Goal: Task Accomplishment & Management: Complete application form

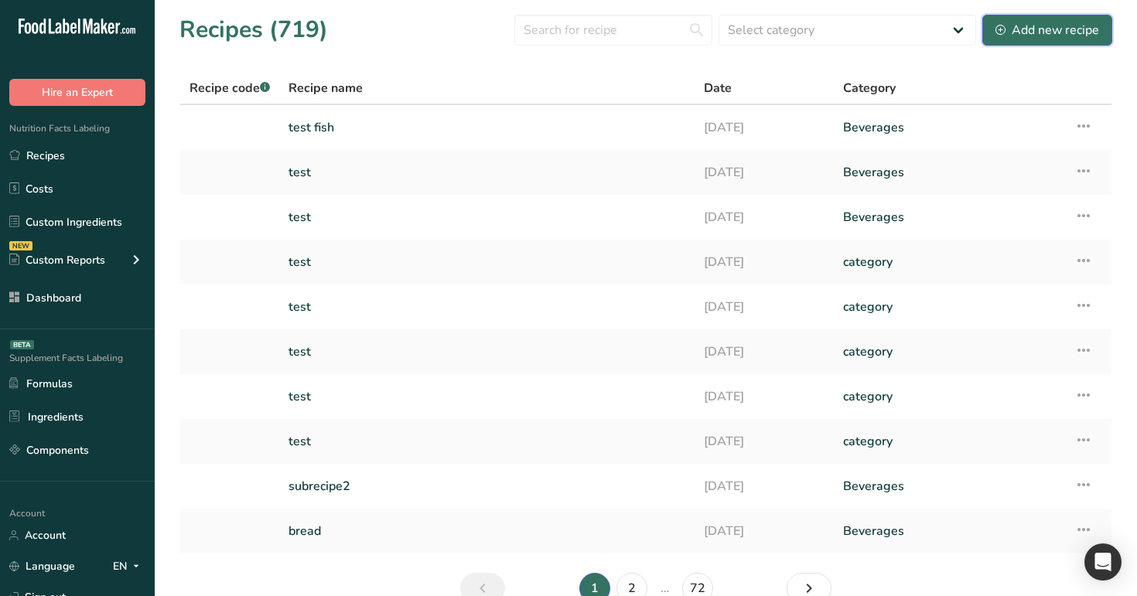
click at [1034, 32] on div "Add new recipe" at bounding box center [1048, 30] width 104 height 19
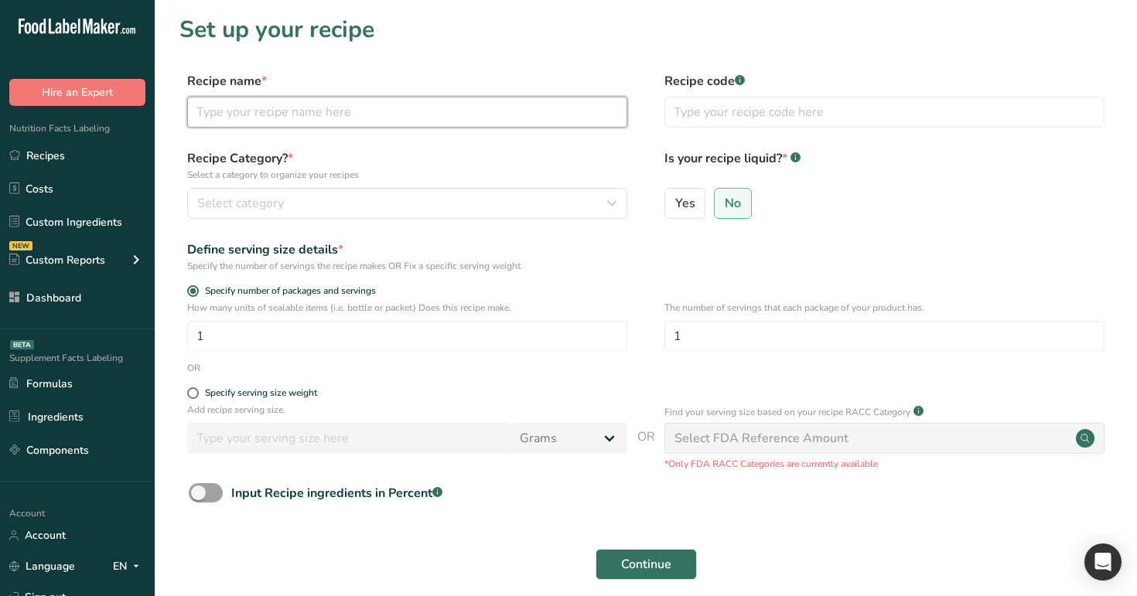
click at [471, 108] on input "text" at bounding box center [407, 112] width 440 height 31
type input "density 1"
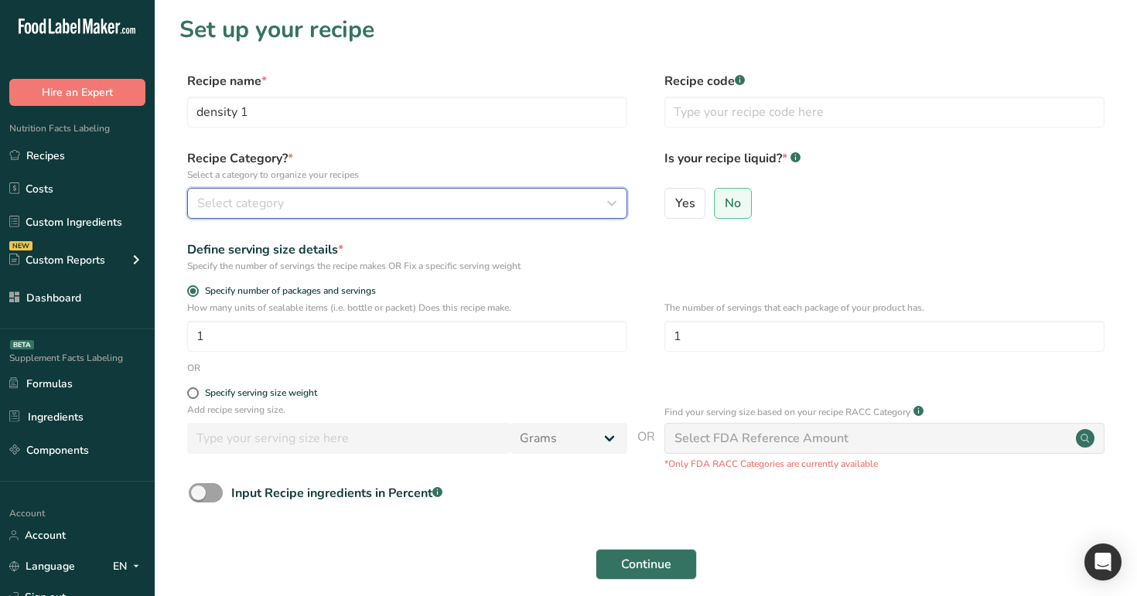
click at [453, 201] on div "Select category" at bounding box center [402, 203] width 411 height 19
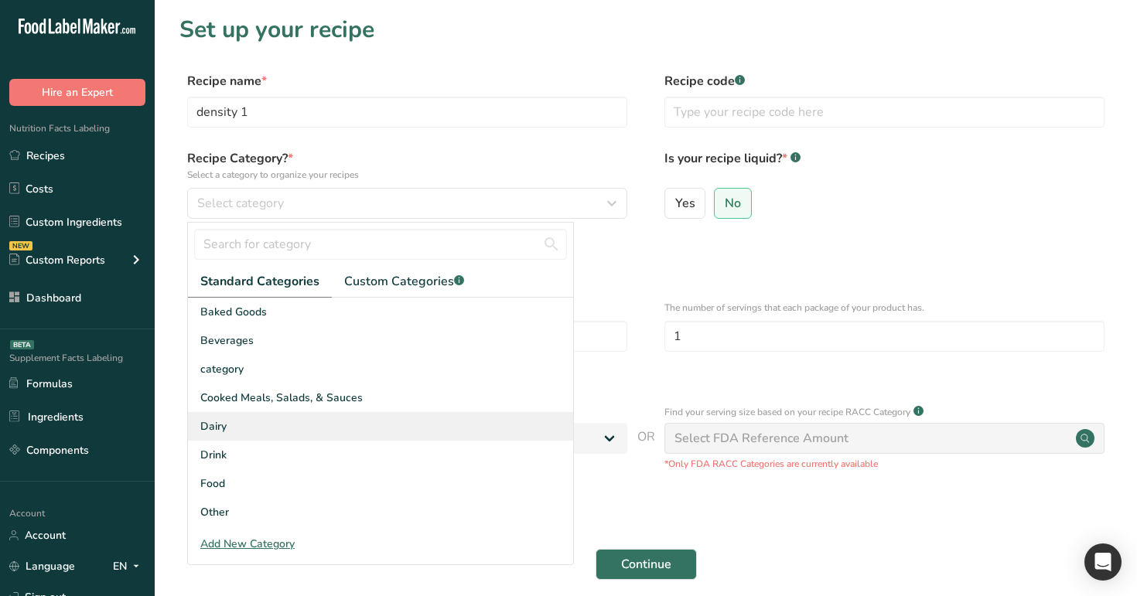
click at [426, 415] on div "Dairy" at bounding box center [380, 426] width 385 height 29
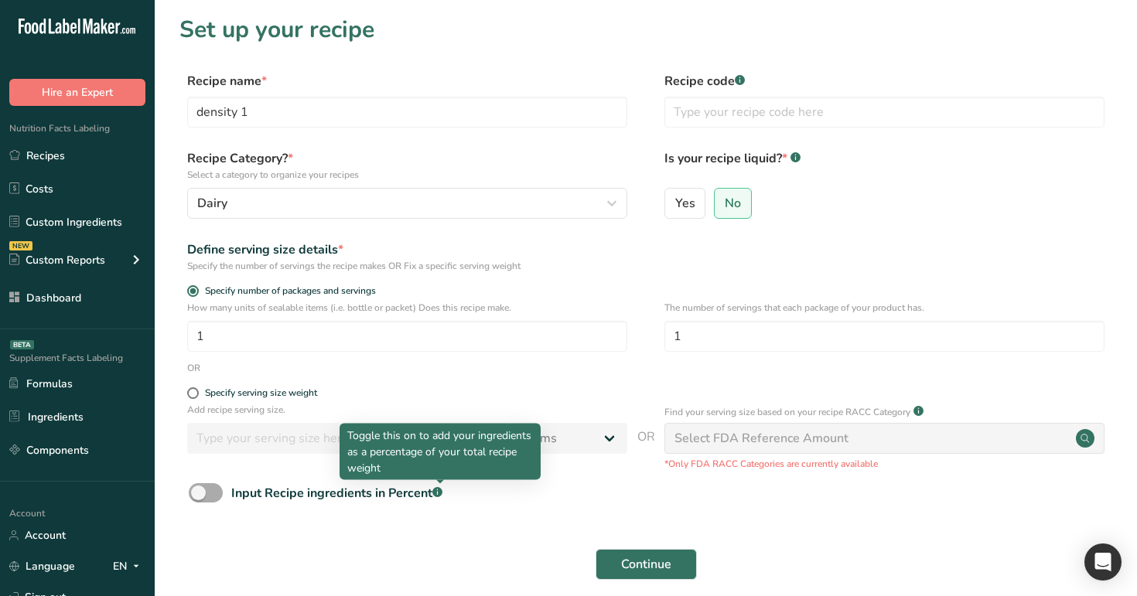
scroll to position [98, 0]
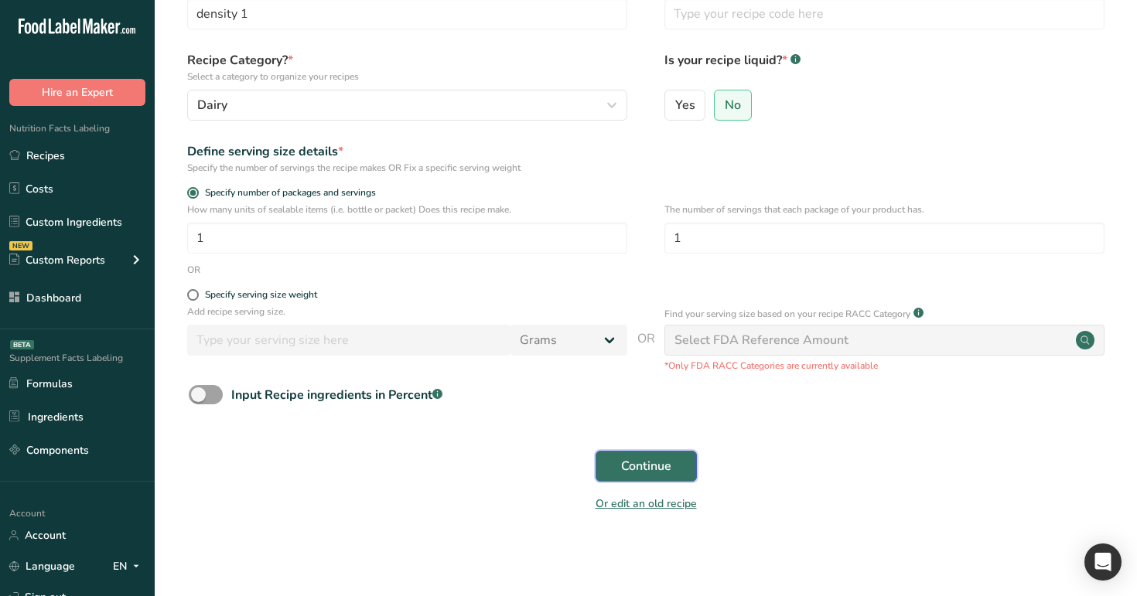
click at [678, 479] on button "Continue" at bounding box center [646, 466] width 101 height 31
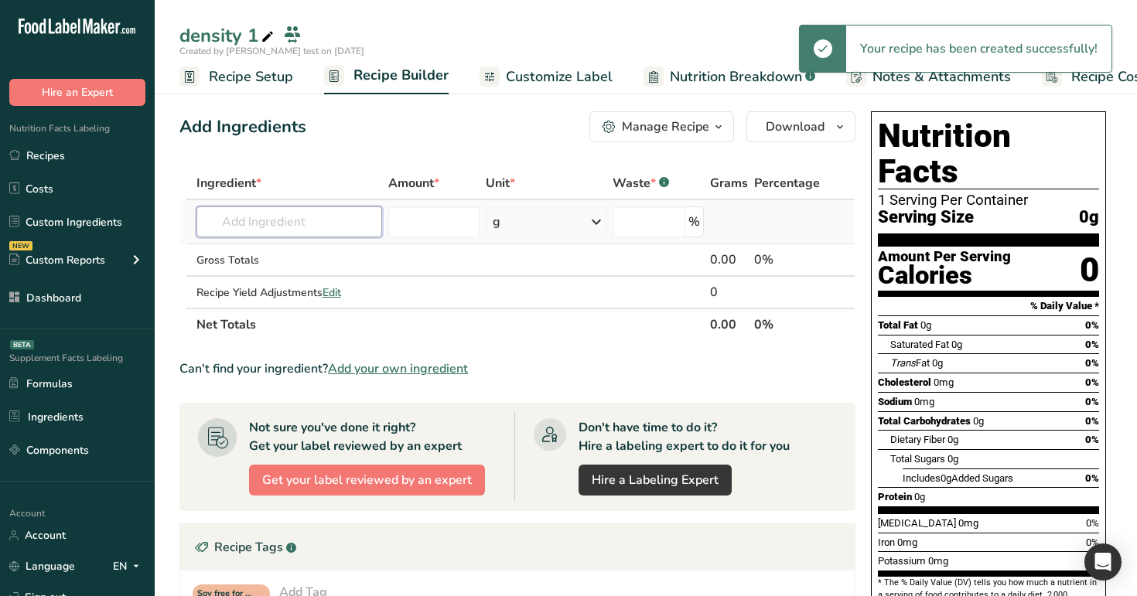
click at [249, 229] on input "text" at bounding box center [289, 222] width 186 height 31
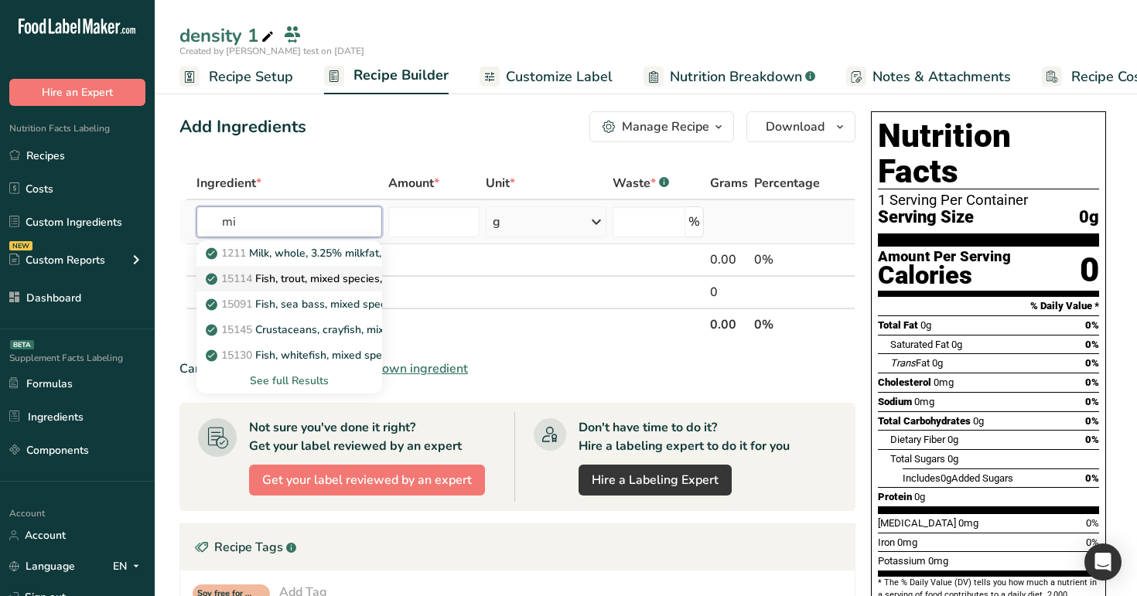
type input "mi"
click at [267, 277] on p "15114 Fish, trout, mixed species, raw" at bounding box center [307, 279] width 196 height 16
type input "Fish, trout, mixed species, raw"
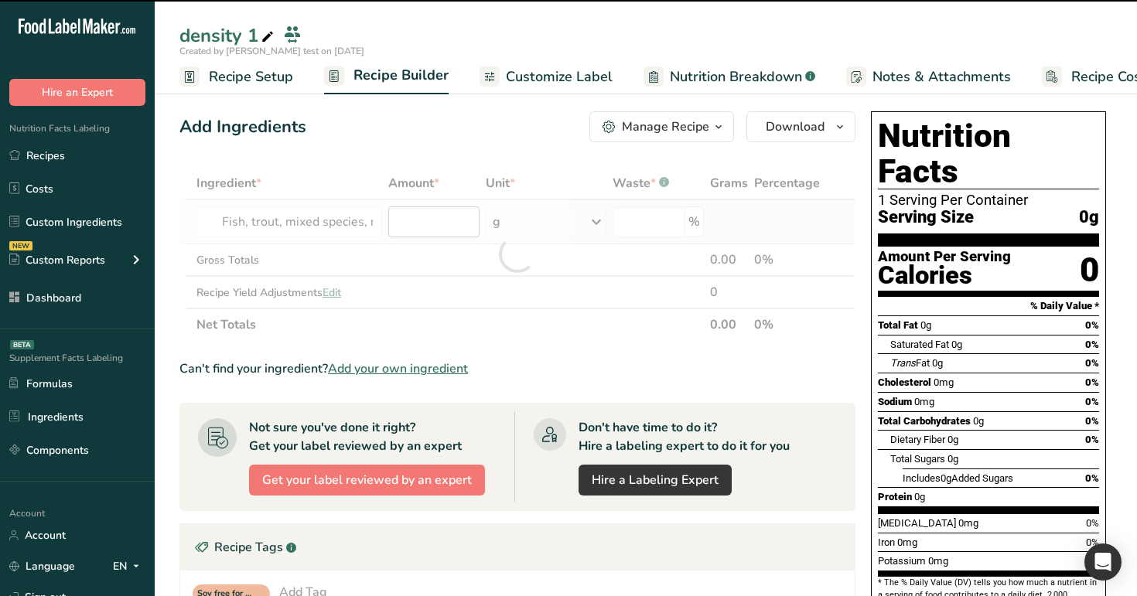
type input "0"
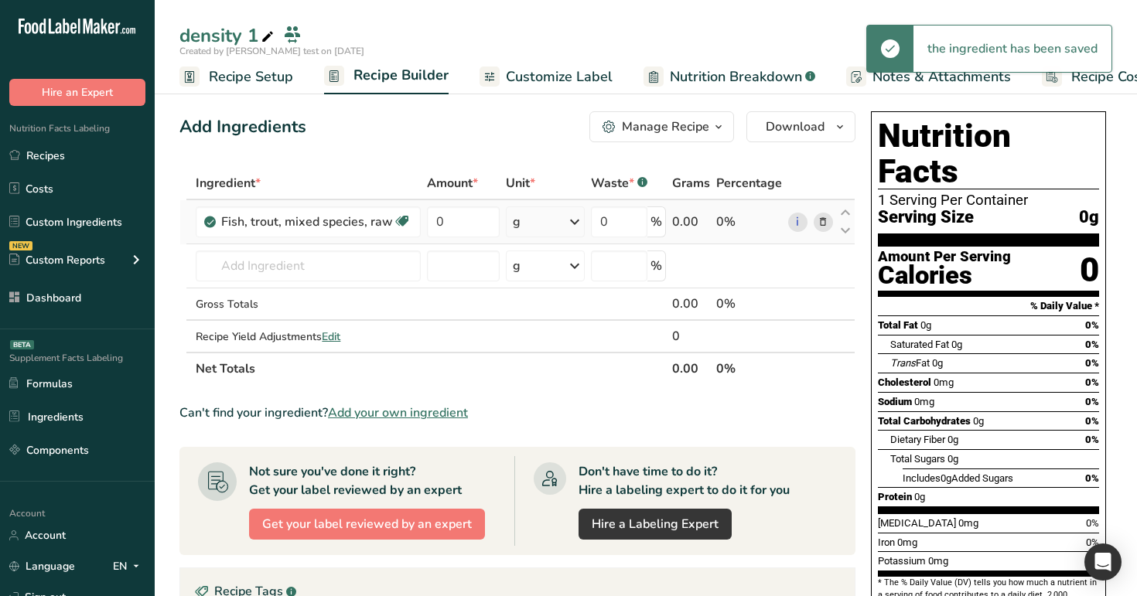
click at [546, 214] on div "g" at bounding box center [546, 222] width 80 height 31
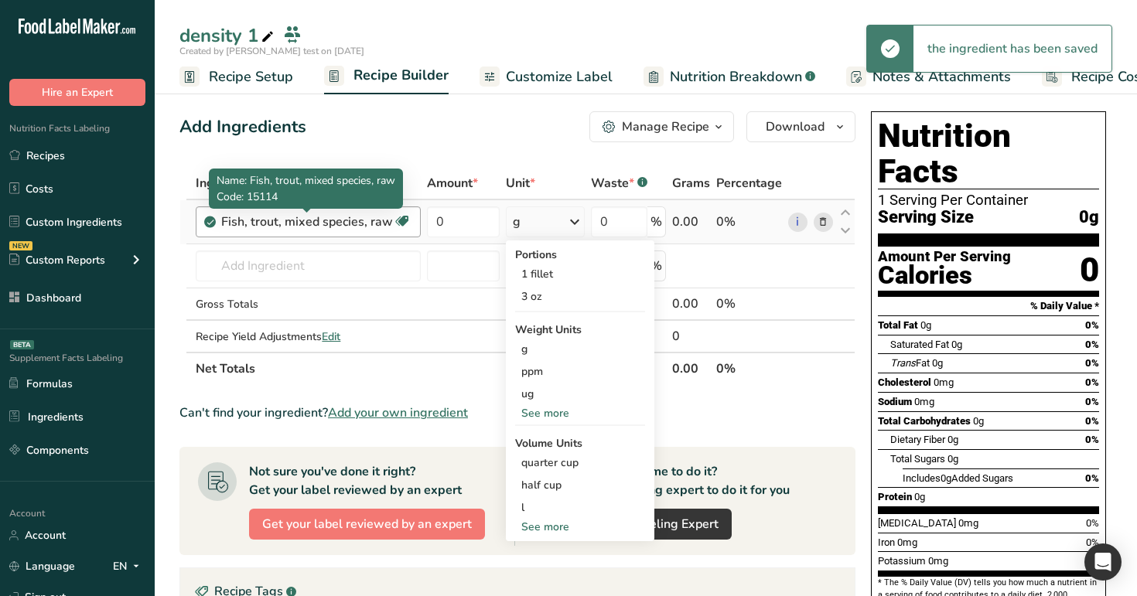
click at [360, 214] on div "Fish, trout, mixed species, raw" at bounding box center [307, 222] width 172 height 19
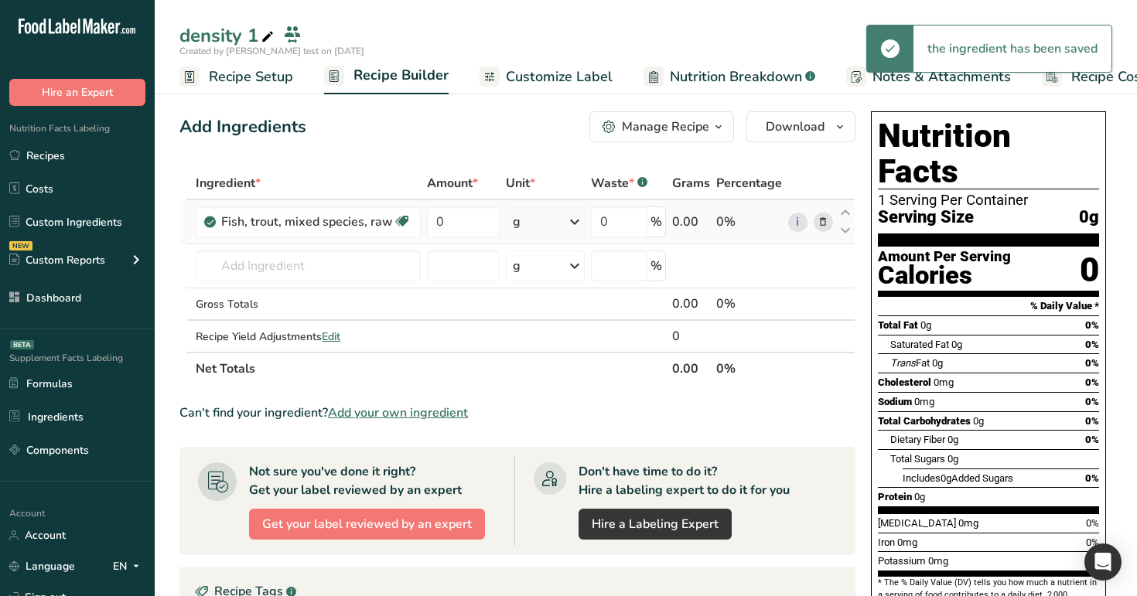
click at [546, 222] on div "g" at bounding box center [546, 222] width 80 height 31
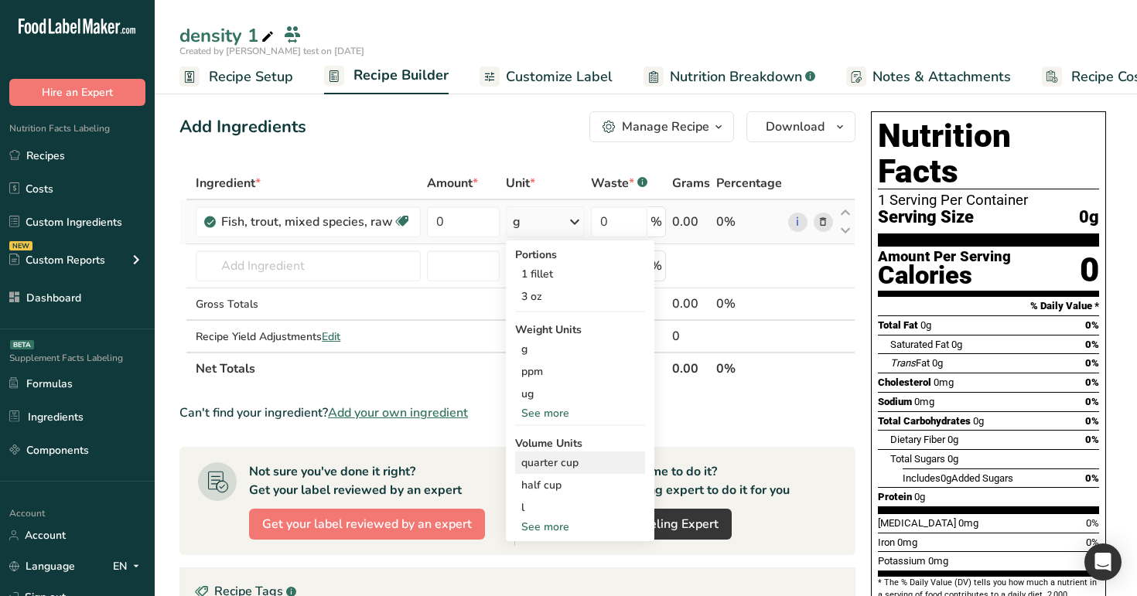
click at [591, 469] on div "quarter cup" at bounding box center [580, 463] width 118 height 16
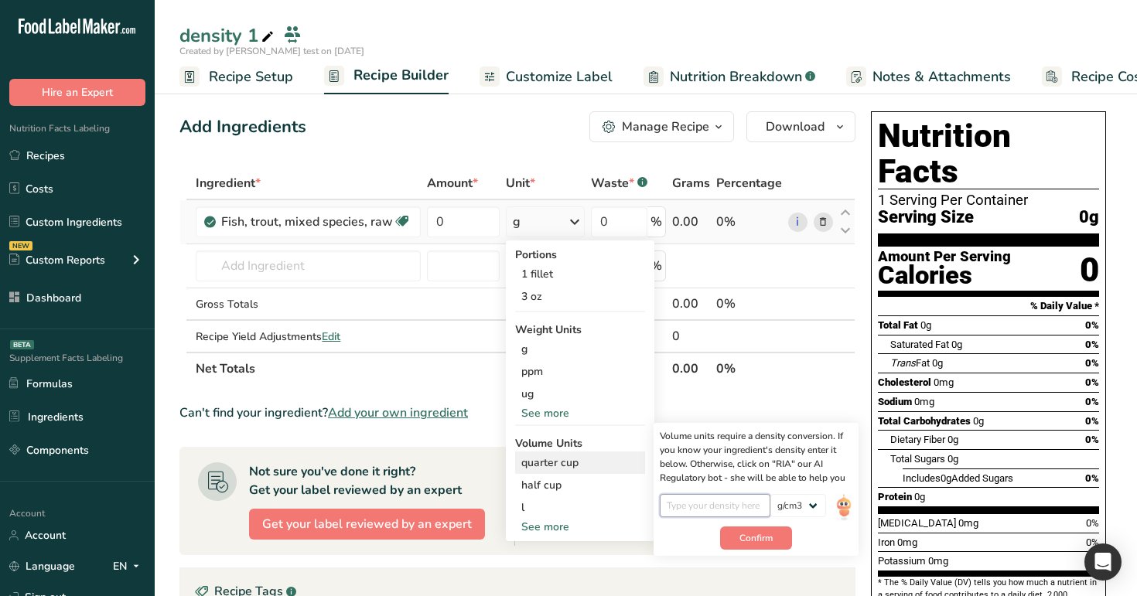
click at [723, 511] on input "number" at bounding box center [715, 505] width 111 height 23
type input "3"
click at [766, 538] on span "Confirm" at bounding box center [756, 538] width 33 height 14
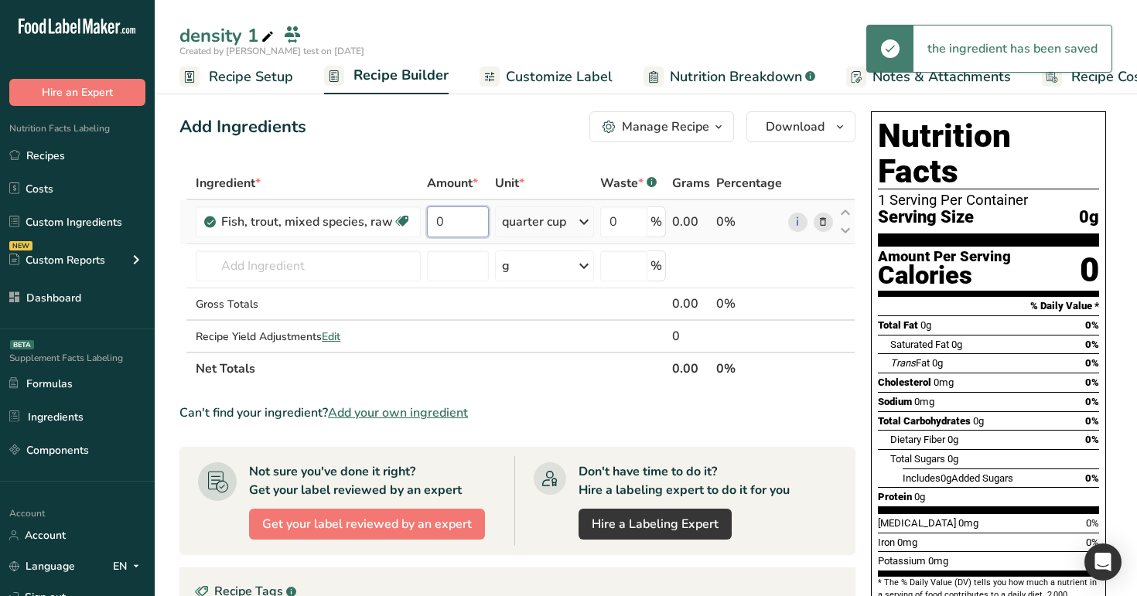
click at [467, 220] on input "0" at bounding box center [457, 222] width 61 height 31
type input "1"
click at [498, 154] on div "Add Ingredients Manage Recipe Delete Recipe Duplicate Recipe Scale Recipe Save …" at bounding box center [521, 560] width 685 height 910
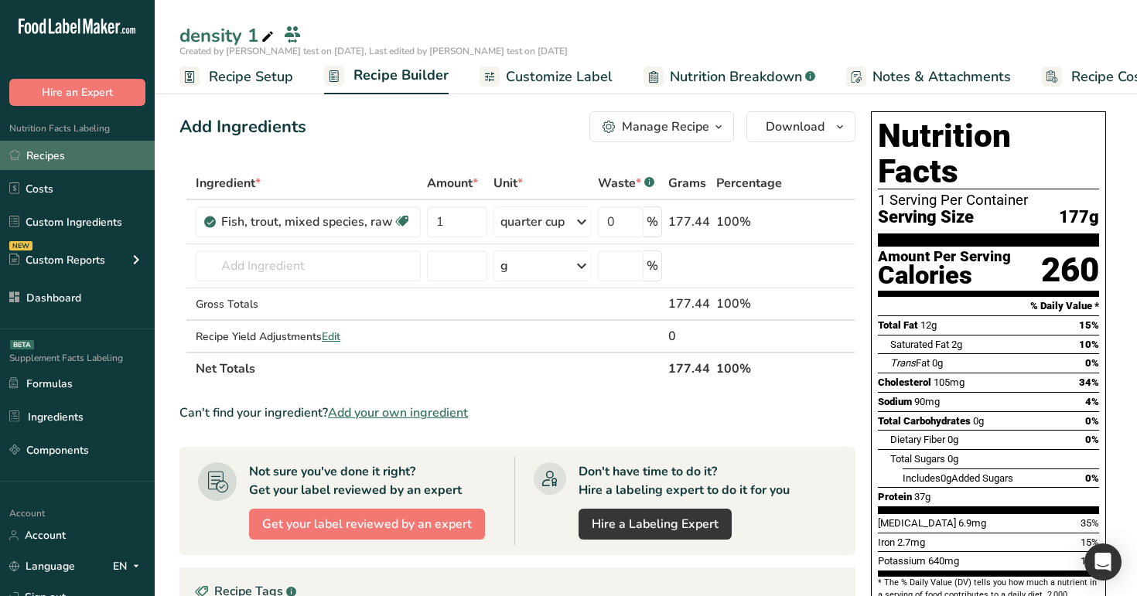
click at [111, 162] on link "Recipes" at bounding box center [77, 155] width 155 height 29
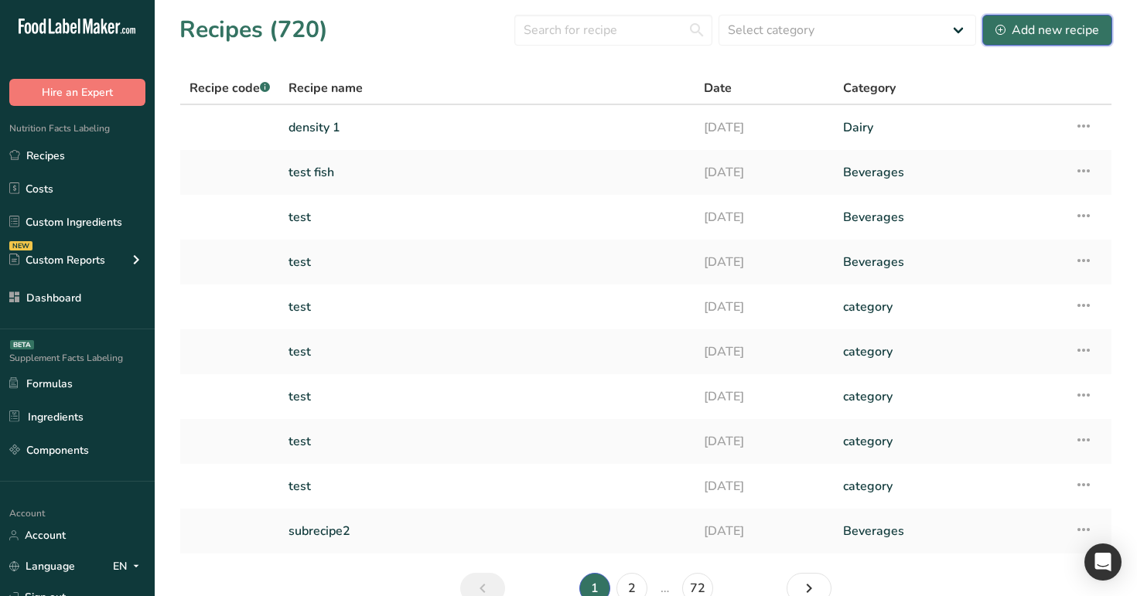
click at [1021, 28] on div "Add new recipe" at bounding box center [1048, 30] width 104 height 19
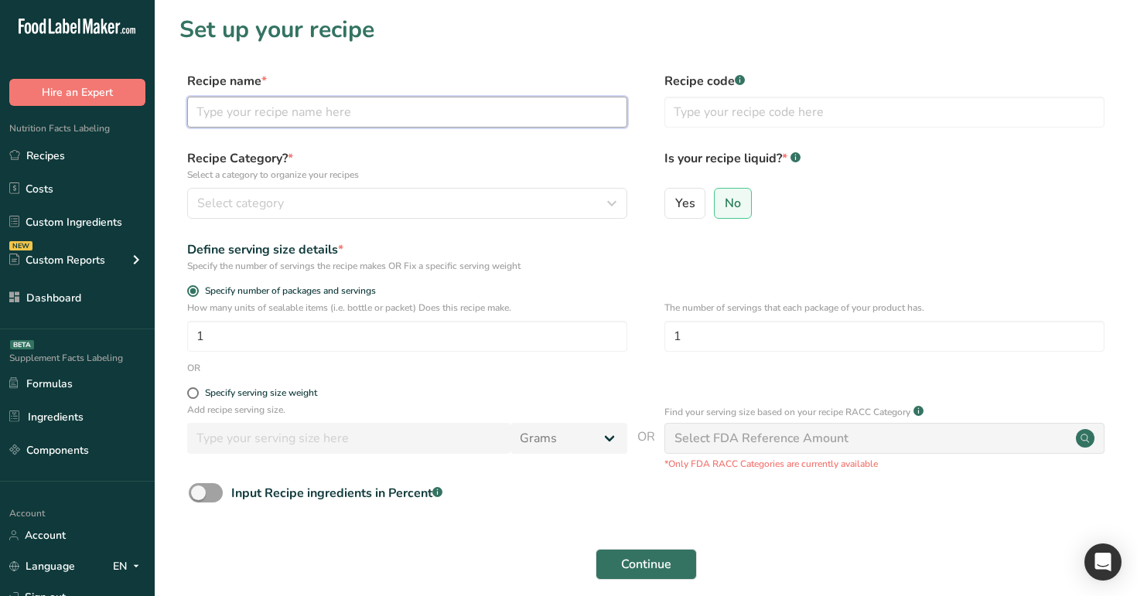
click at [365, 123] on input "text" at bounding box center [407, 112] width 440 height 31
type input "density 2"
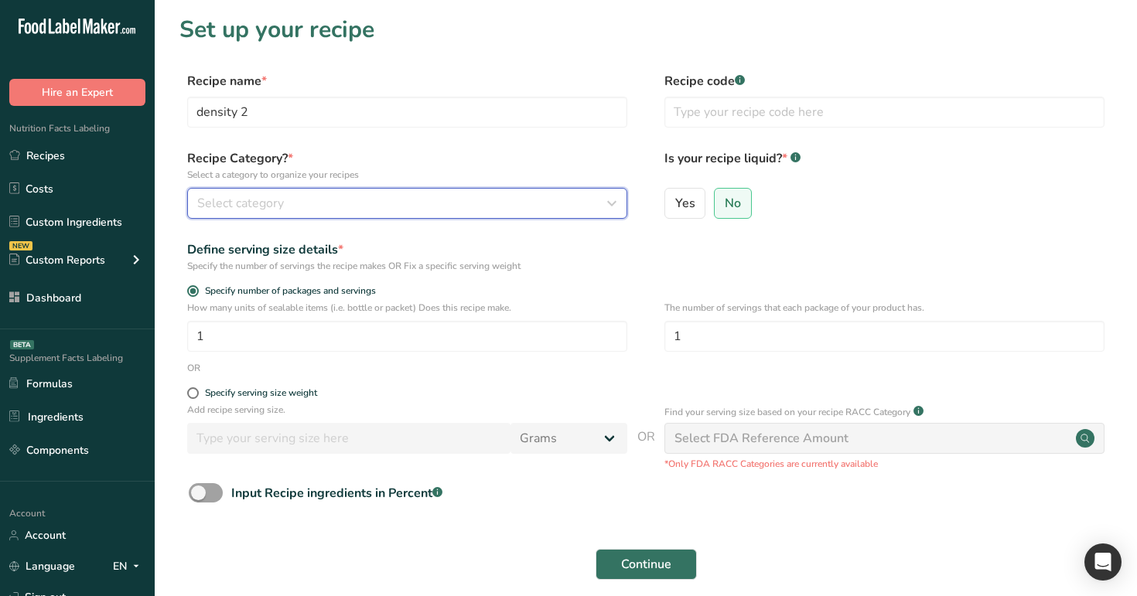
click at [391, 204] on div "Select category" at bounding box center [402, 203] width 411 height 19
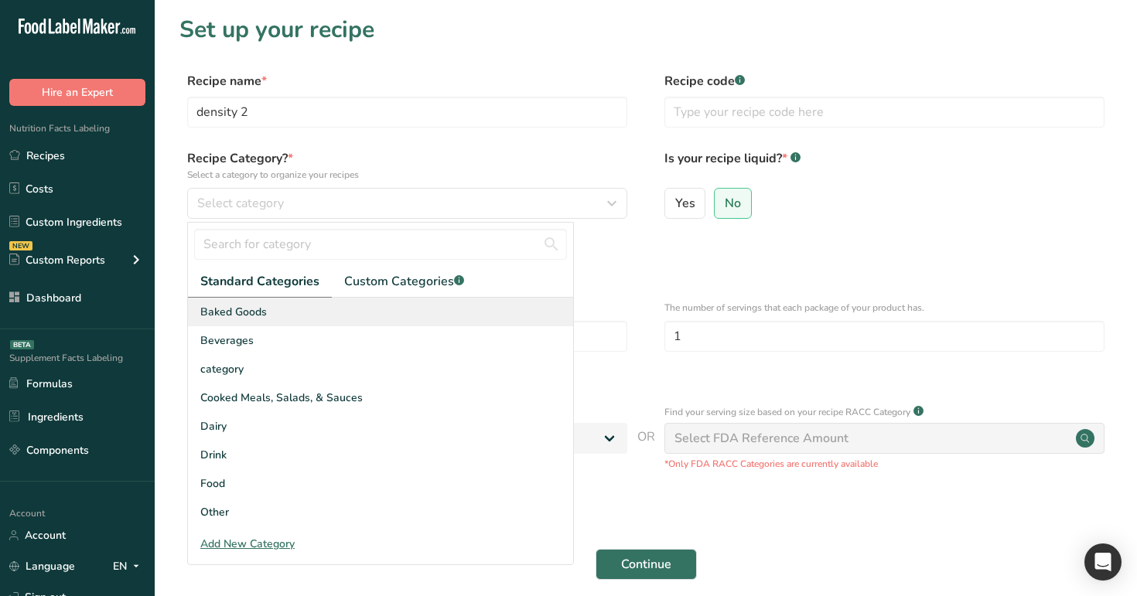
click at [364, 318] on div "Baked Goods" at bounding box center [380, 312] width 385 height 29
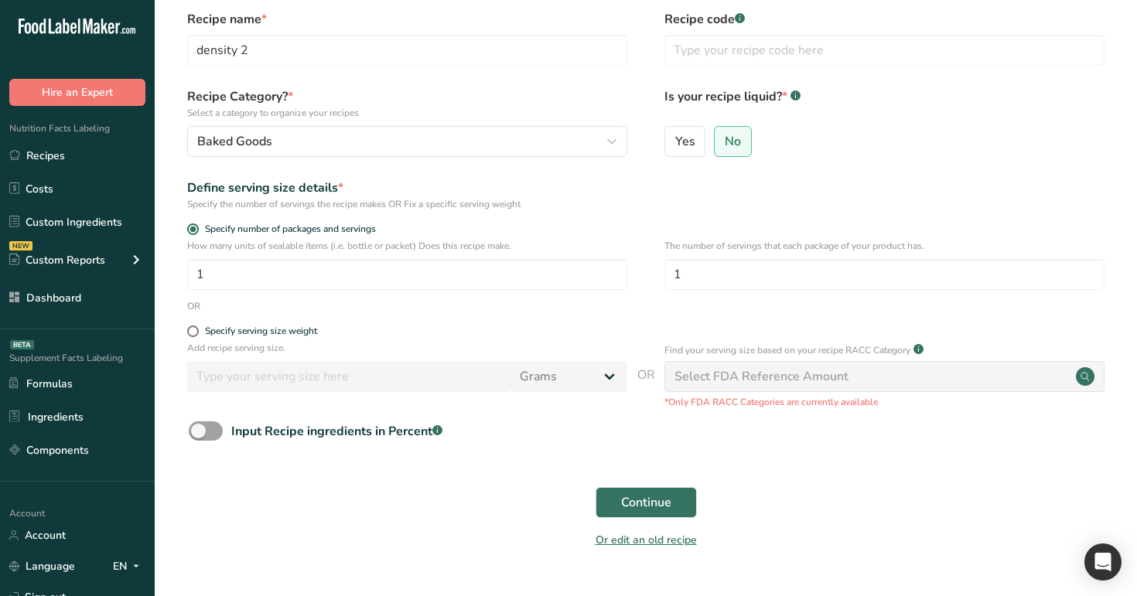
scroll to position [68, 0]
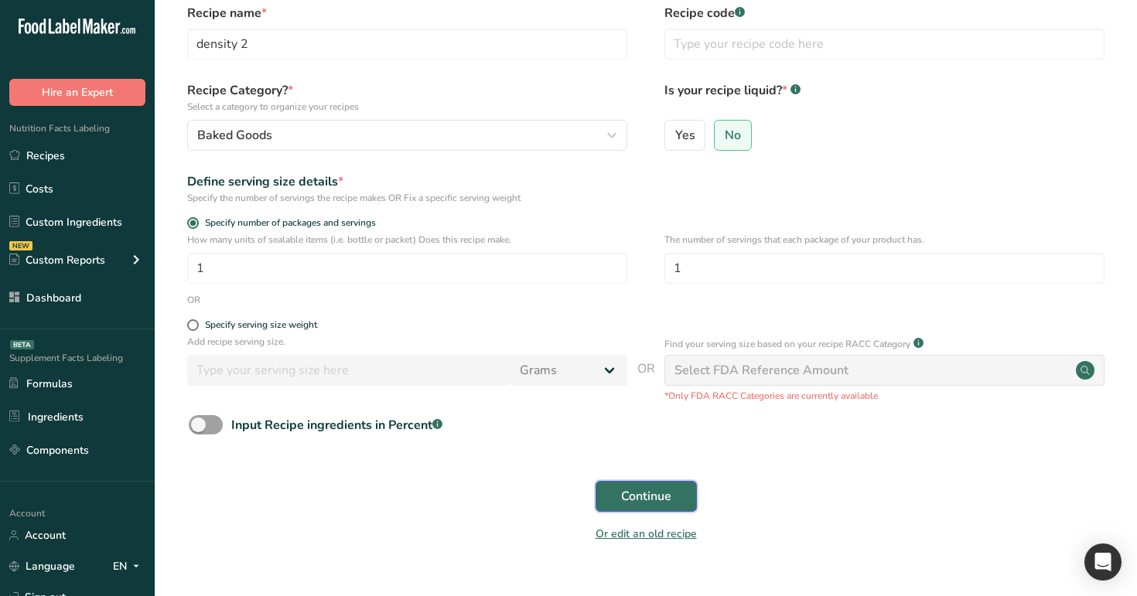
click at [679, 498] on button "Continue" at bounding box center [646, 496] width 101 height 31
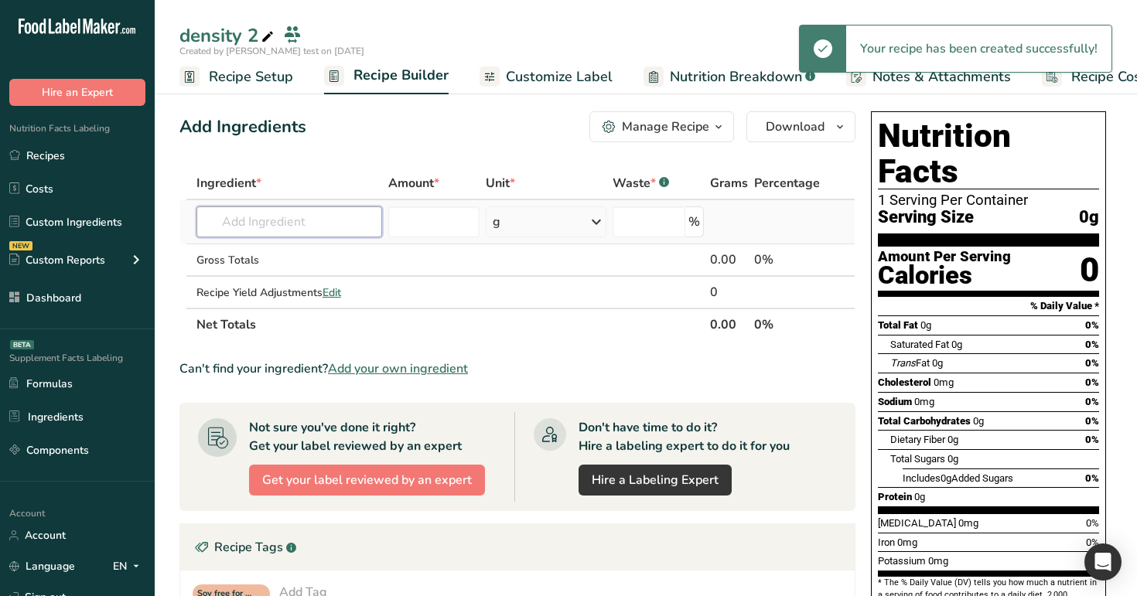
click at [316, 226] on input "text" at bounding box center [289, 222] width 186 height 31
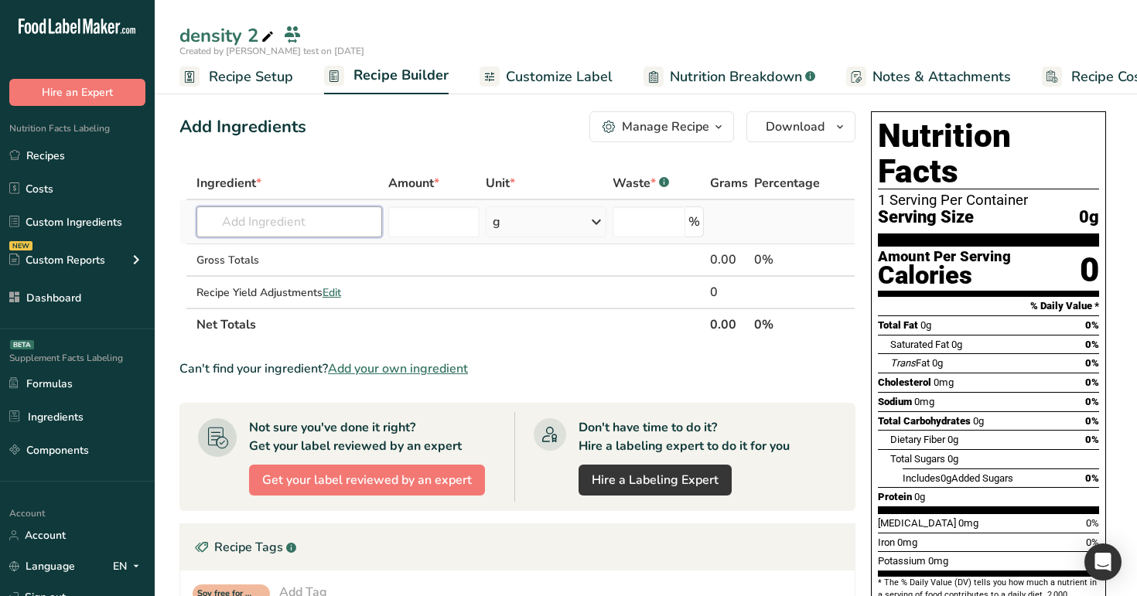
type input "m"
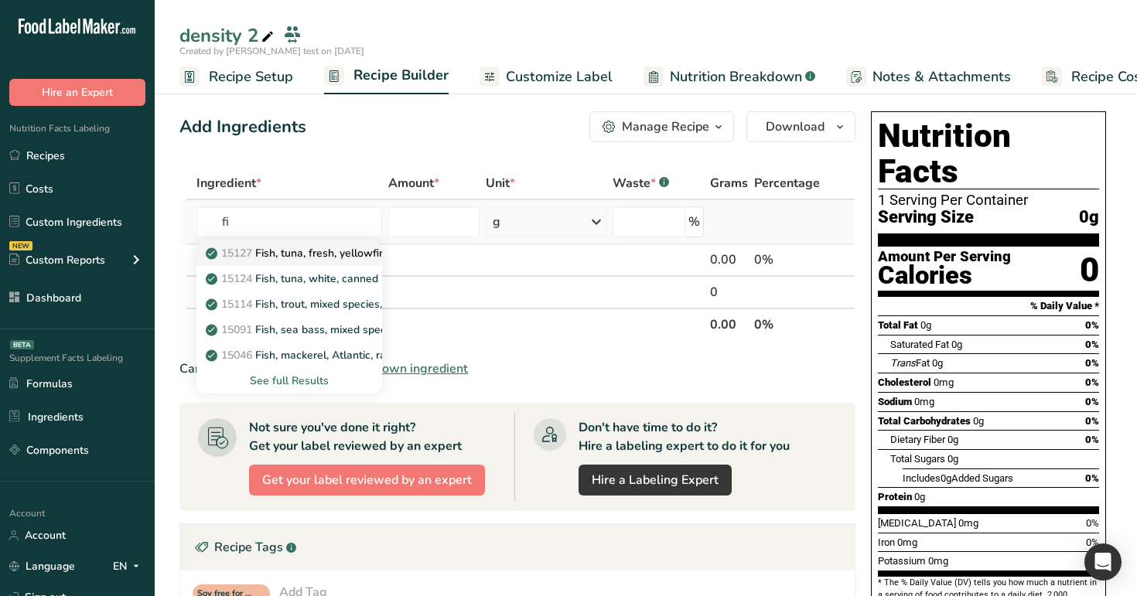
click at [315, 258] on p "15127 Fish, tuna, fresh, yellowfin, raw" at bounding box center [309, 253] width 201 height 16
type input "Fish, tuna, fresh, yellowfin, raw"
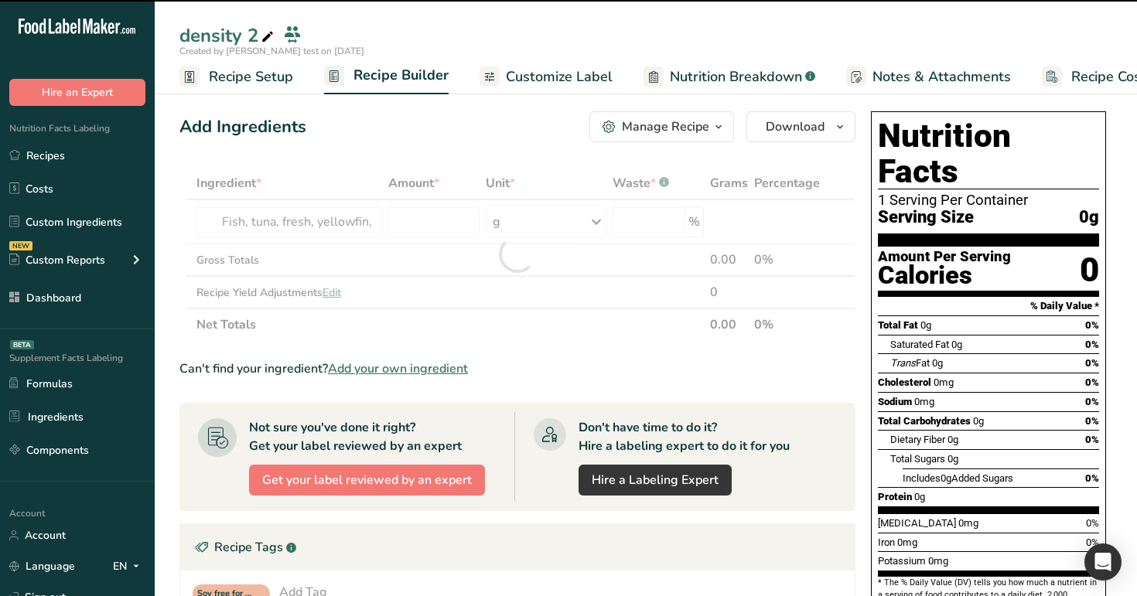
type input "0"
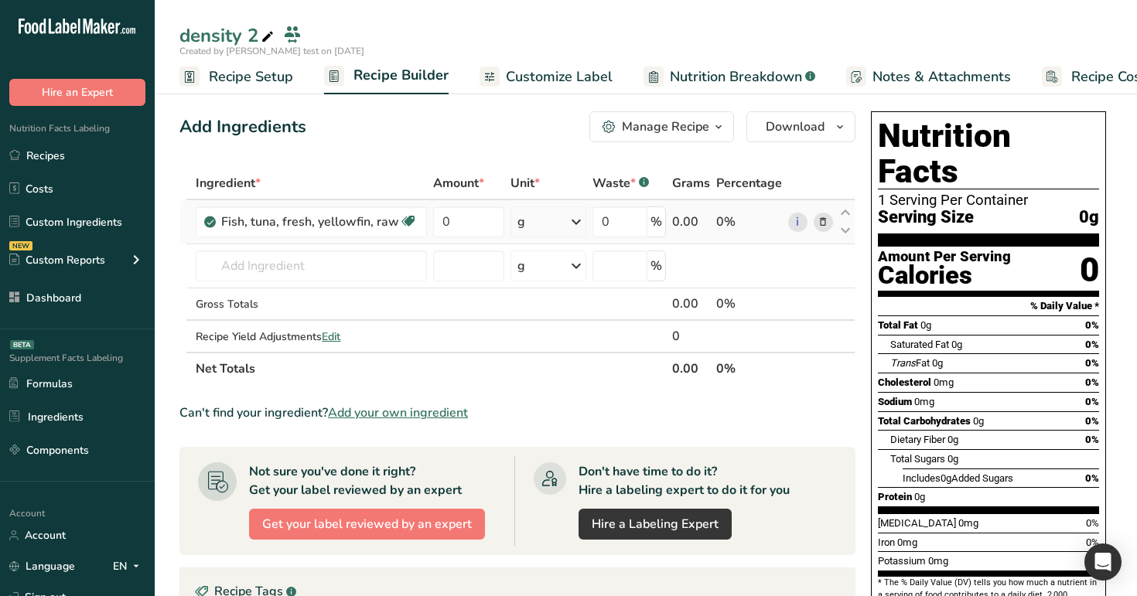
click at [823, 220] on icon at bounding box center [823, 222] width 11 height 16
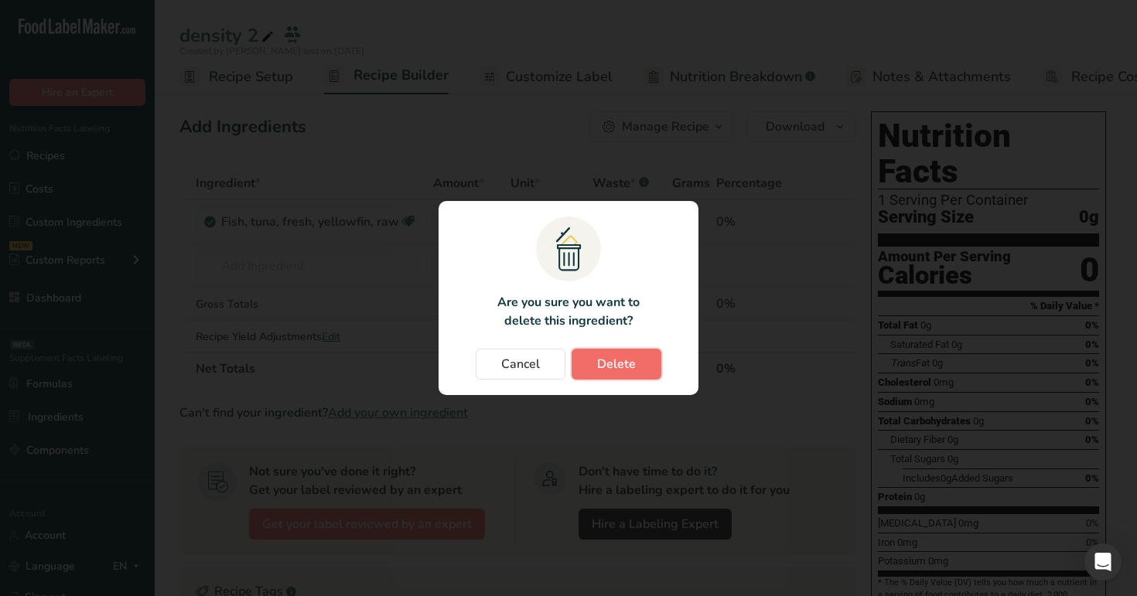
click at [620, 369] on span "Delete" at bounding box center [616, 364] width 39 height 19
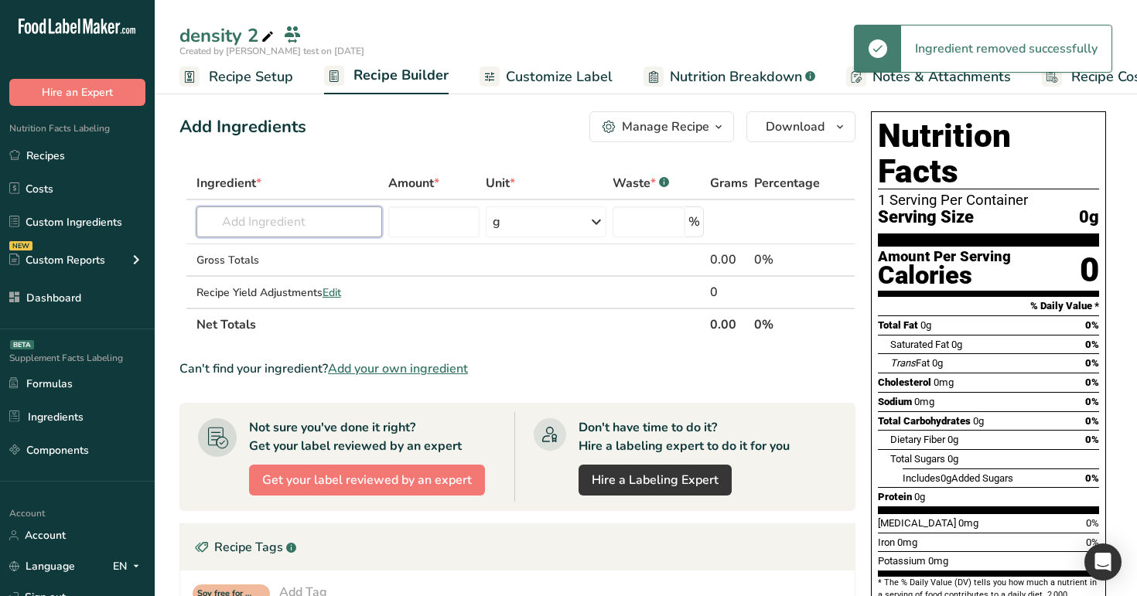
click at [368, 227] on input "text" at bounding box center [289, 222] width 186 height 31
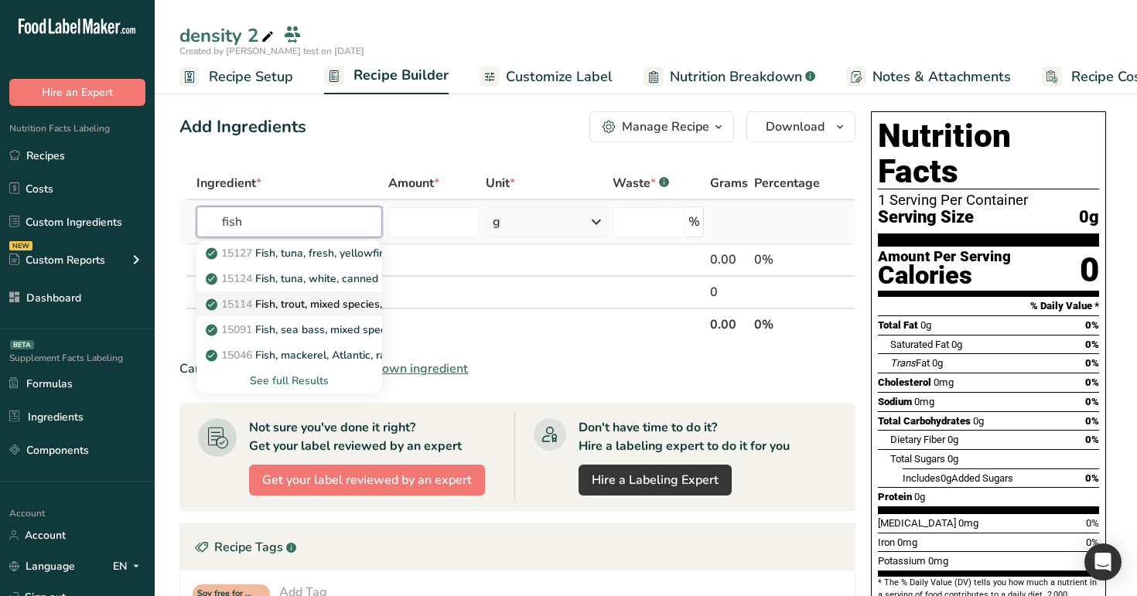
type input "fish"
click at [357, 307] on p "15114 Fish, trout, mixed species, raw" at bounding box center [307, 304] width 196 height 16
type input "Fish, trout, mixed species, raw"
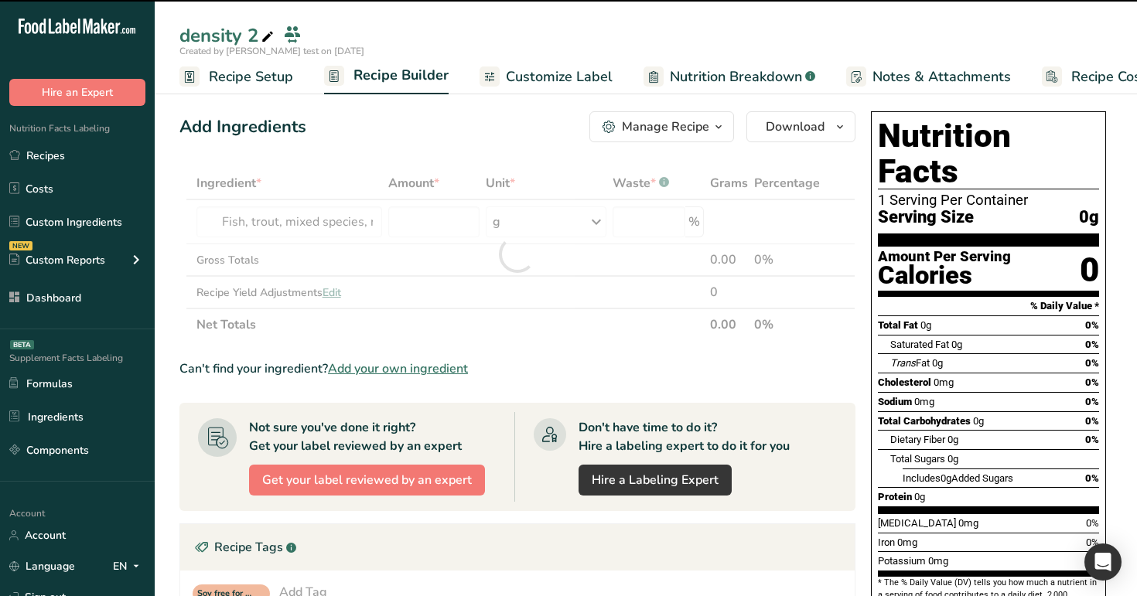
type input "0"
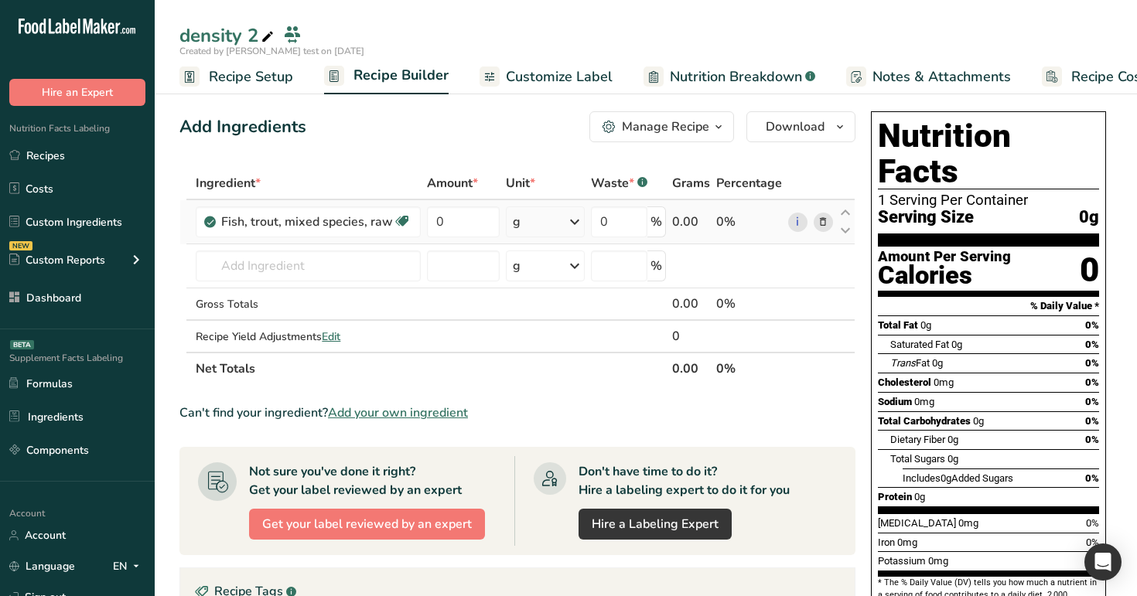
click at [576, 217] on icon at bounding box center [574, 222] width 19 height 28
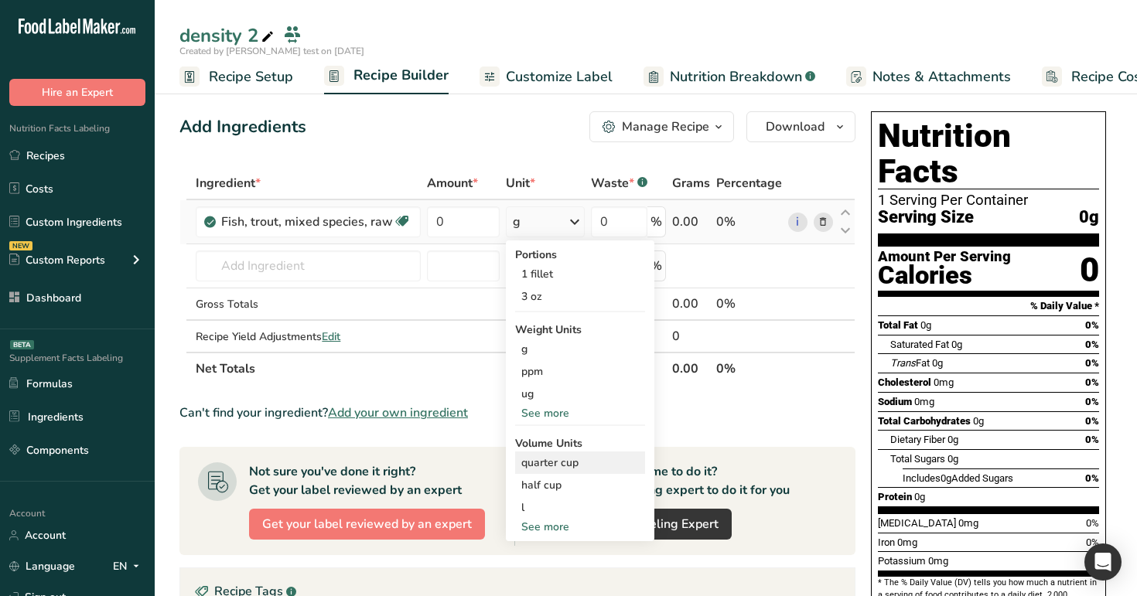
click at [545, 464] on div "quarter cup" at bounding box center [580, 463] width 118 height 16
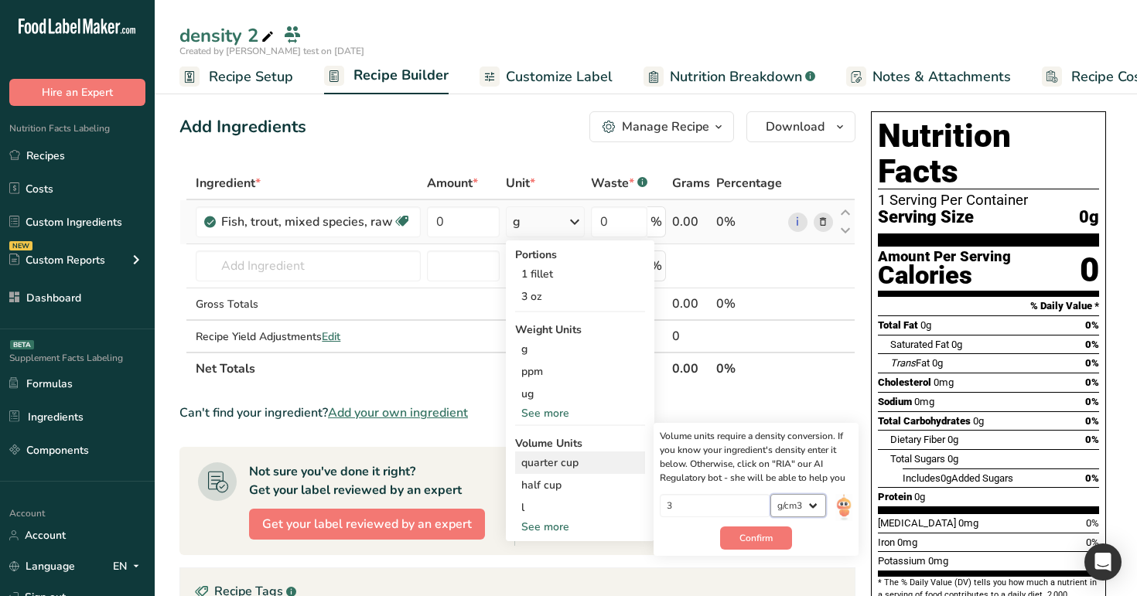
click at [794, 514] on select "lb/ft3 g/cm3" at bounding box center [798, 505] width 56 height 23
select select "30"
click at [770, 494] on select "lb/ft3 g/cm3" at bounding box center [798, 505] width 56 height 23
click at [729, 514] on input "3" at bounding box center [715, 505] width 111 height 23
type input "2"
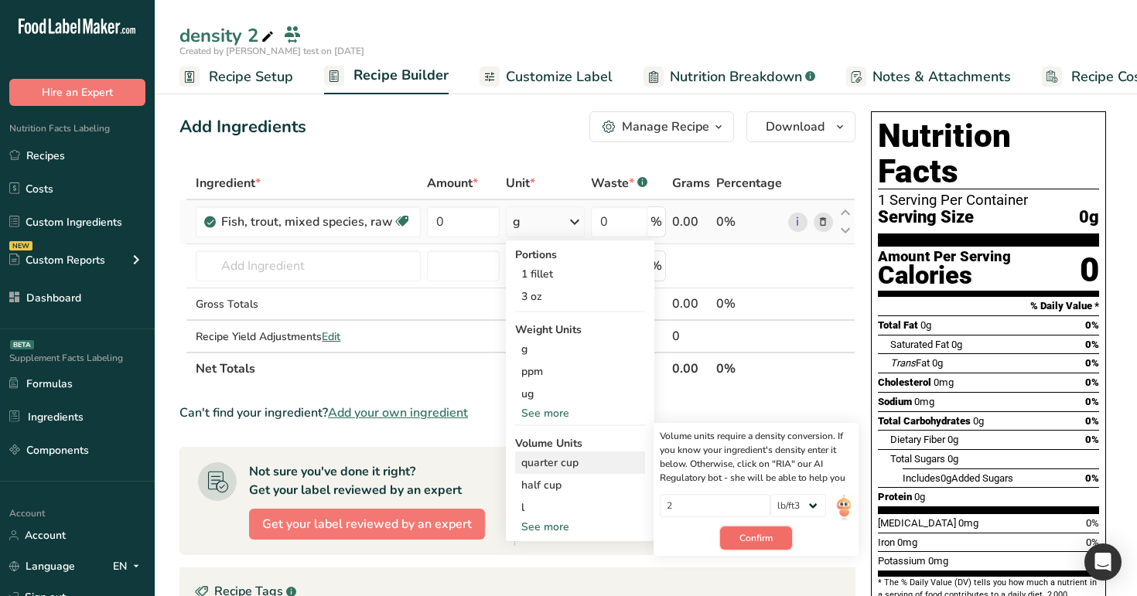
click at [742, 548] on button "Confirm" at bounding box center [756, 538] width 72 height 23
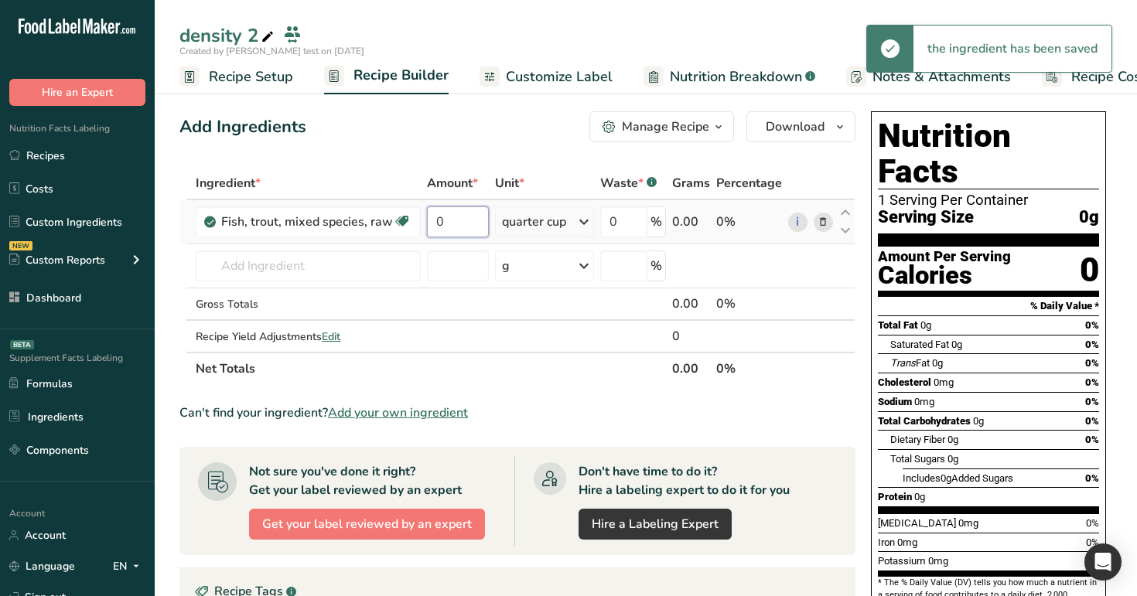
click at [474, 226] on input "0" at bounding box center [457, 222] width 61 height 31
type input "3"
click at [545, 45] on div "Created by Rana test on 2025-08-20" at bounding box center [646, 51] width 982 height 14
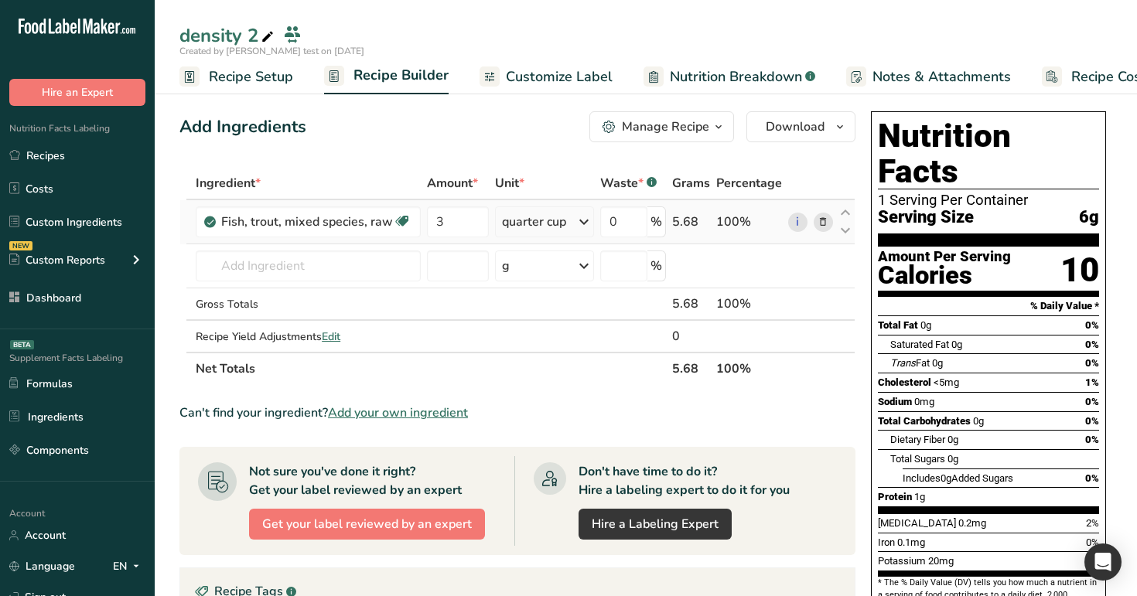
click at [536, 218] on div "quarter cup" at bounding box center [534, 222] width 64 height 19
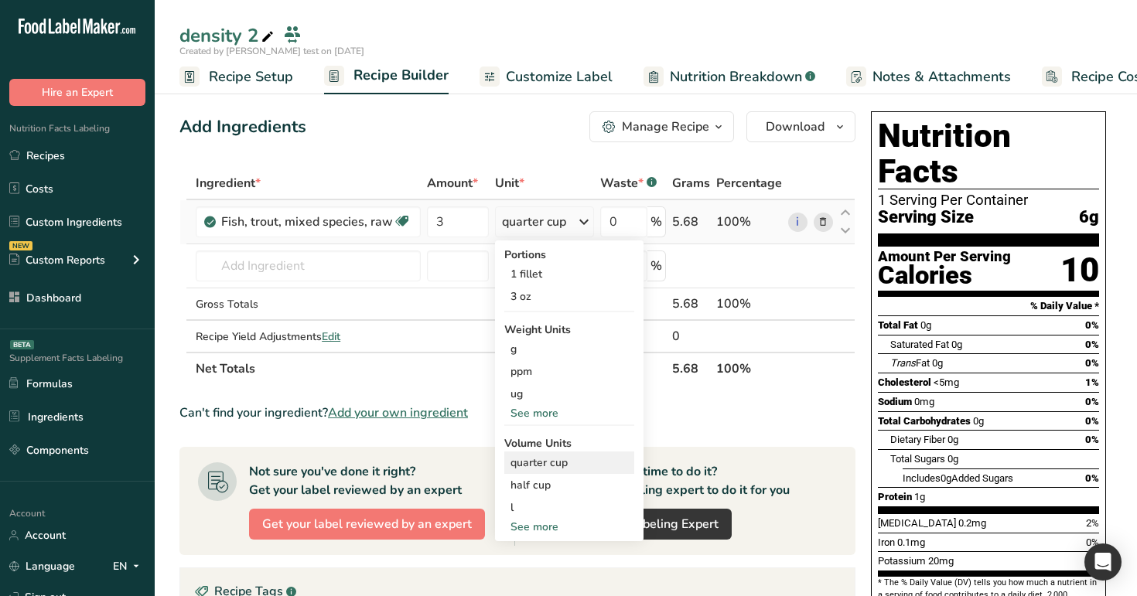
click at [558, 462] on div "quarter cup" at bounding box center [570, 463] width 118 height 16
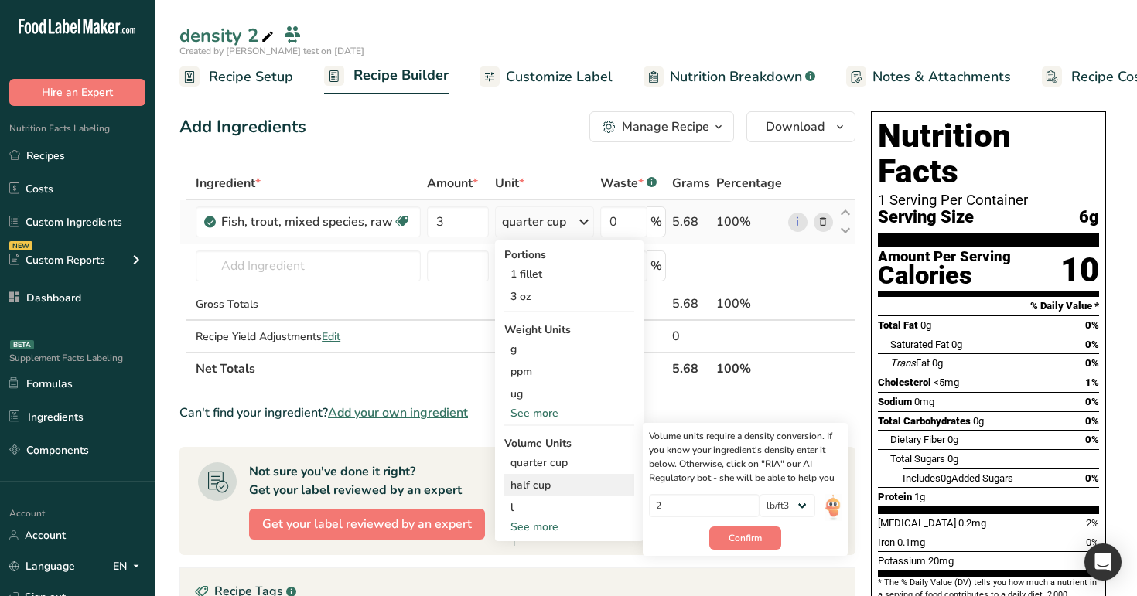
click at [569, 488] on div "half cup" at bounding box center [570, 485] width 118 height 16
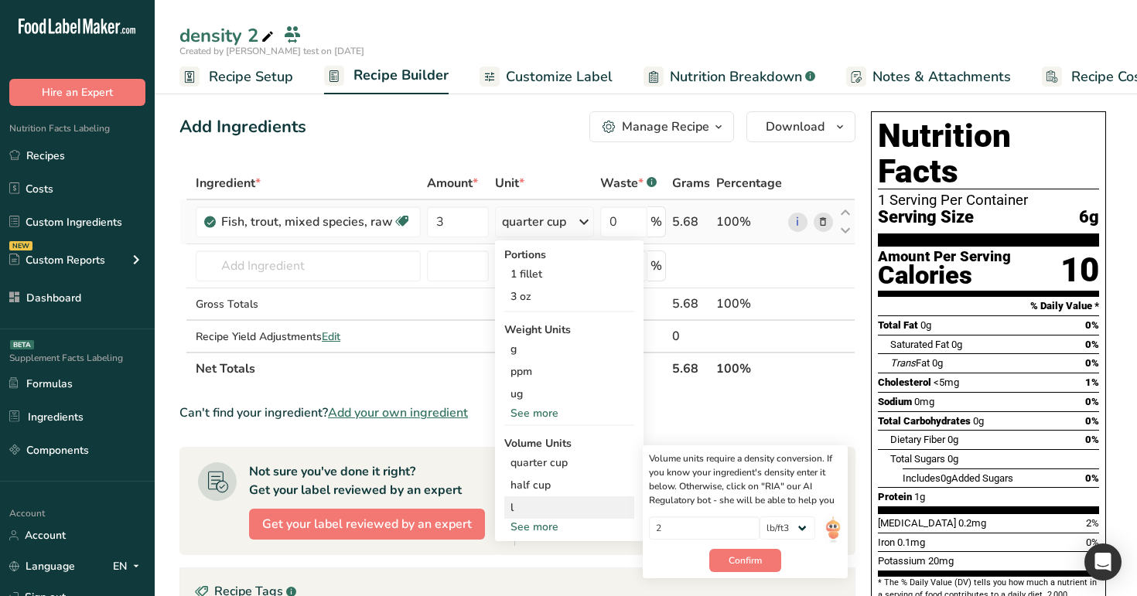
click at [574, 511] on div "l" at bounding box center [570, 508] width 118 height 16
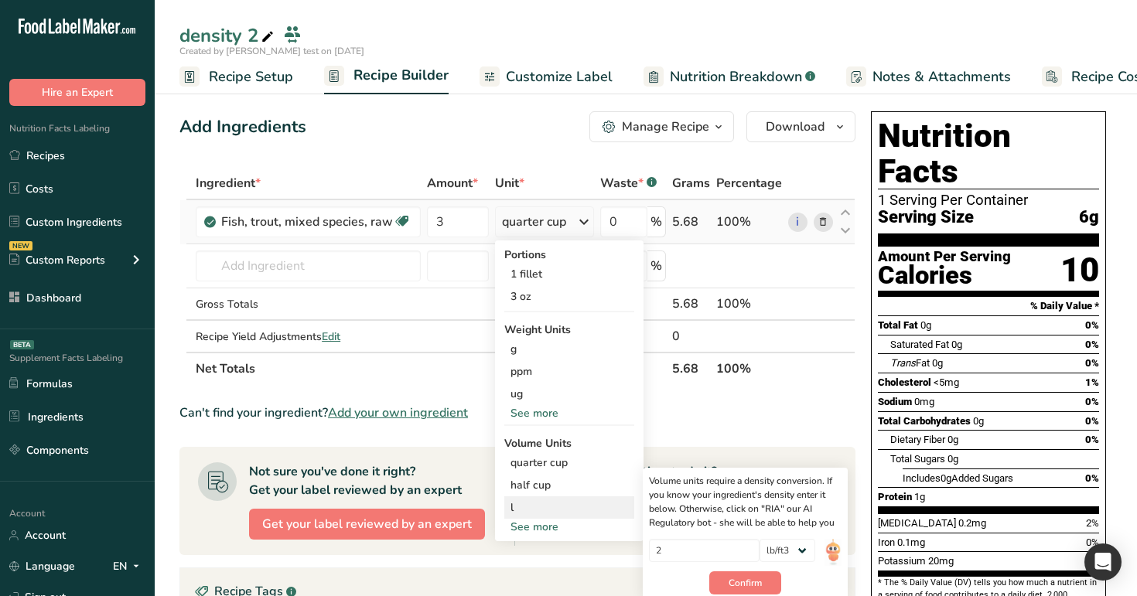
click at [568, 507] on div "l" at bounding box center [570, 508] width 118 height 16
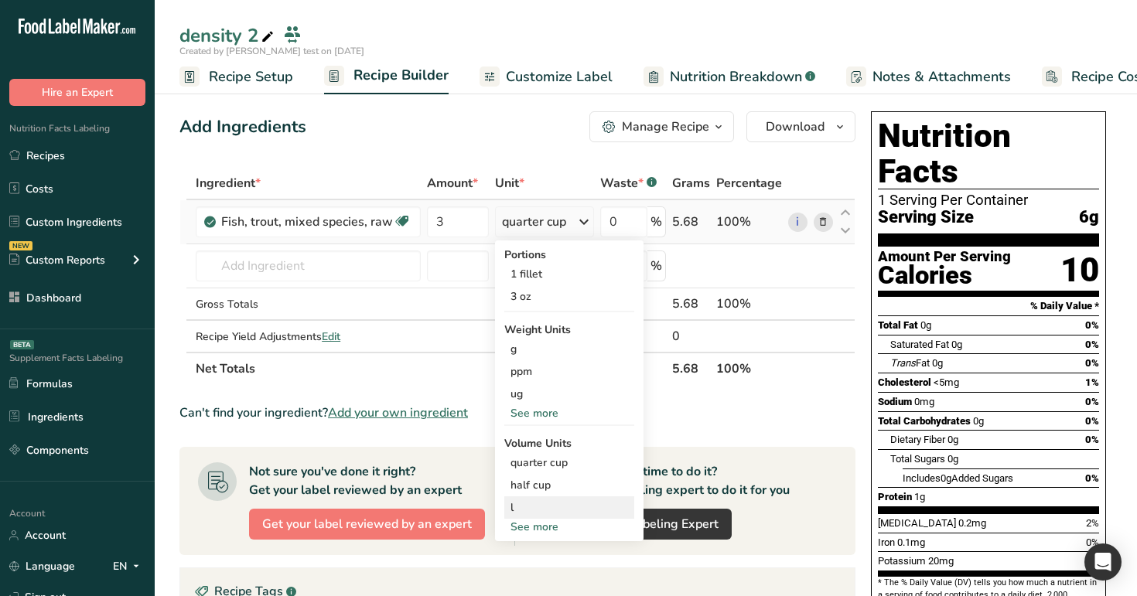
click at [568, 507] on div "l" at bounding box center [570, 508] width 118 height 16
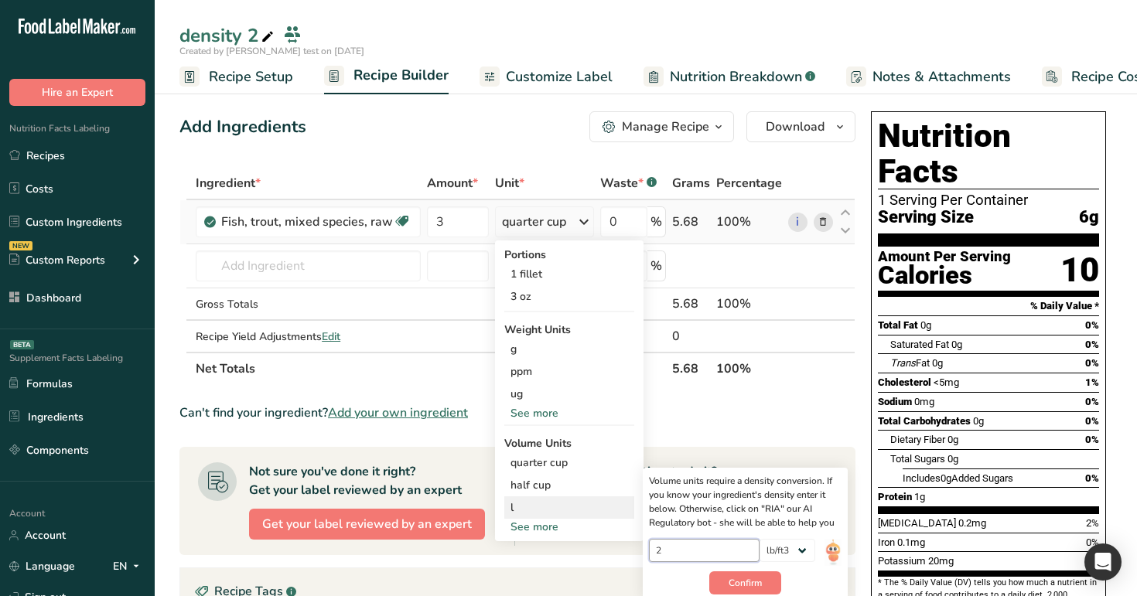
click at [689, 558] on input "2" at bounding box center [704, 550] width 111 height 23
type input "29"
click at [737, 591] on button "Confirm" at bounding box center [745, 583] width 72 height 23
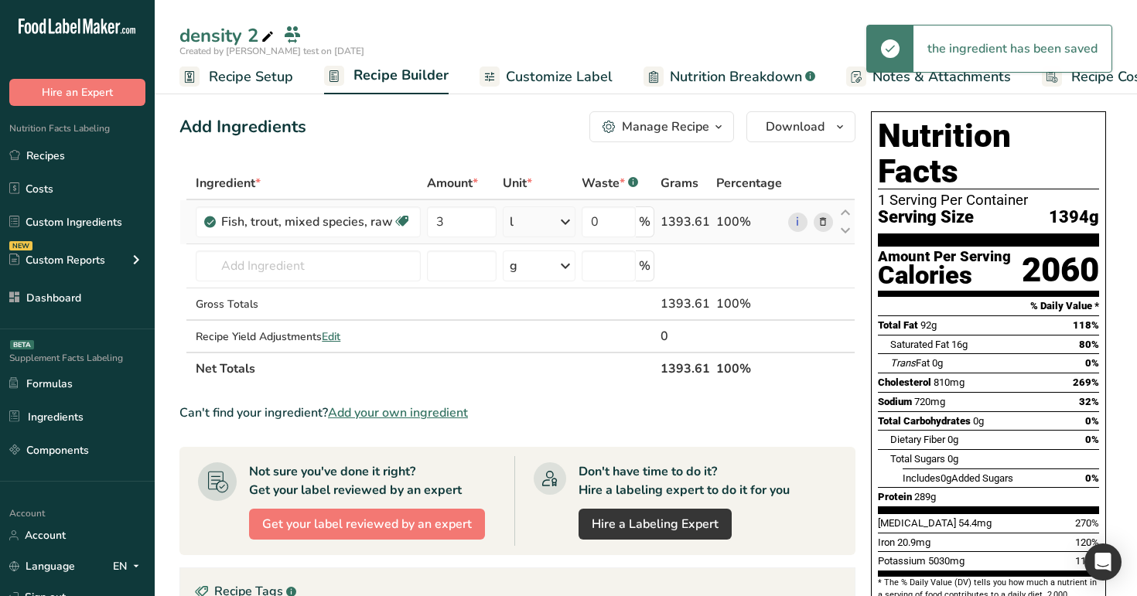
click at [540, 225] on div "l" at bounding box center [539, 222] width 73 height 31
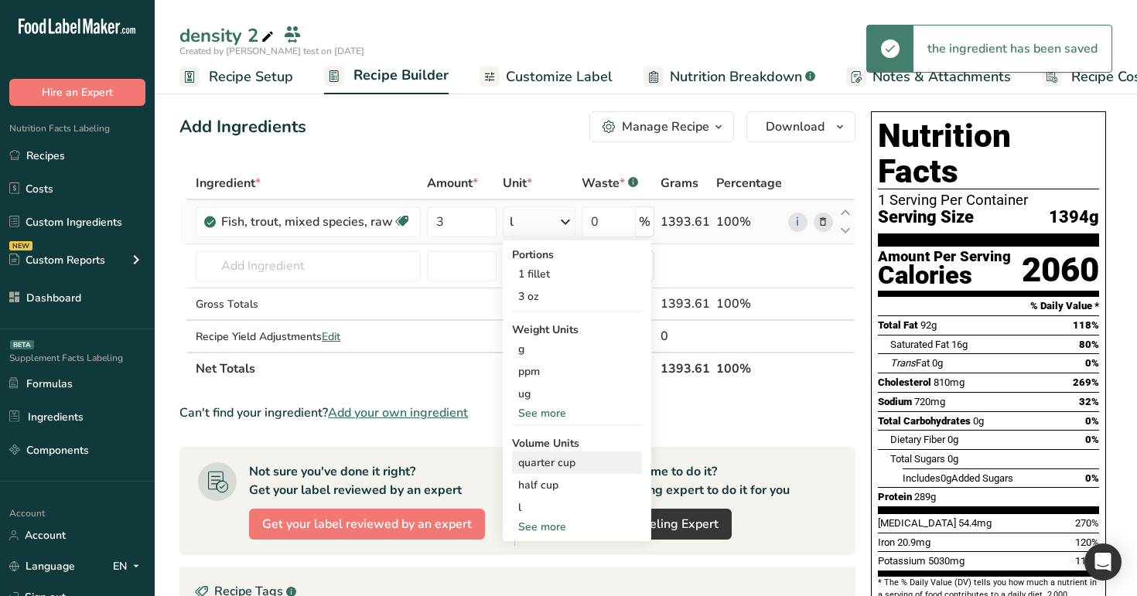
click at [558, 453] on div "quarter cup Volume units require a density conversion. If you know your ingredi…" at bounding box center [577, 463] width 130 height 22
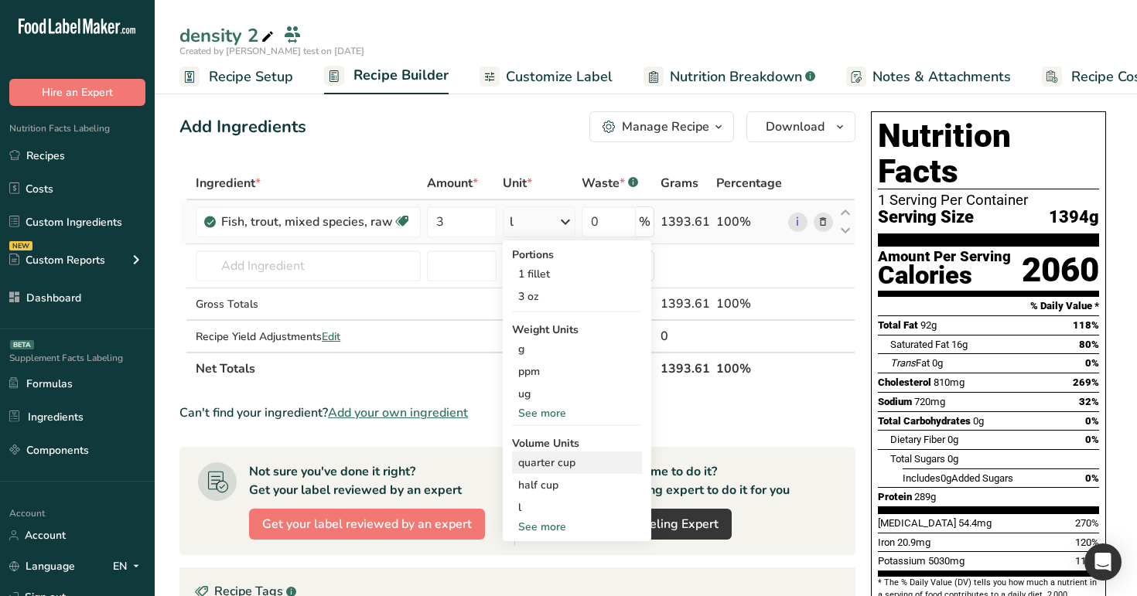
click at [565, 466] on div "quarter cup" at bounding box center [577, 463] width 118 height 16
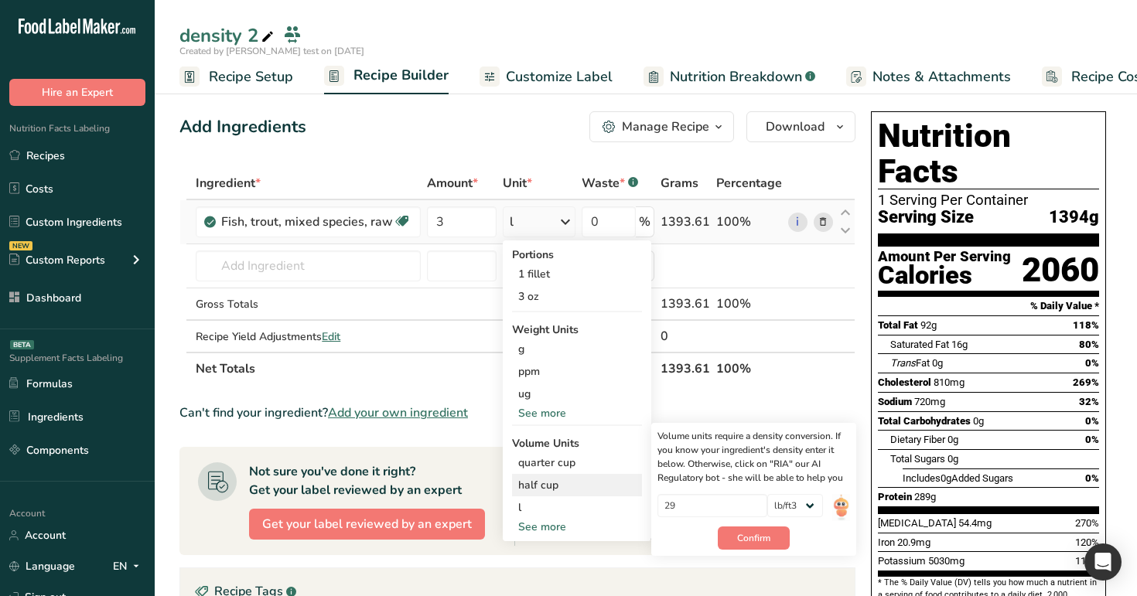
click at [573, 483] on div "half cup" at bounding box center [577, 485] width 118 height 16
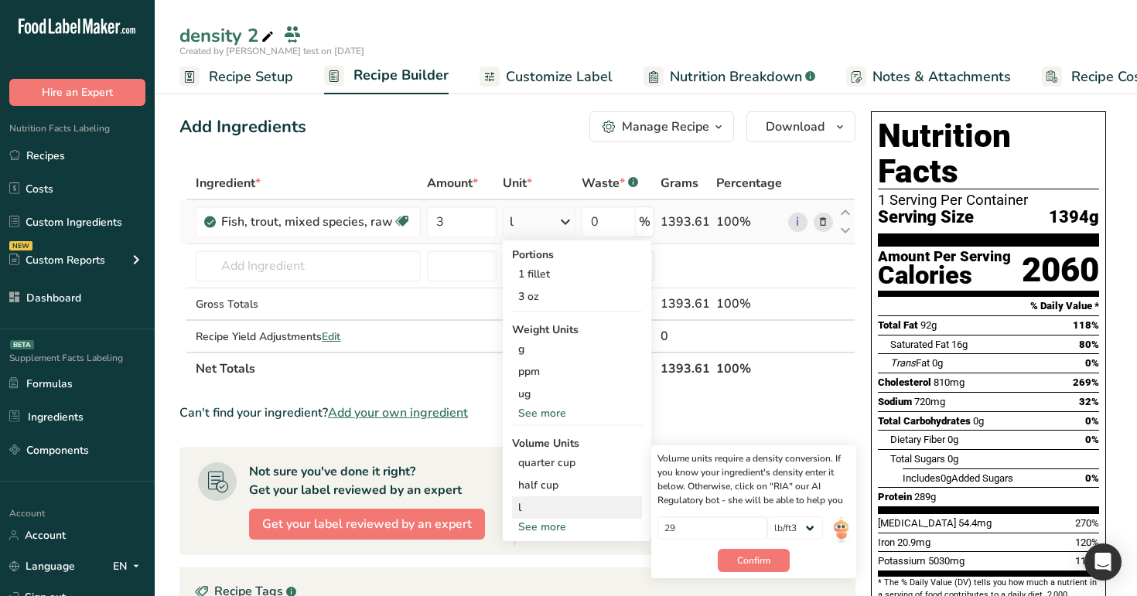
click at [576, 501] on div "l" at bounding box center [577, 508] width 118 height 16
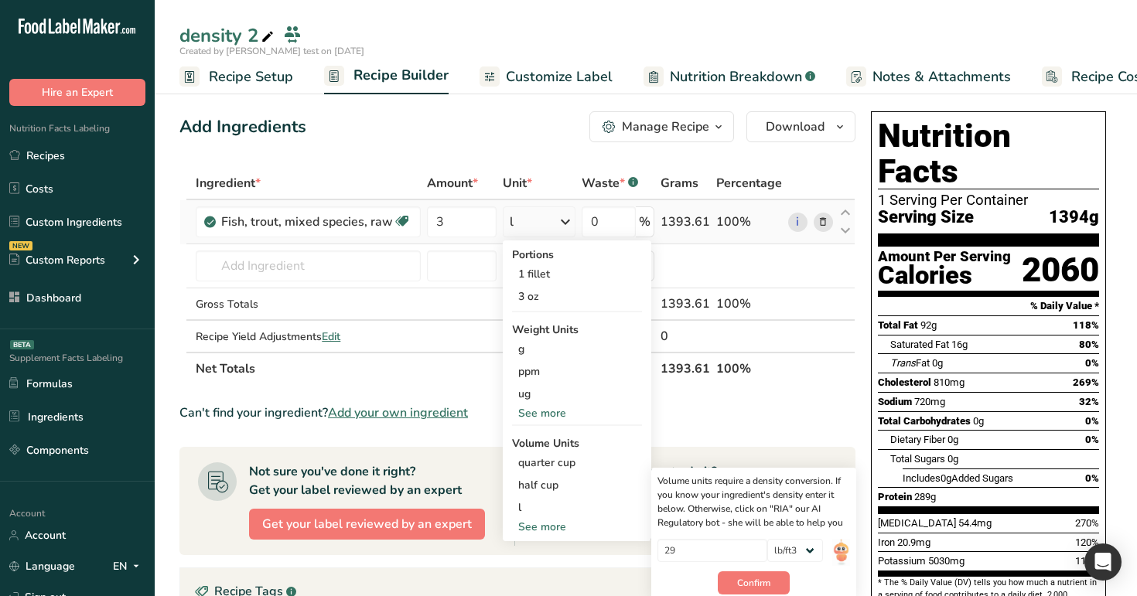
click at [539, 524] on div "See more" at bounding box center [577, 527] width 130 height 16
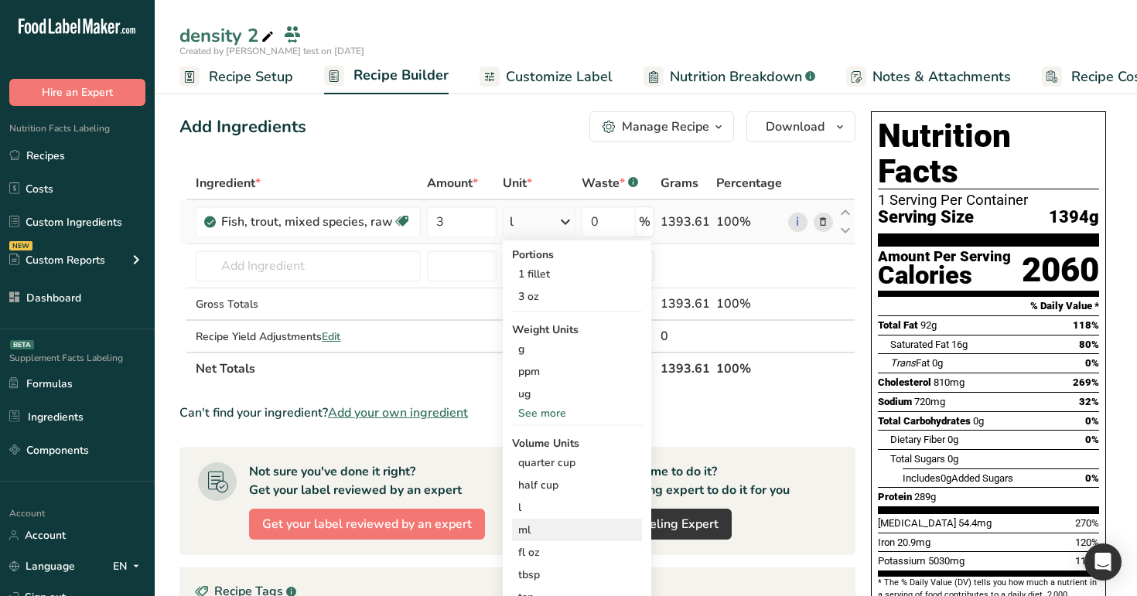
click at [564, 533] on div "ml" at bounding box center [577, 530] width 118 height 16
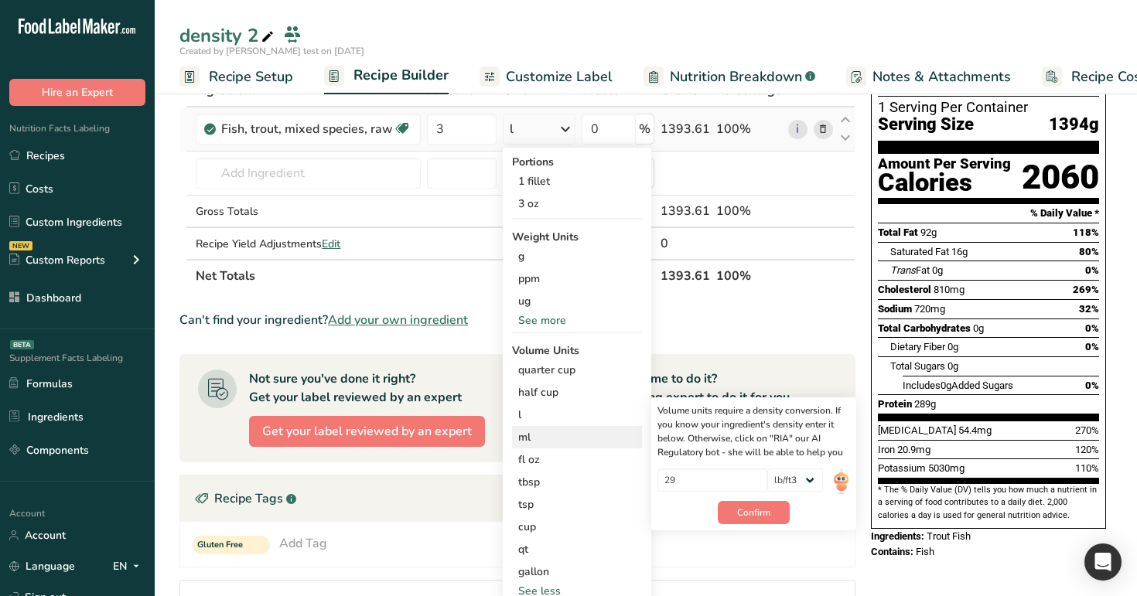
scroll to position [111, 0]
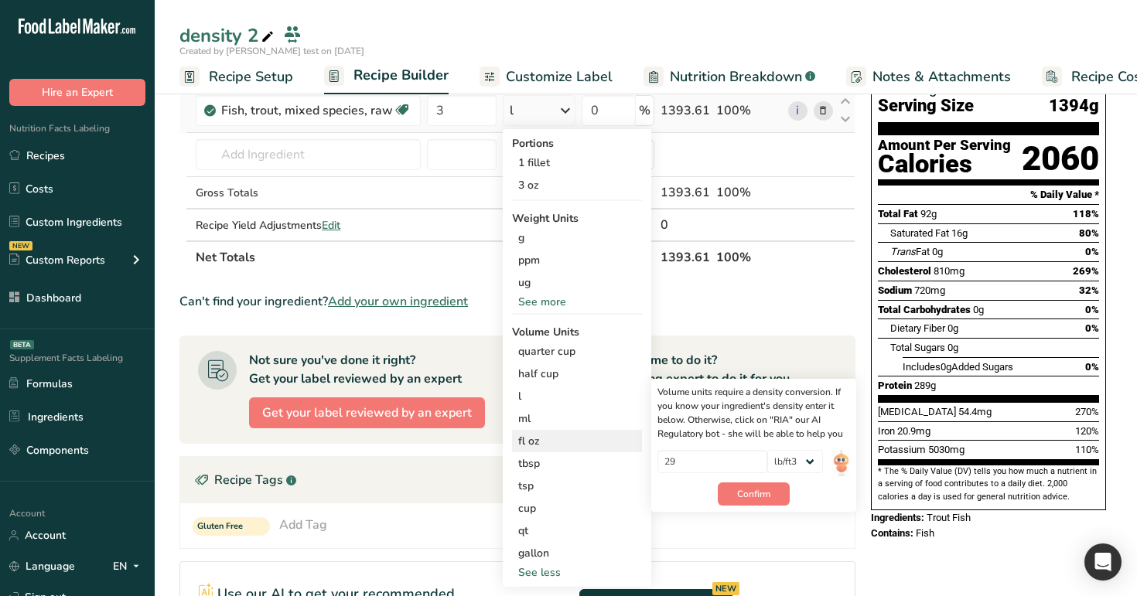
click at [541, 437] on div "fl oz" at bounding box center [577, 441] width 118 height 16
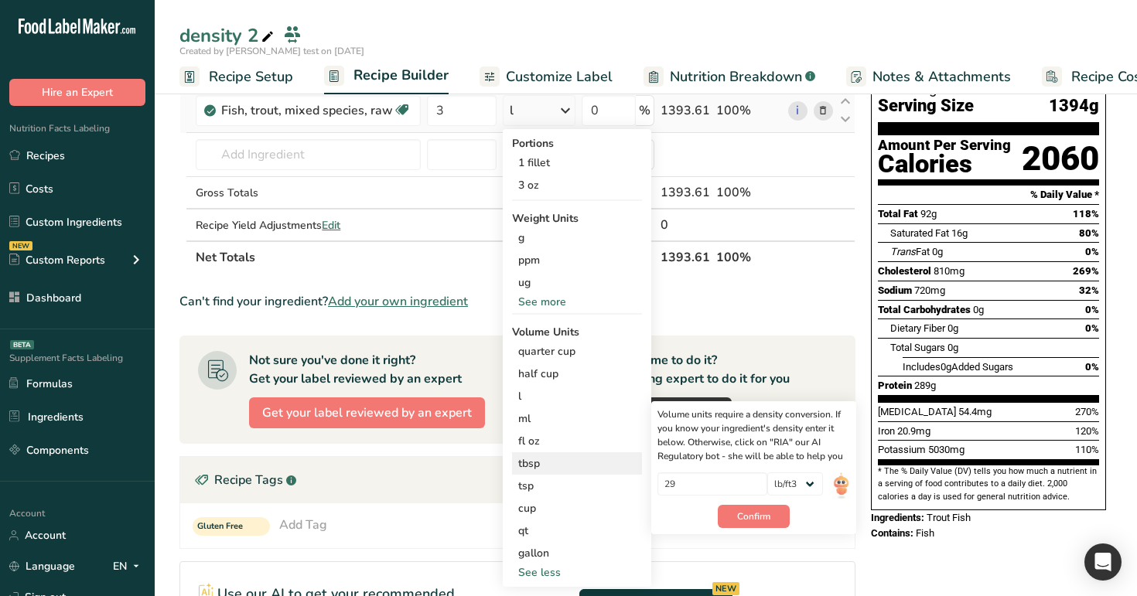
click at [555, 459] on div "tbsp" at bounding box center [577, 464] width 118 height 16
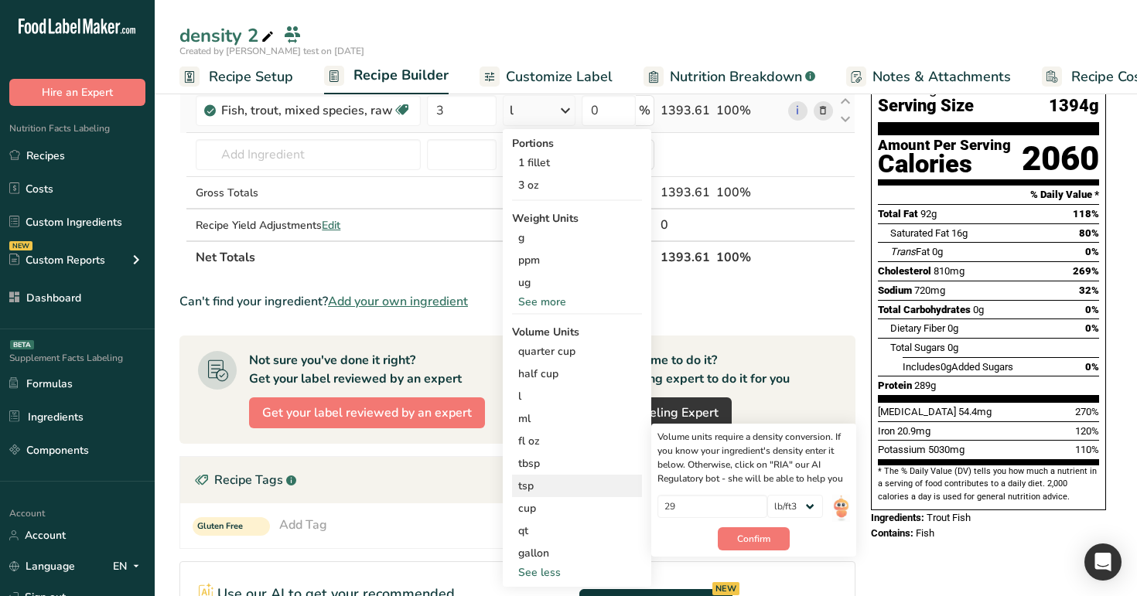
click at [567, 480] on div "tsp" at bounding box center [577, 486] width 118 height 16
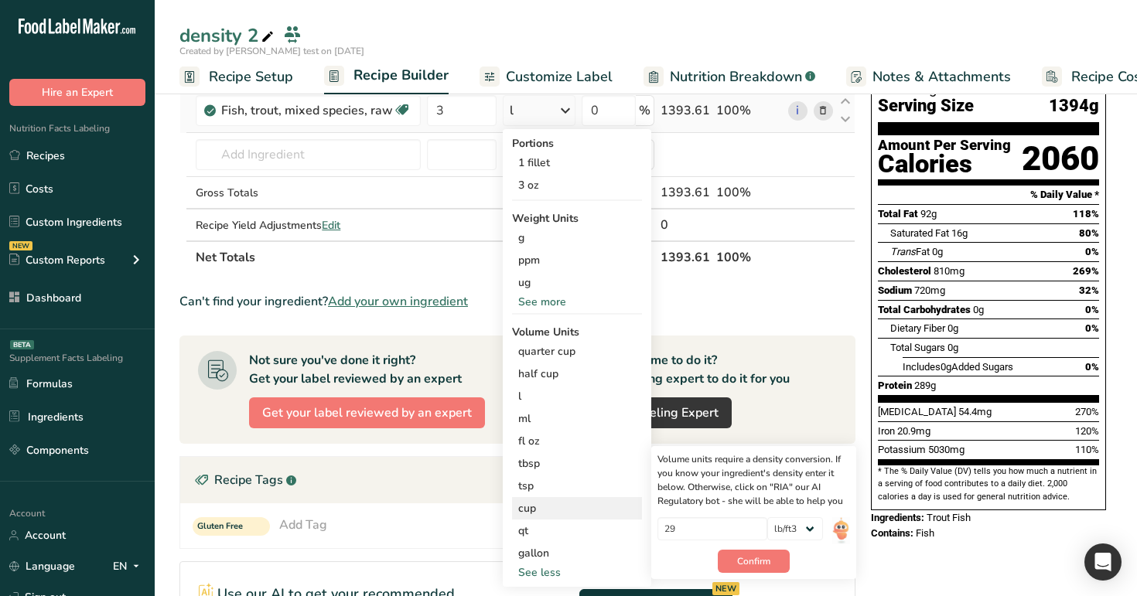
click at [569, 503] on div "cup" at bounding box center [577, 508] width 118 height 16
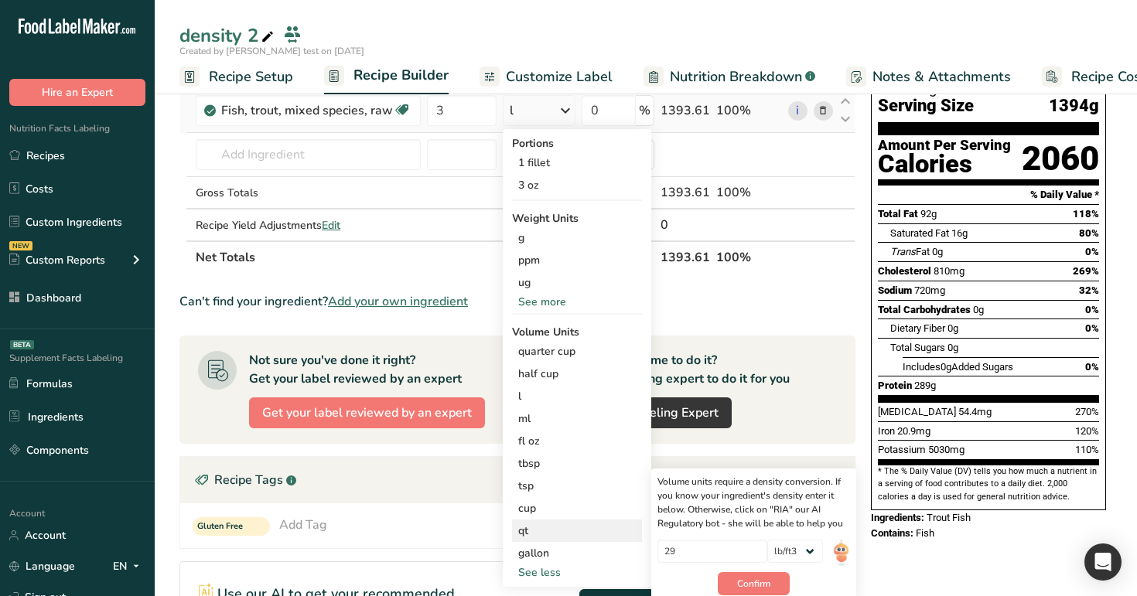
click at [569, 529] on div "qt" at bounding box center [577, 531] width 118 height 16
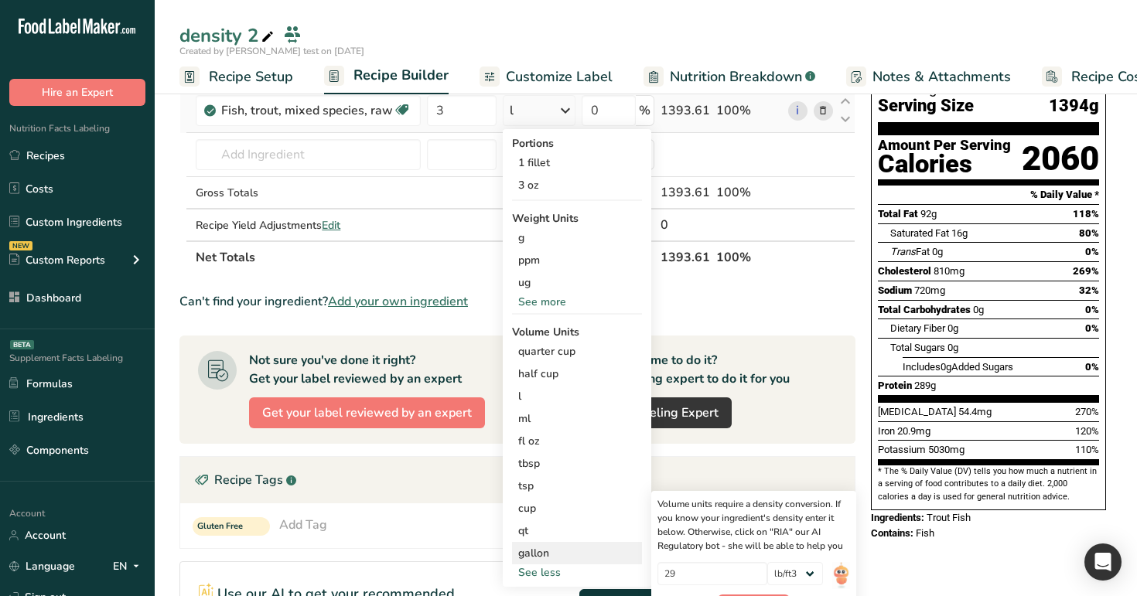
click at [573, 557] on div "gallon" at bounding box center [577, 553] width 118 height 16
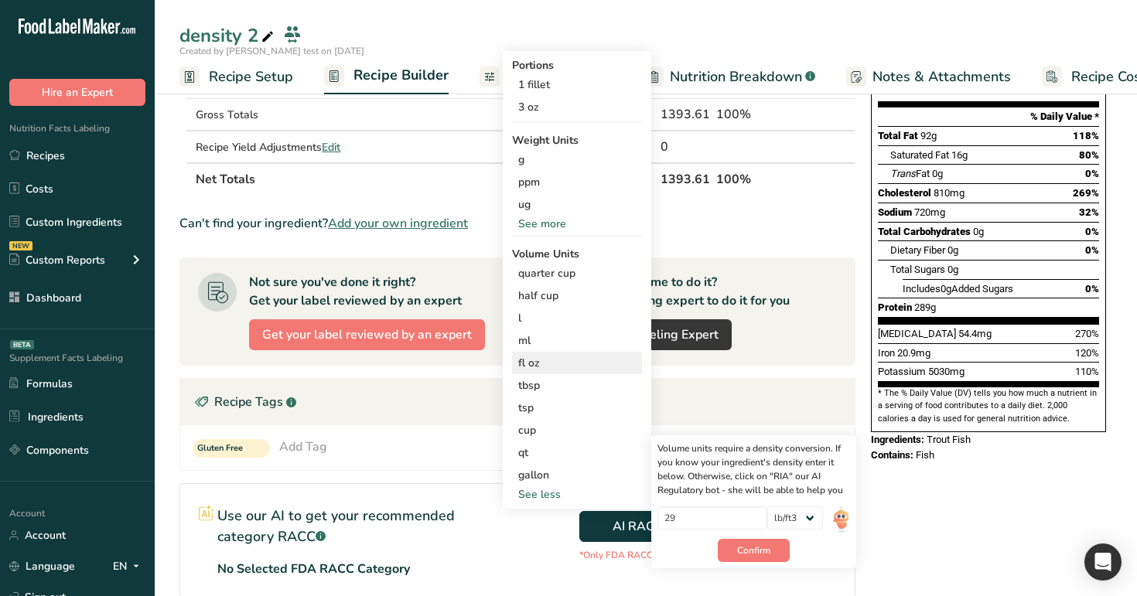
scroll to position [193, 0]
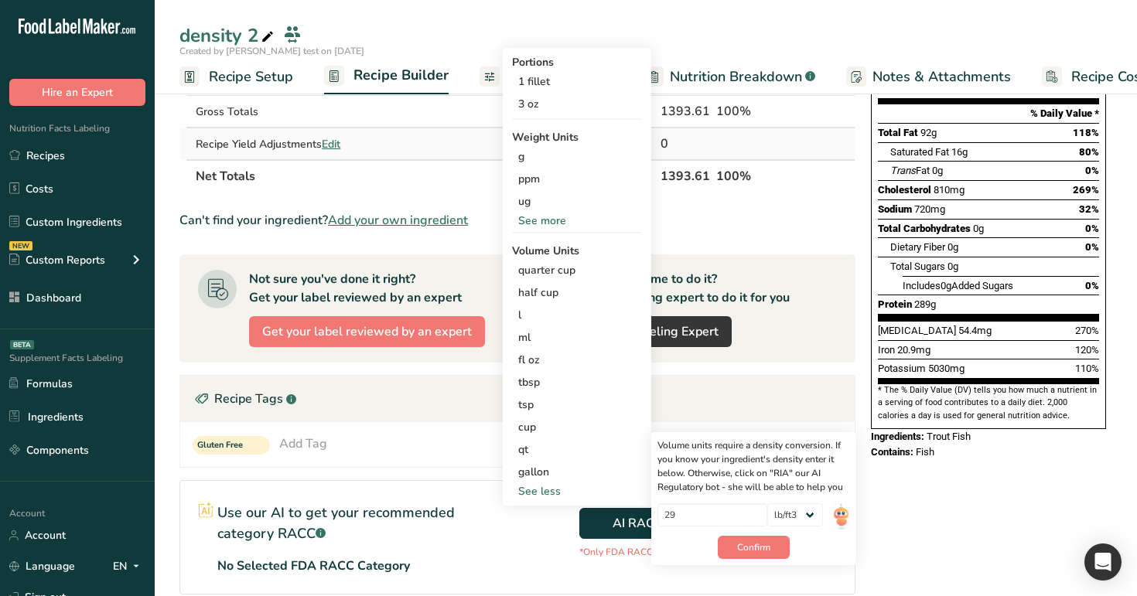
click at [463, 143] on td at bounding box center [461, 143] width 75 height 31
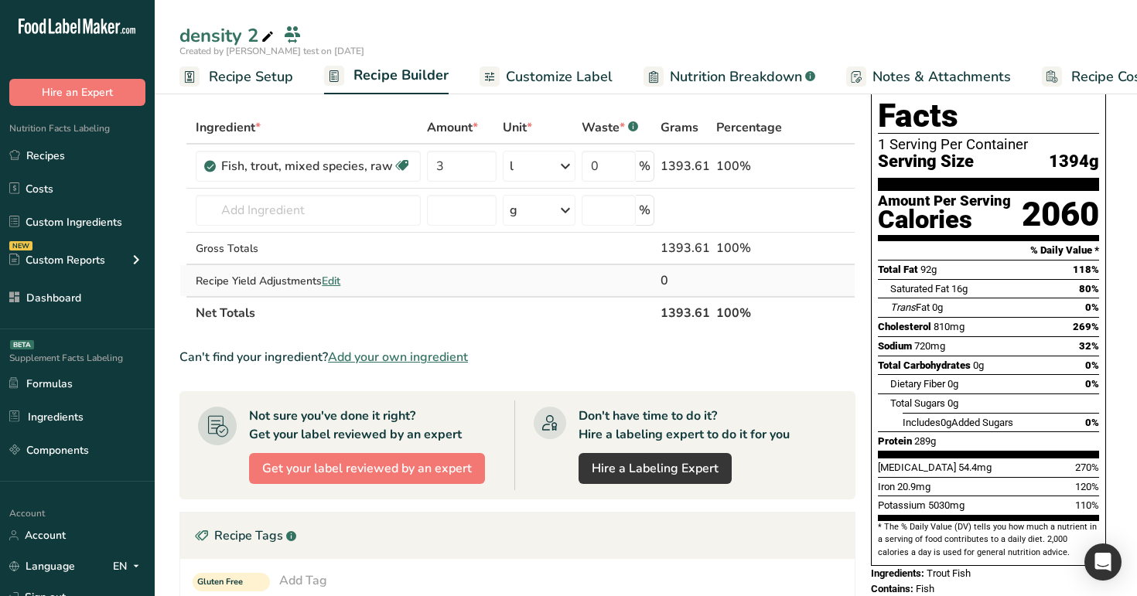
scroll to position [0, 0]
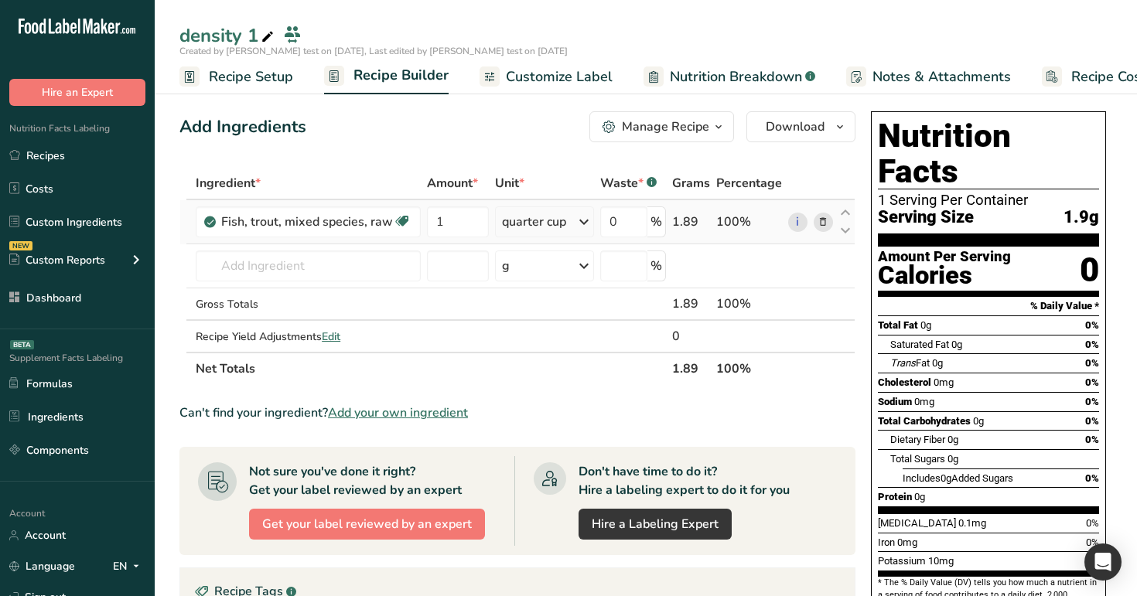
click at [569, 216] on div "quarter cup" at bounding box center [545, 222] width 100 height 31
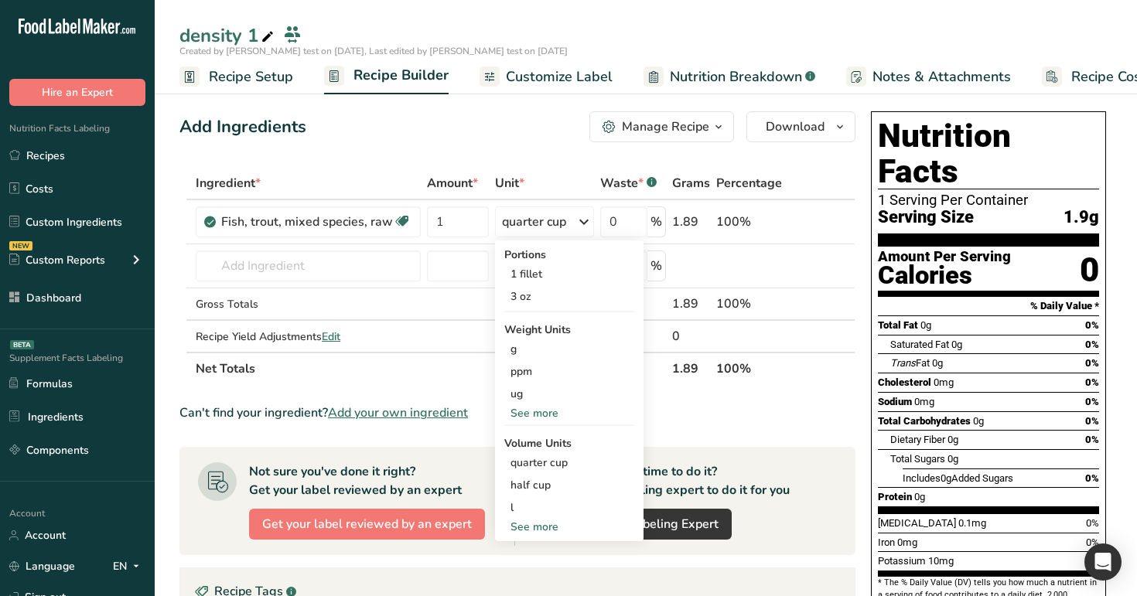
click at [517, 138] on div "Add Ingredients Manage Recipe Delete Recipe Duplicate Recipe Scale Recipe Save …" at bounding box center [517, 126] width 676 height 31
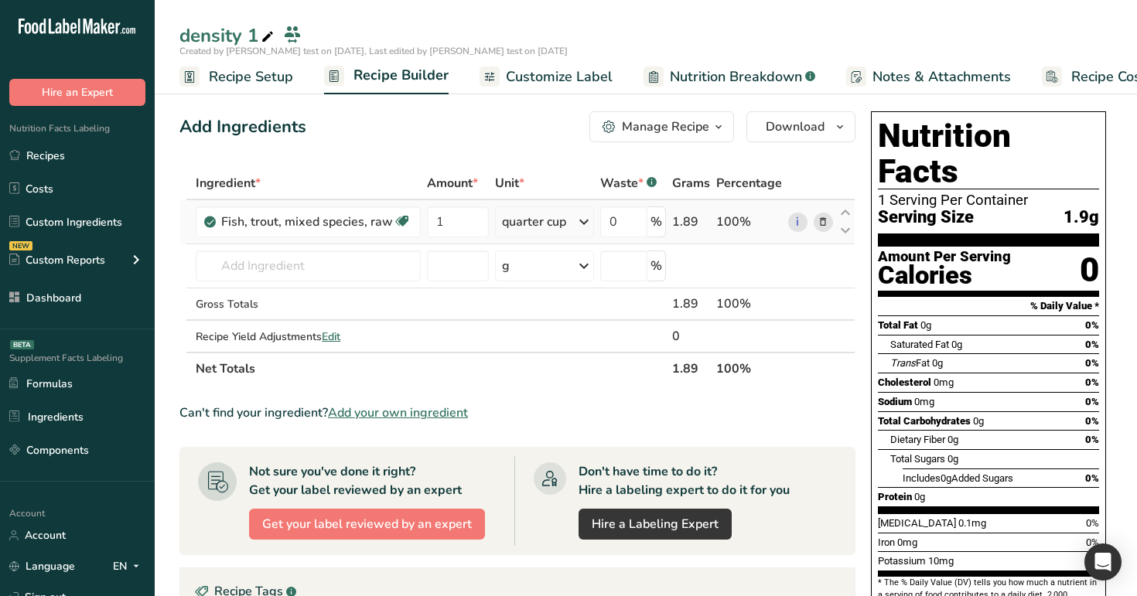
click at [517, 224] on div "quarter cup" at bounding box center [534, 222] width 64 height 19
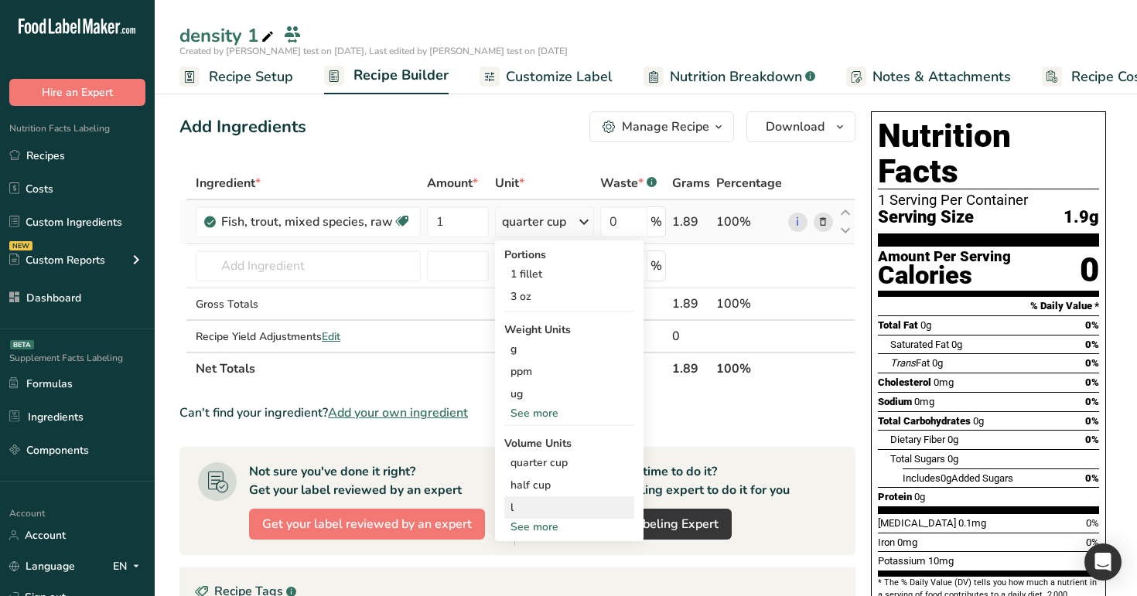
click at [540, 503] on div "l" at bounding box center [570, 508] width 118 height 16
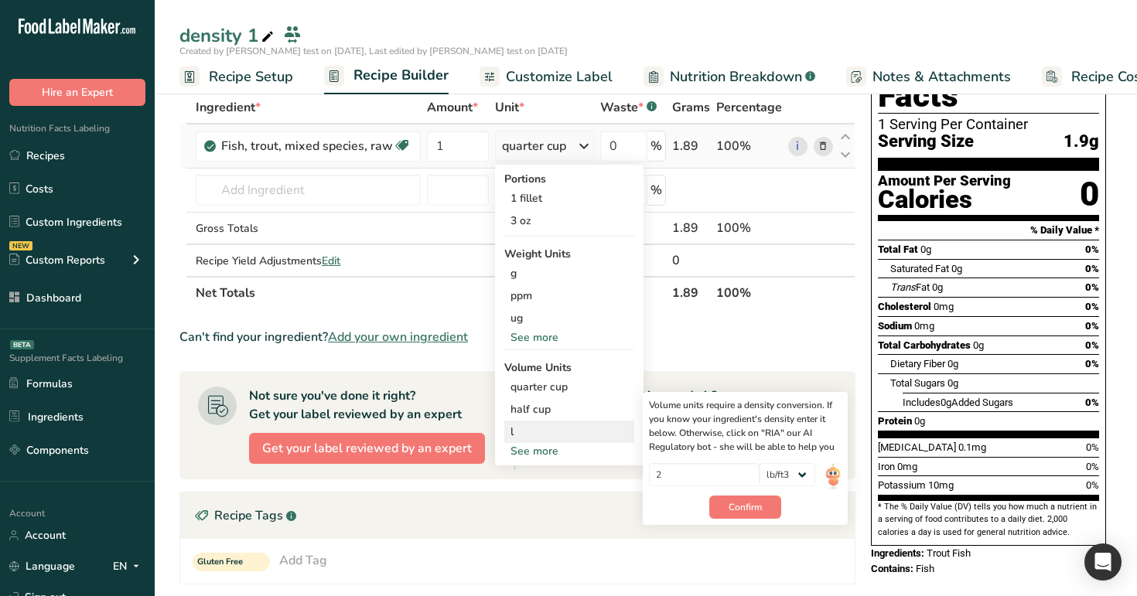
scroll to position [79, 0]
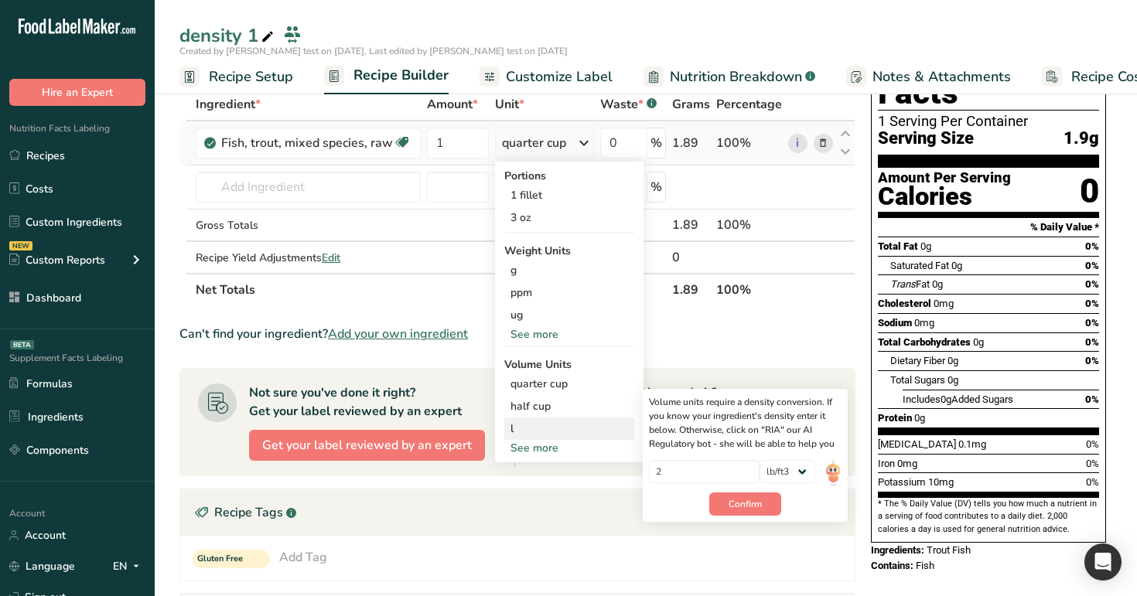
click at [552, 425] on div "l" at bounding box center [570, 429] width 118 height 16
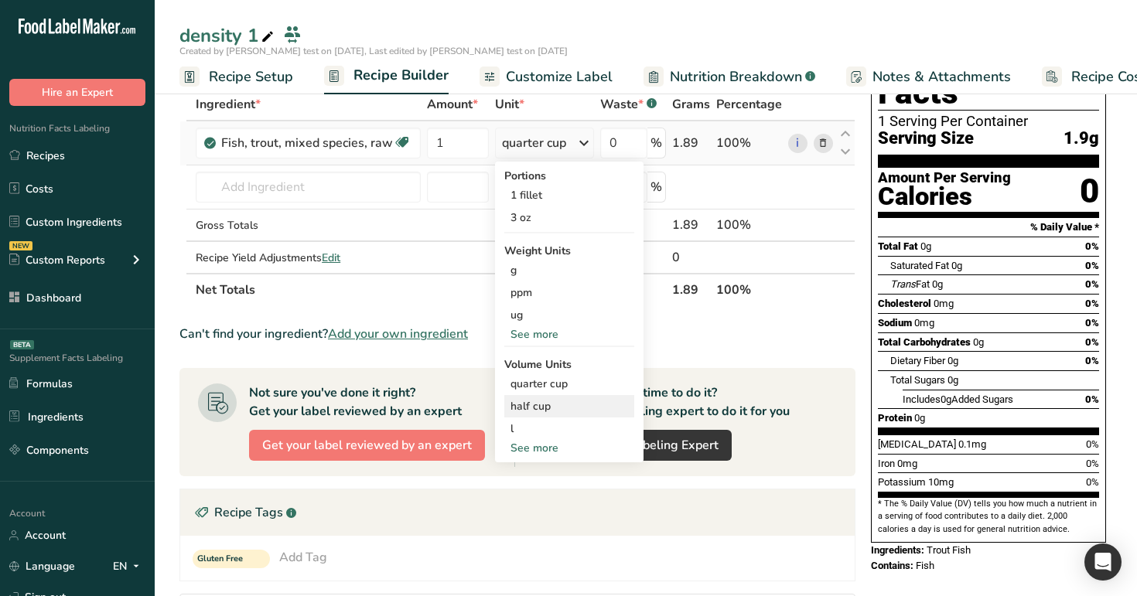
click at [572, 398] on div "half cup" at bounding box center [570, 406] width 118 height 16
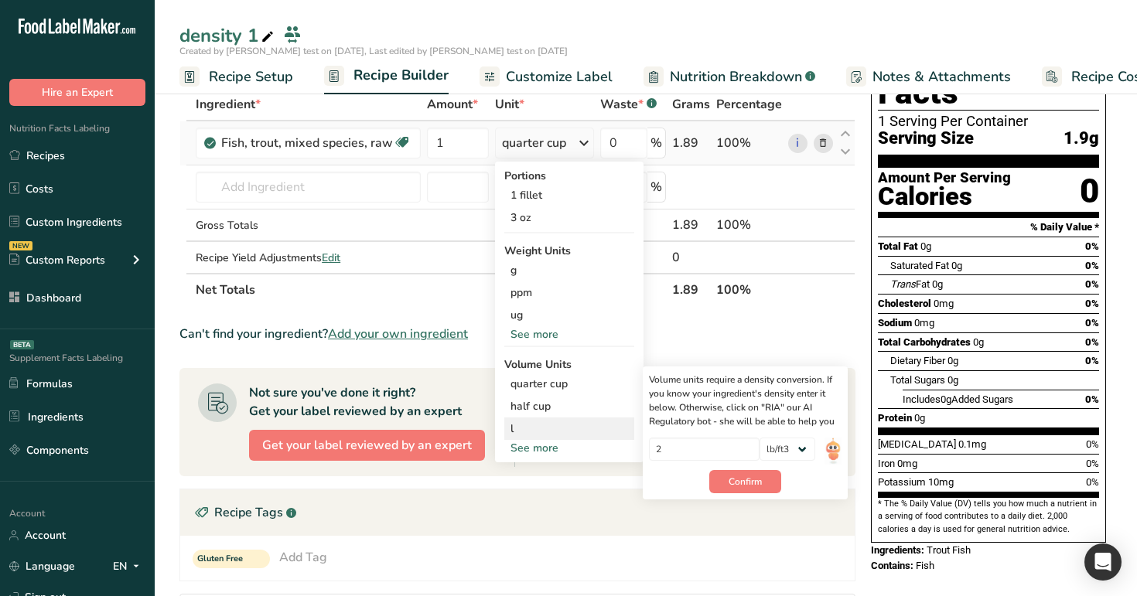
click at [576, 425] on div "l" at bounding box center [570, 429] width 118 height 16
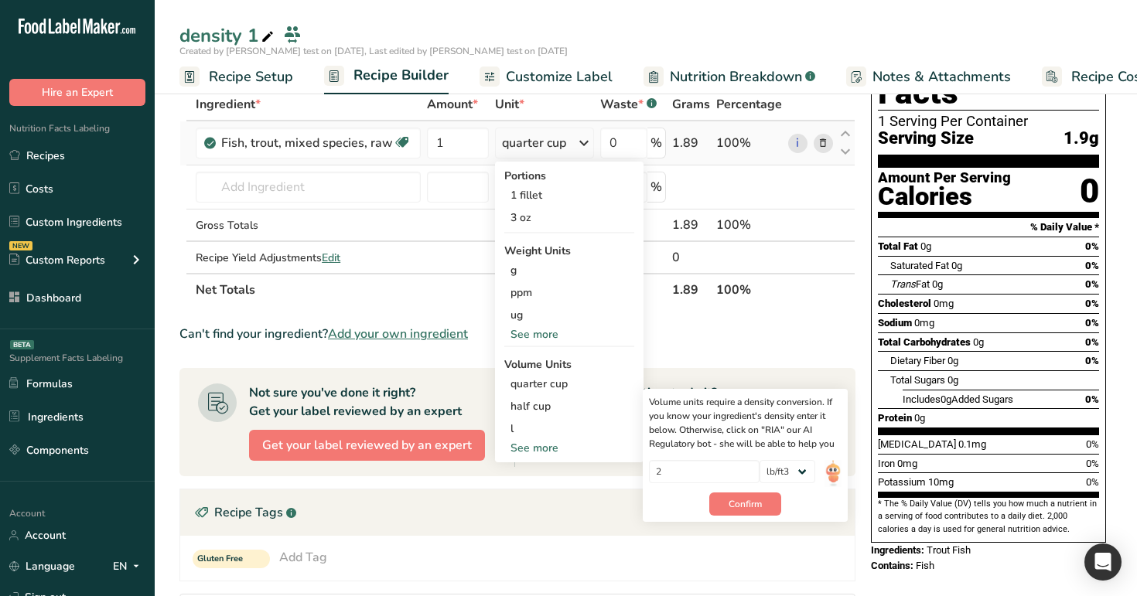
click at [567, 456] on div "See more" at bounding box center [569, 448] width 130 height 16
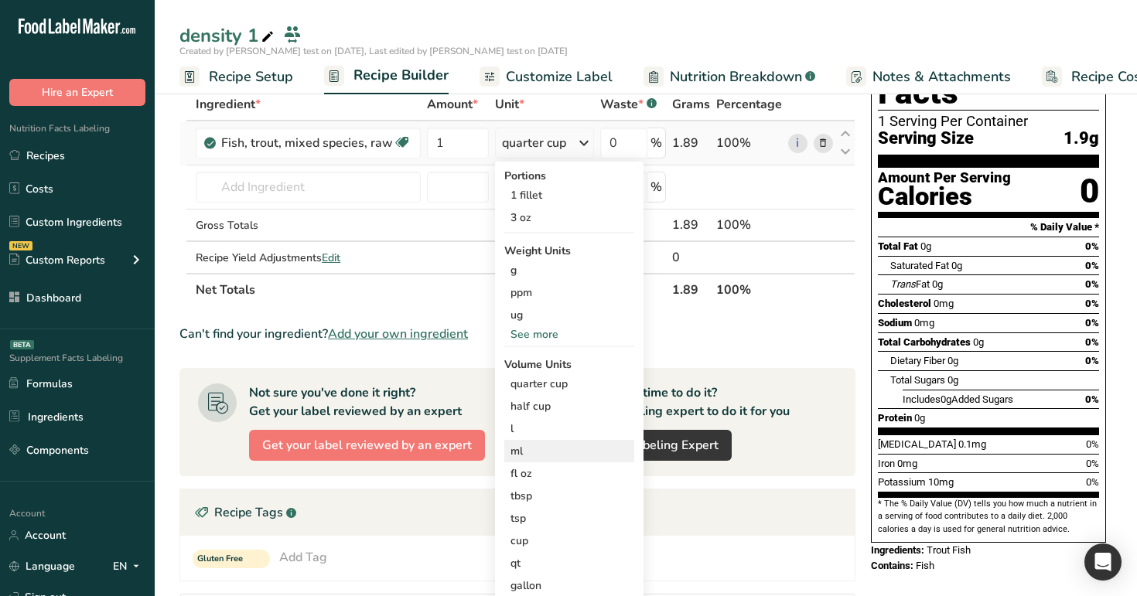
click at [564, 456] on div "ml" at bounding box center [570, 451] width 118 height 16
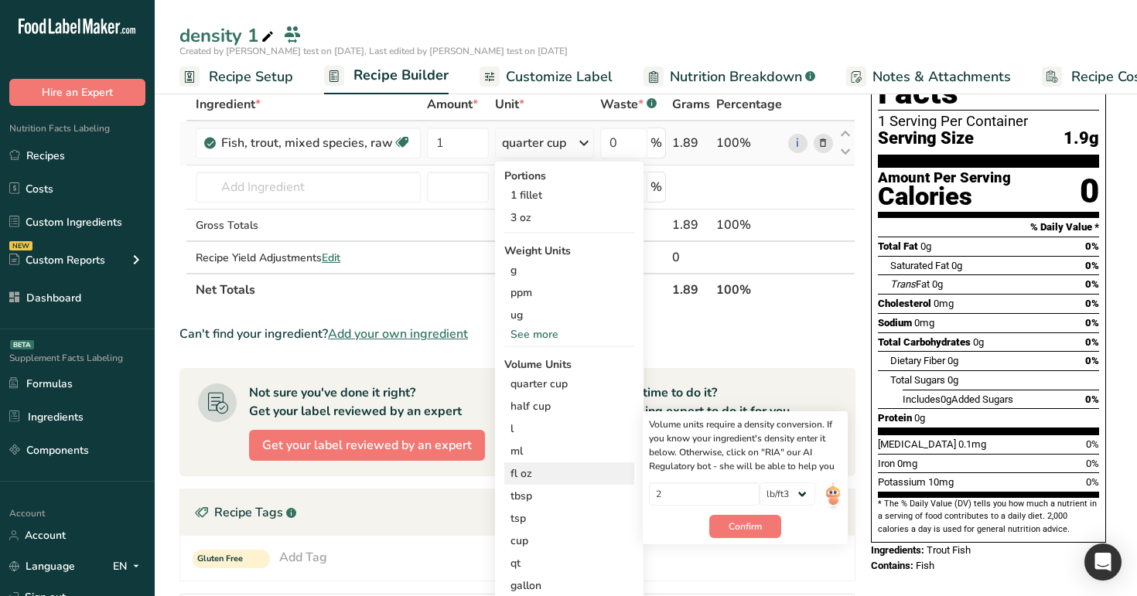
click at [565, 478] on div "fl oz" at bounding box center [570, 474] width 118 height 16
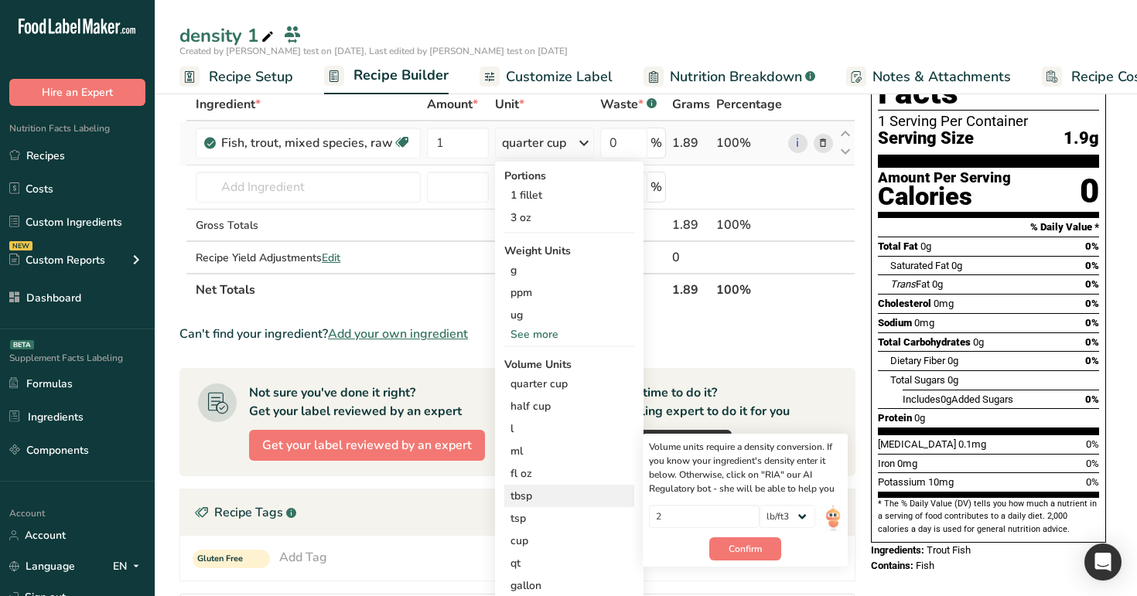
click at [566, 498] on div "tbsp" at bounding box center [570, 496] width 118 height 16
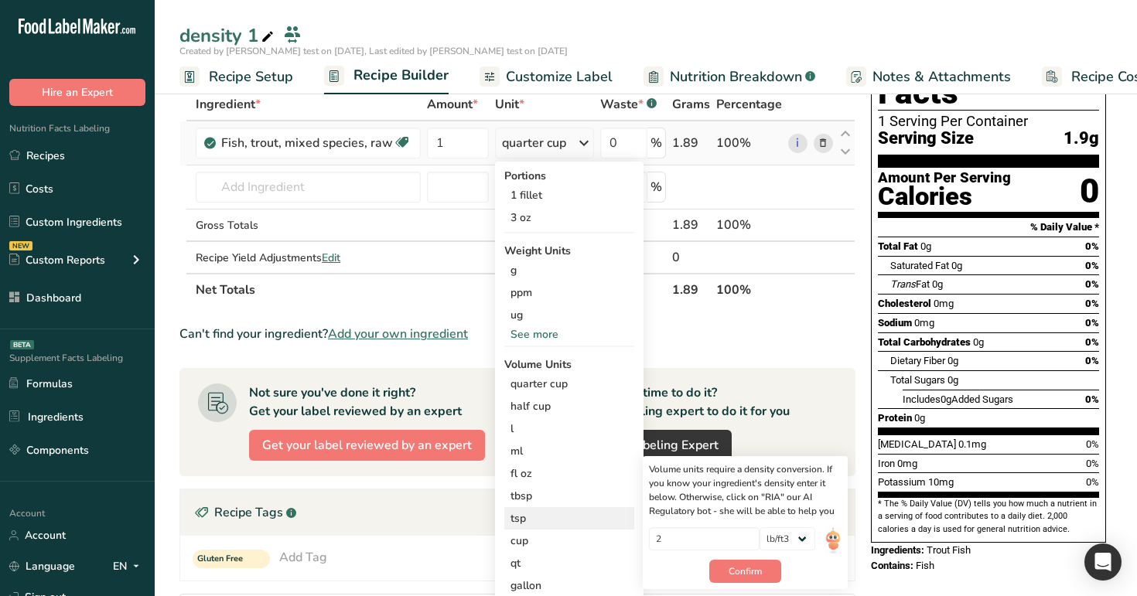
click at [566, 512] on div "tsp" at bounding box center [570, 519] width 118 height 16
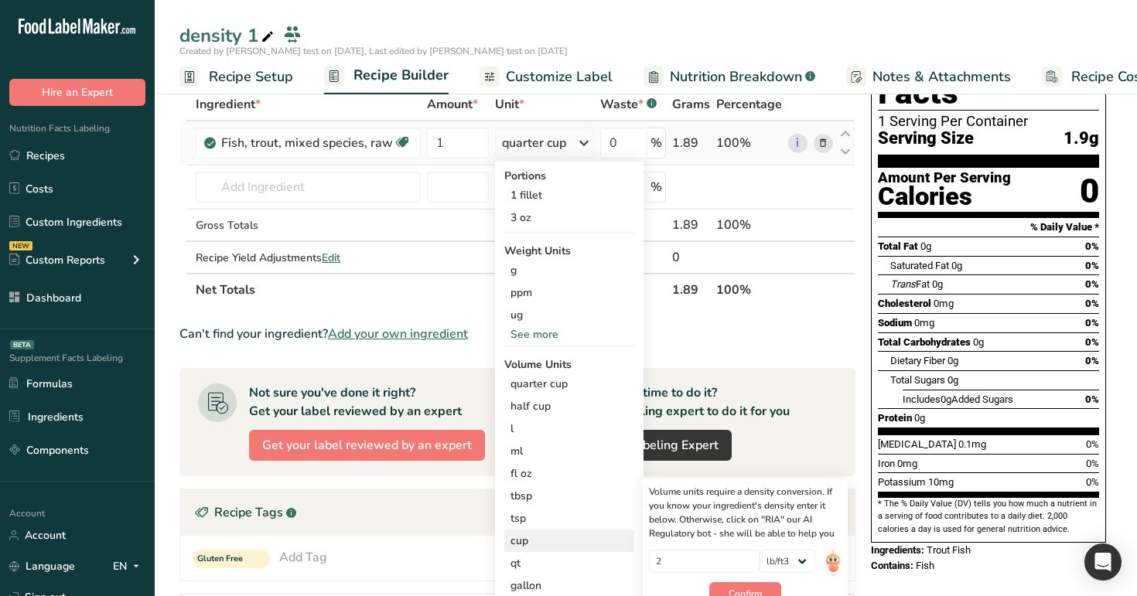
click at [567, 534] on div "cup" at bounding box center [570, 541] width 118 height 16
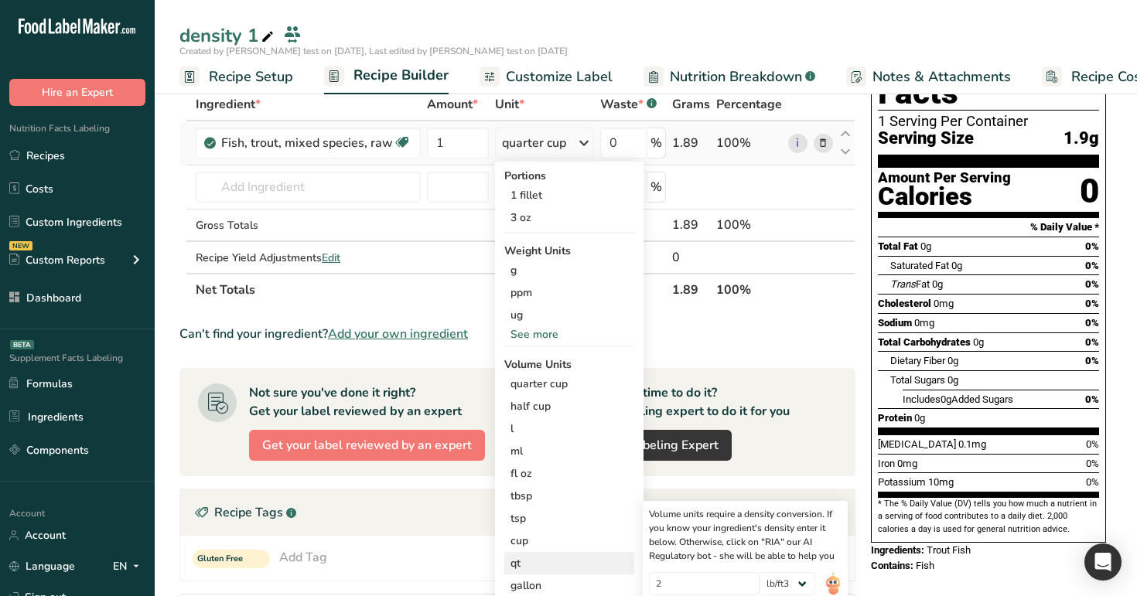
click at [567, 560] on div "qt" at bounding box center [570, 563] width 118 height 16
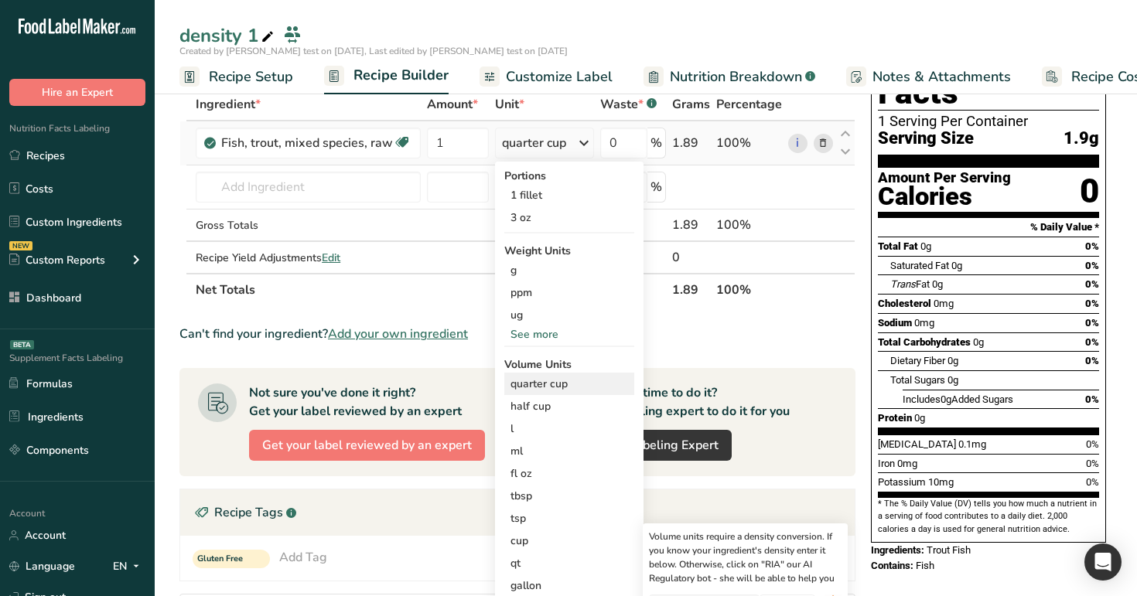
click at [571, 384] on div "quarter cup" at bounding box center [570, 384] width 118 height 16
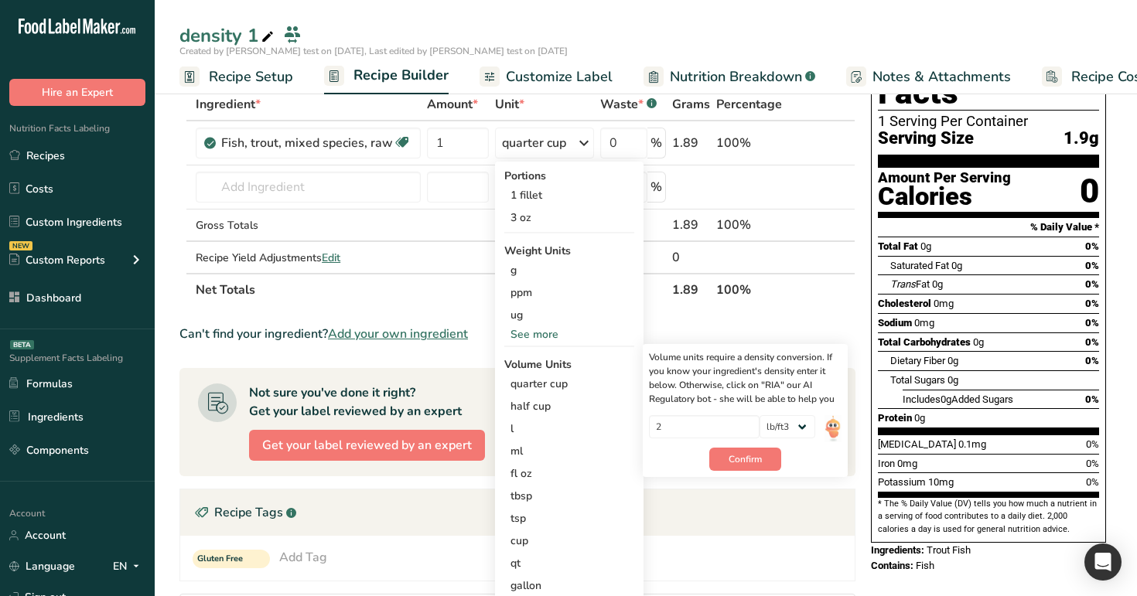
click at [790, 37] on div "density 1" at bounding box center [646, 36] width 982 height 28
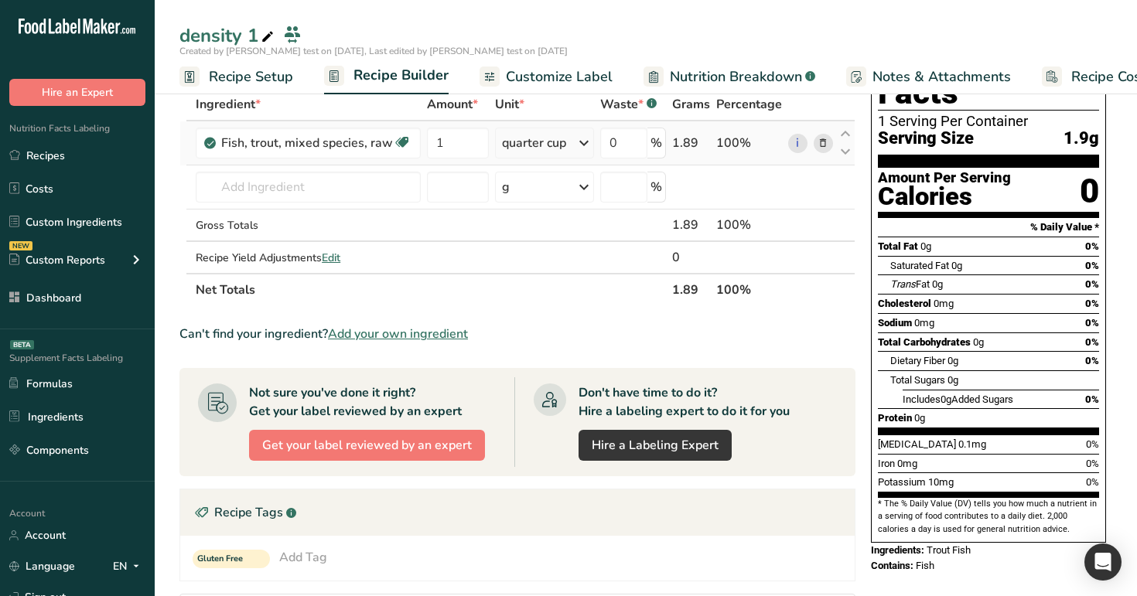
click at [575, 142] on div "quarter cup" at bounding box center [545, 143] width 100 height 31
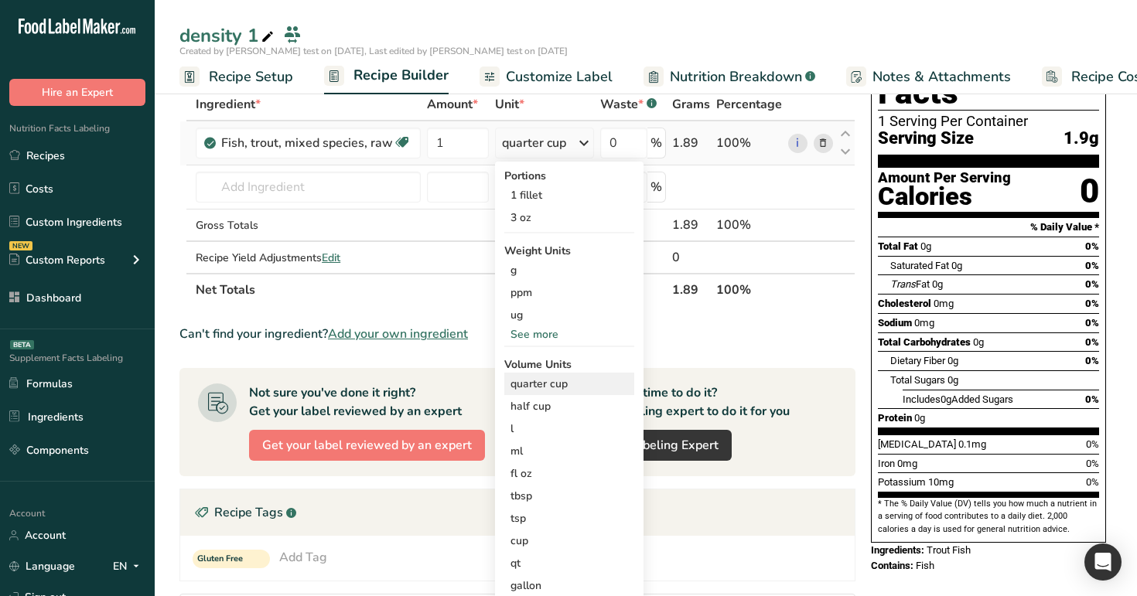
click at [571, 379] on div "quarter cup" at bounding box center [570, 384] width 118 height 16
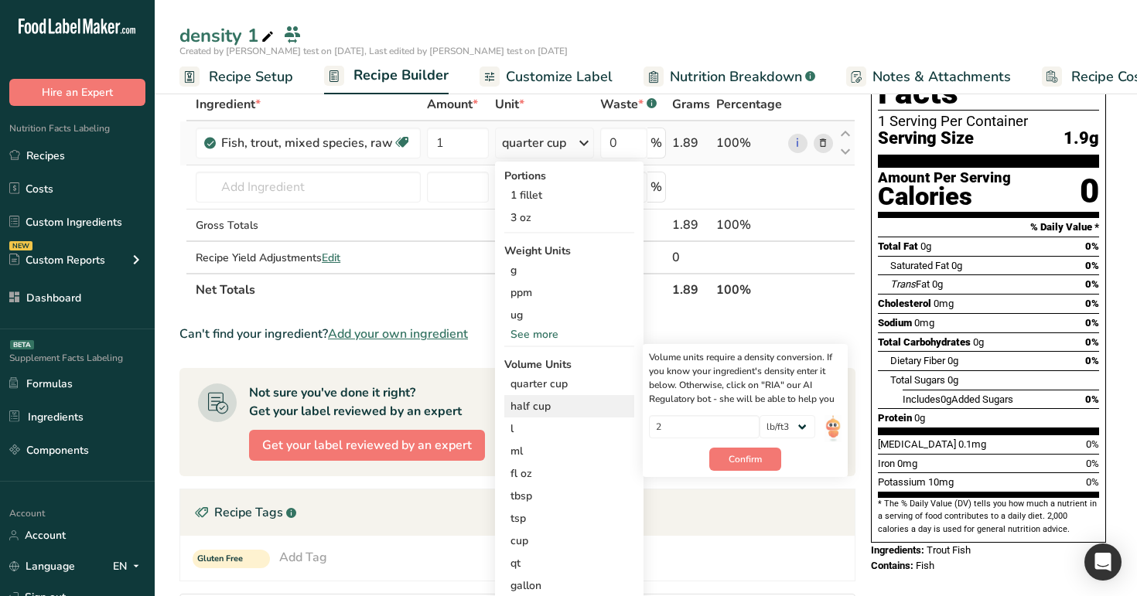
click at [572, 406] on div "half cup" at bounding box center [570, 406] width 118 height 16
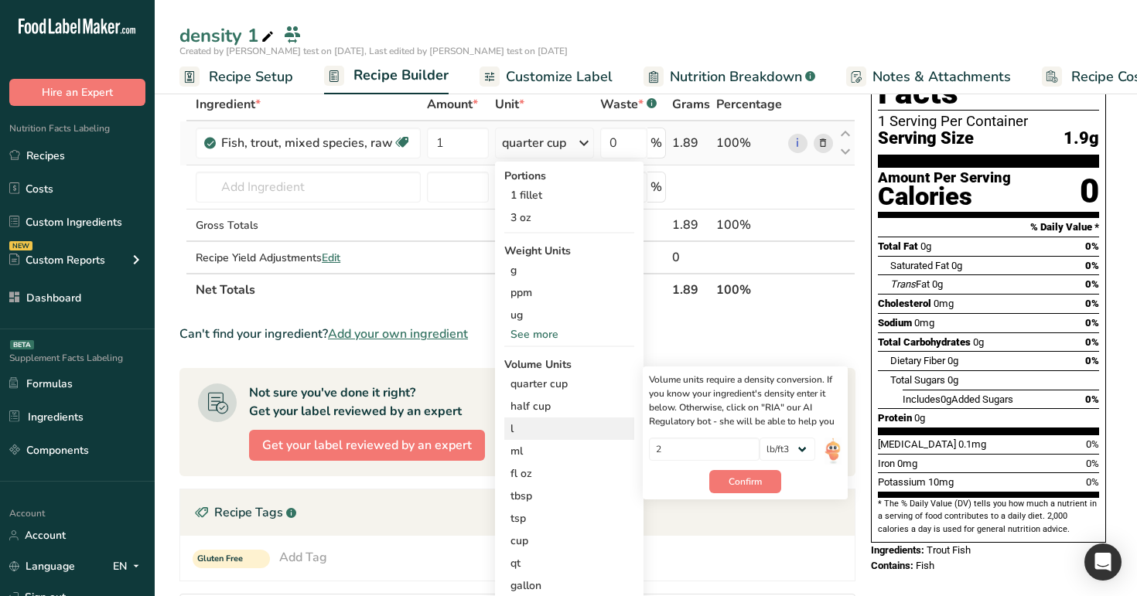
click at [571, 429] on div "l" at bounding box center [570, 429] width 118 height 16
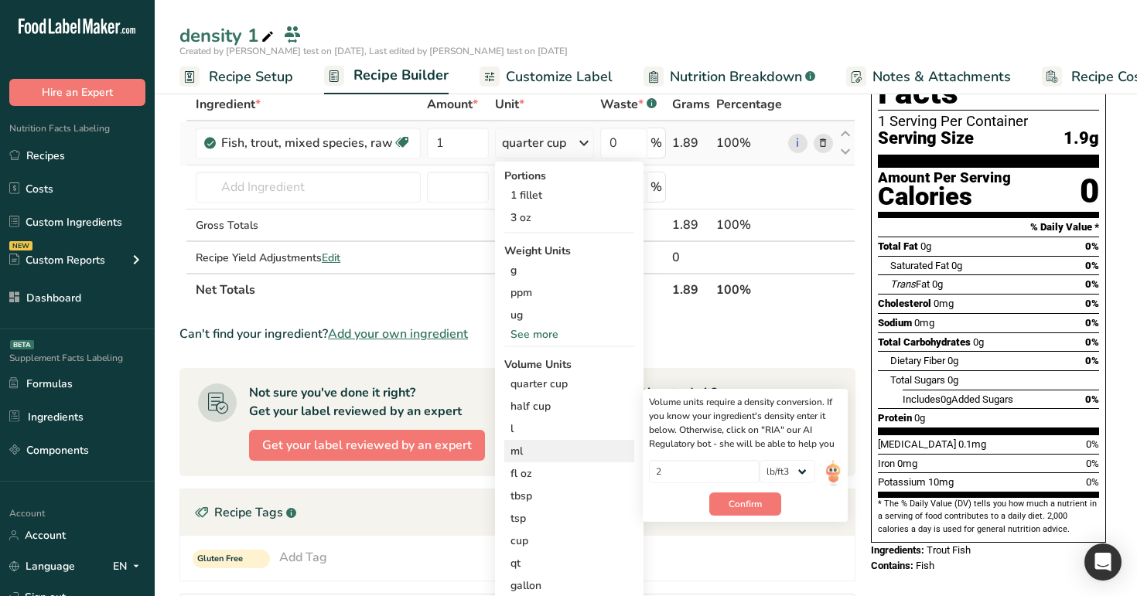
click at [570, 455] on div "ml" at bounding box center [570, 451] width 118 height 16
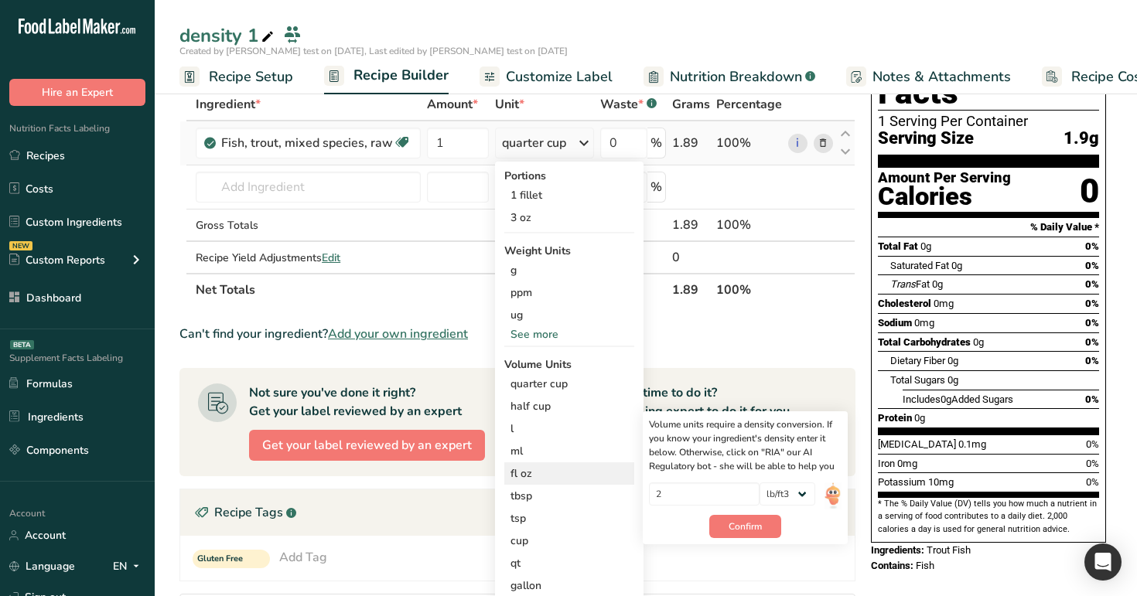
click at [571, 473] on div "fl oz" at bounding box center [570, 474] width 118 height 16
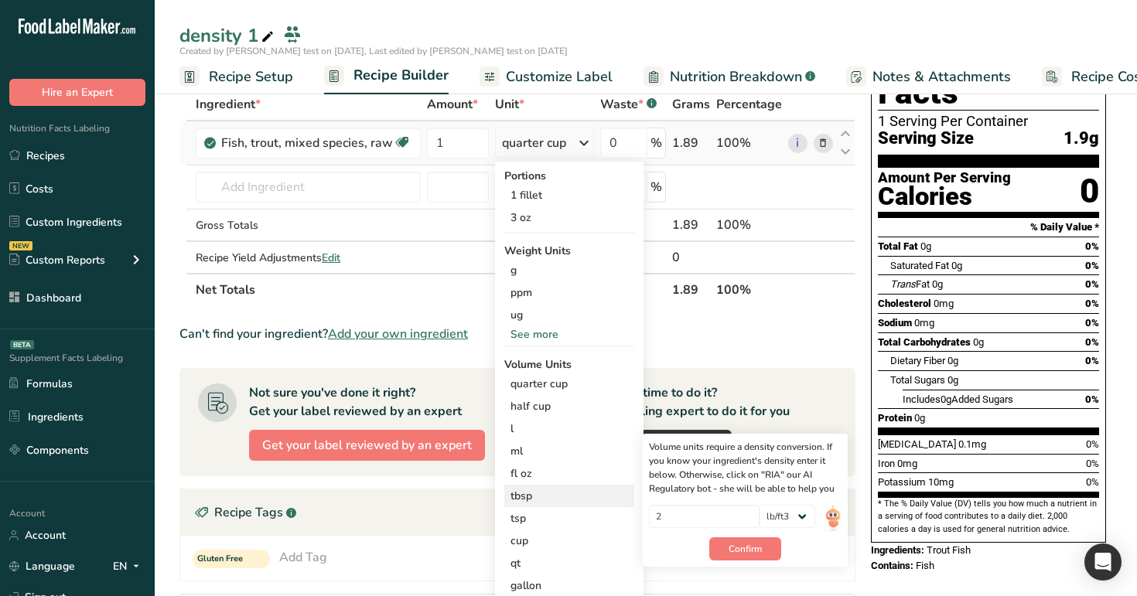
click at [570, 487] on div "tbsp Volume units require a density conversion. If you know your ingredient's d…" at bounding box center [569, 496] width 130 height 22
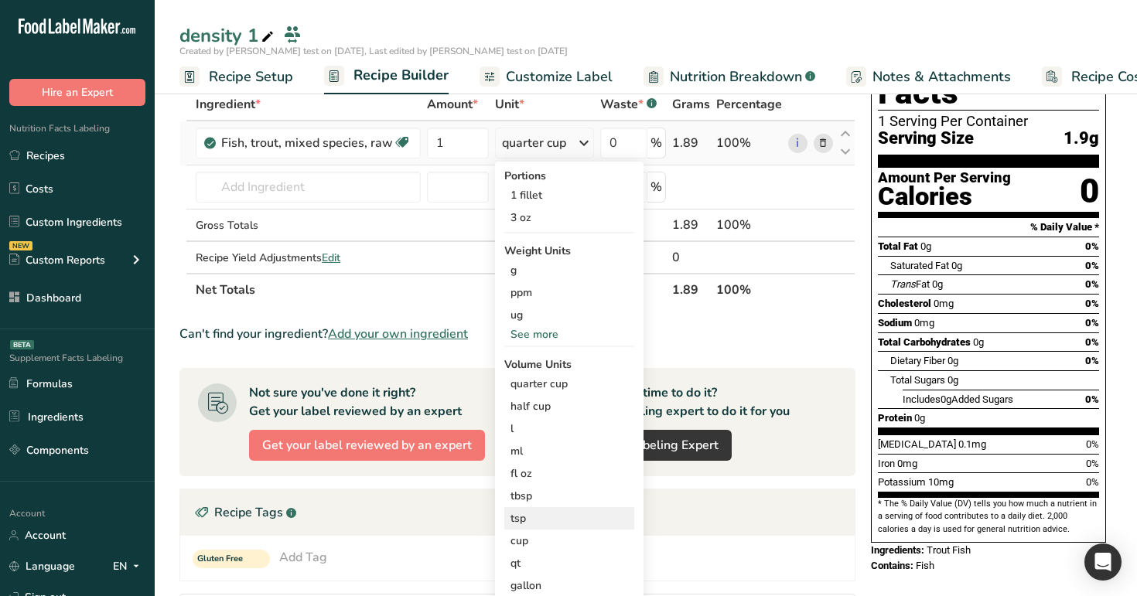
click at [576, 514] on div "tsp" at bounding box center [570, 519] width 118 height 16
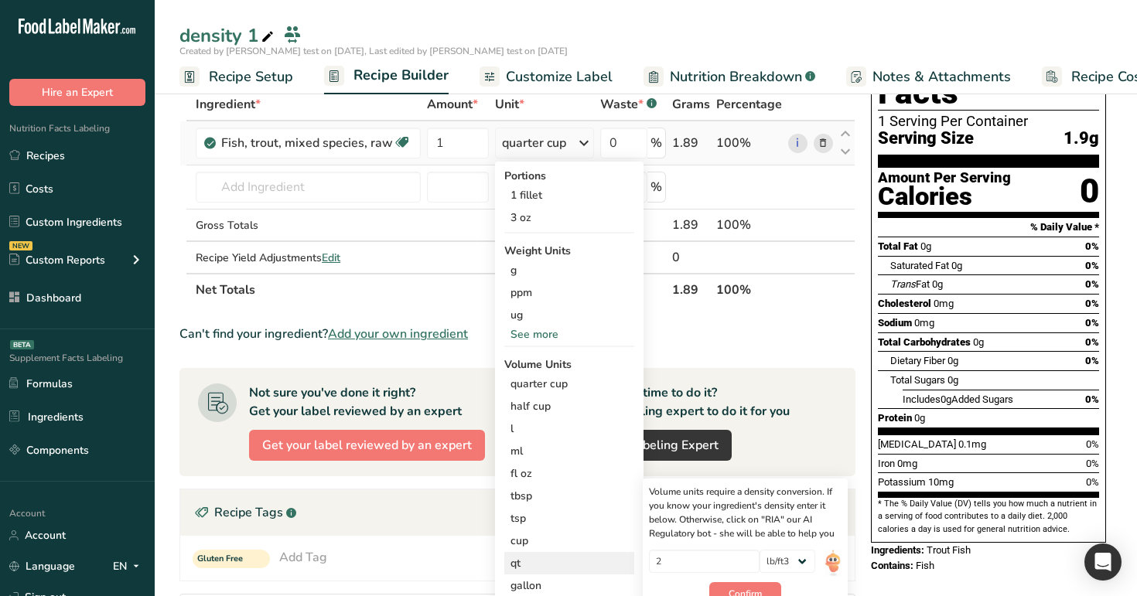
click at [581, 553] on div "qt Volume units require a density conversion. If you know your ingredient's den…" at bounding box center [569, 563] width 130 height 22
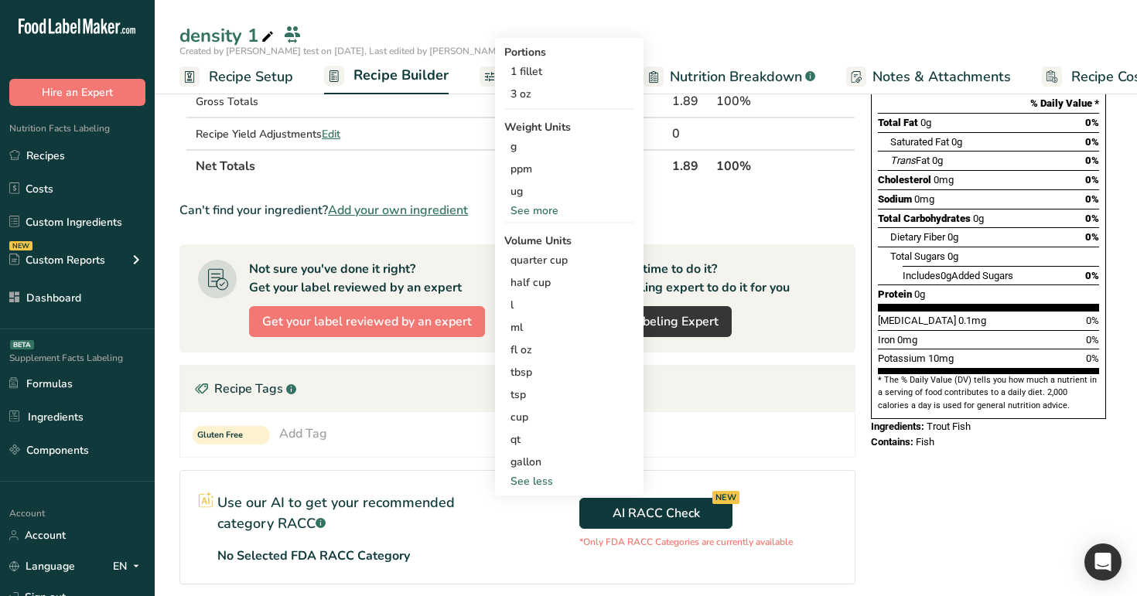
scroll to position [207, 0]
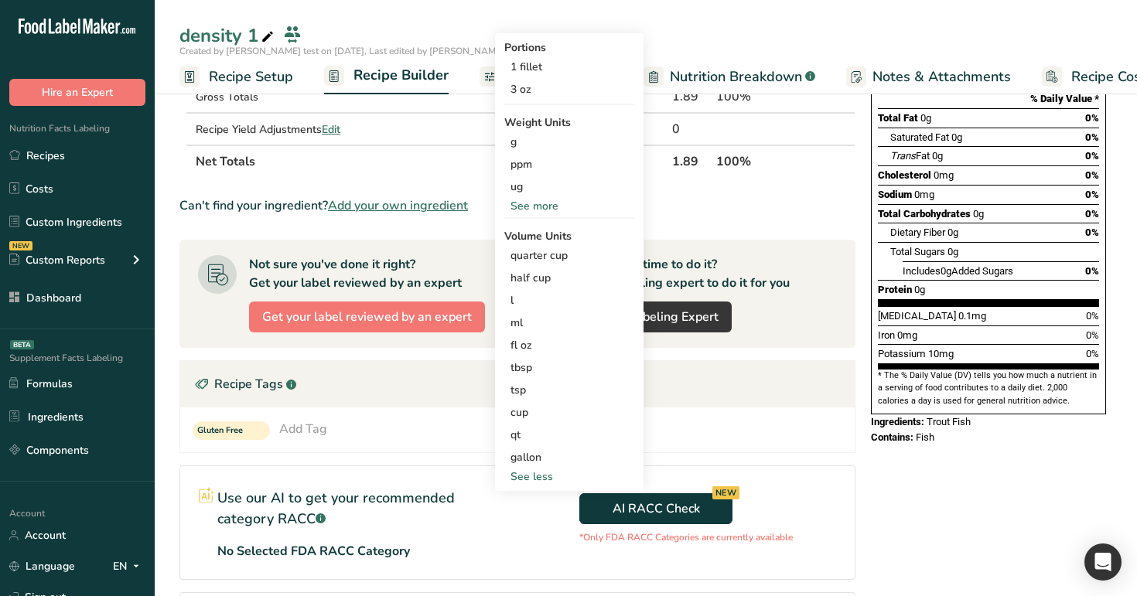
click at [424, 157] on th "Net Totals" at bounding box center [431, 161] width 476 height 32
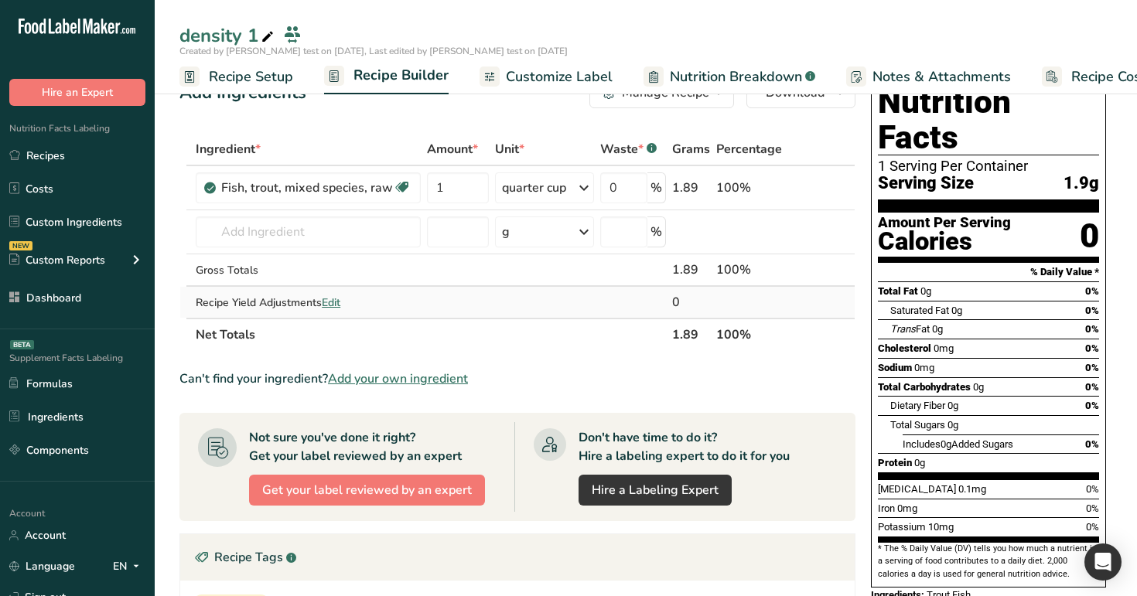
scroll to position [0, 0]
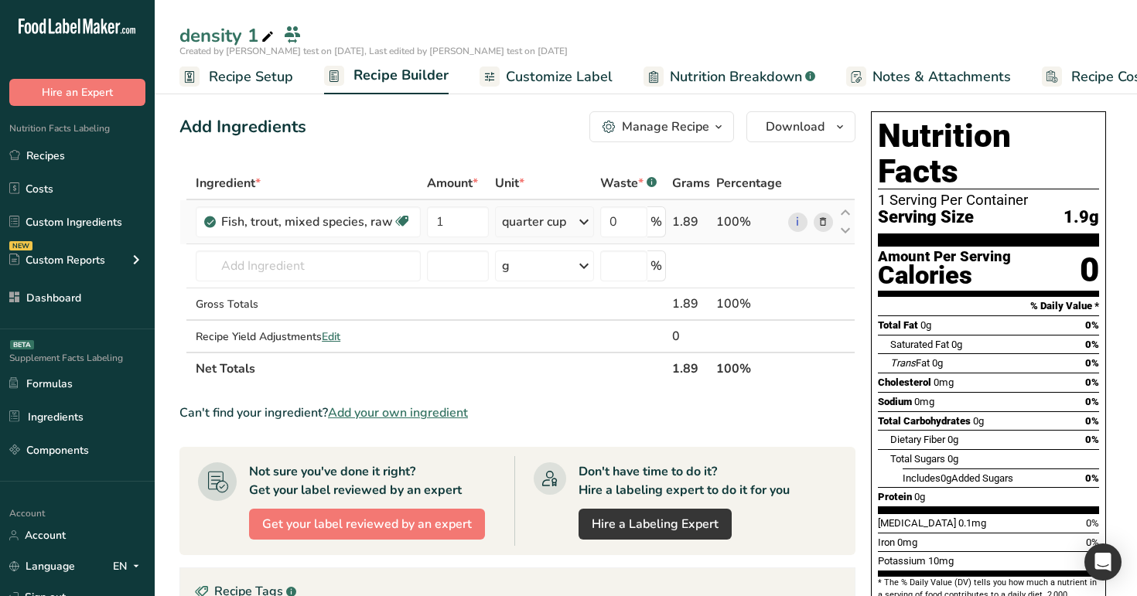
click at [558, 227] on div "quarter cup" at bounding box center [534, 222] width 64 height 19
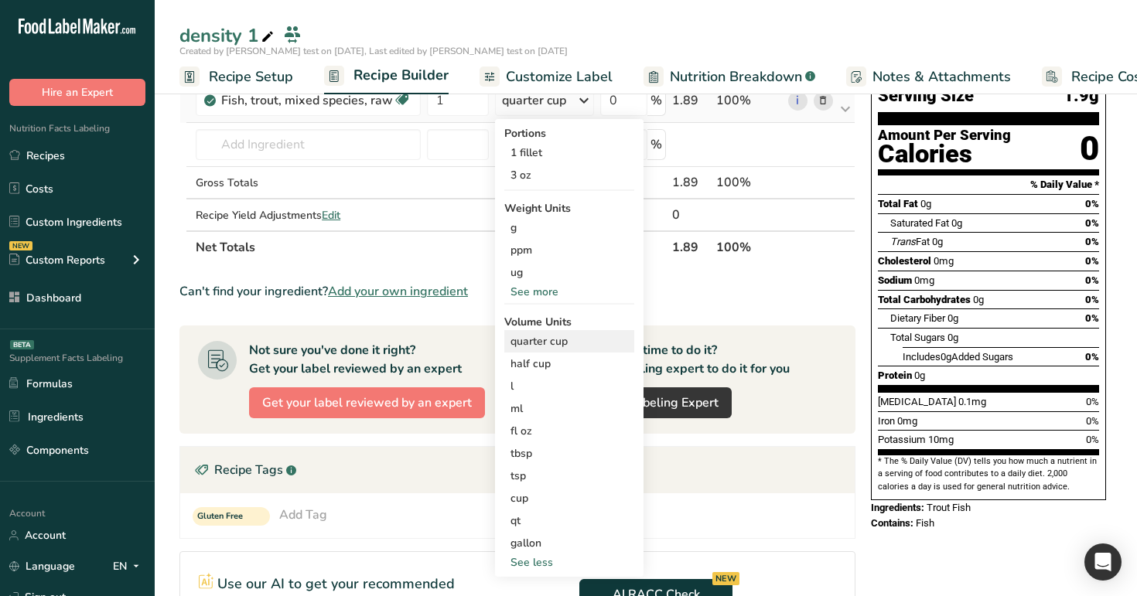
scroll to position [127, 0]
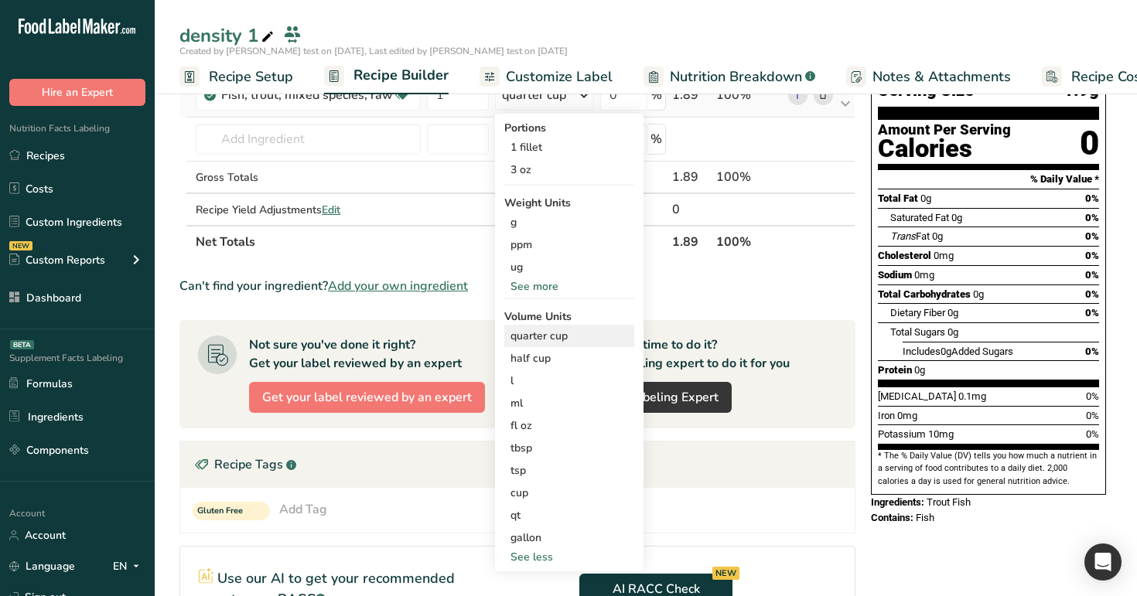
click at [545, 343] on div "quarter cup" at bounding box center [570, 336] width 118 height 16
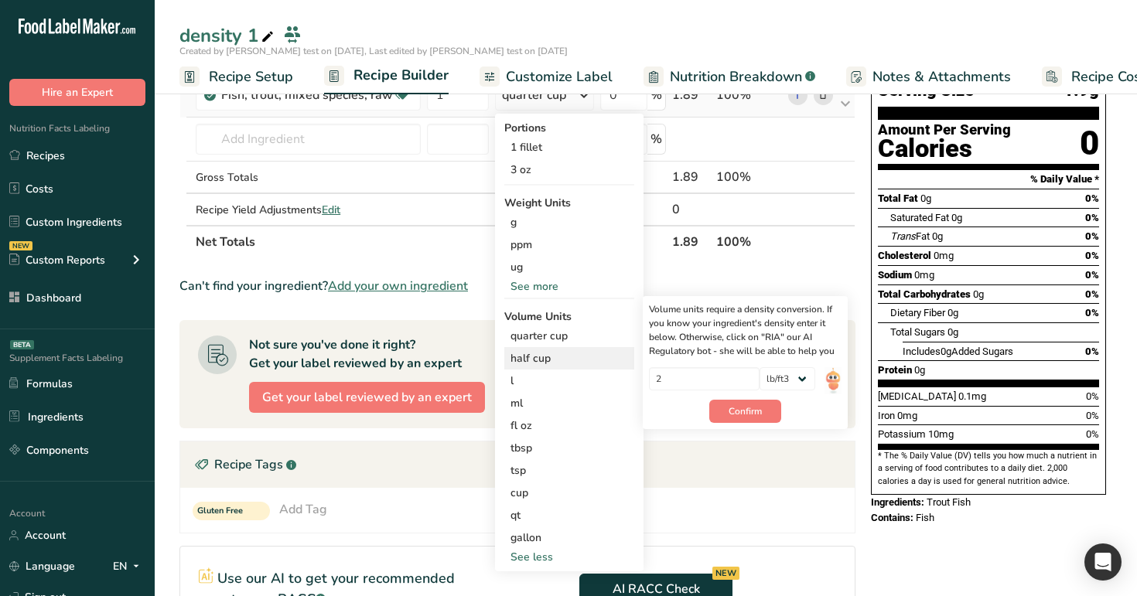
click at [551, 363] on div "half cup" at bounding box center [570, 358] width 118 height 16
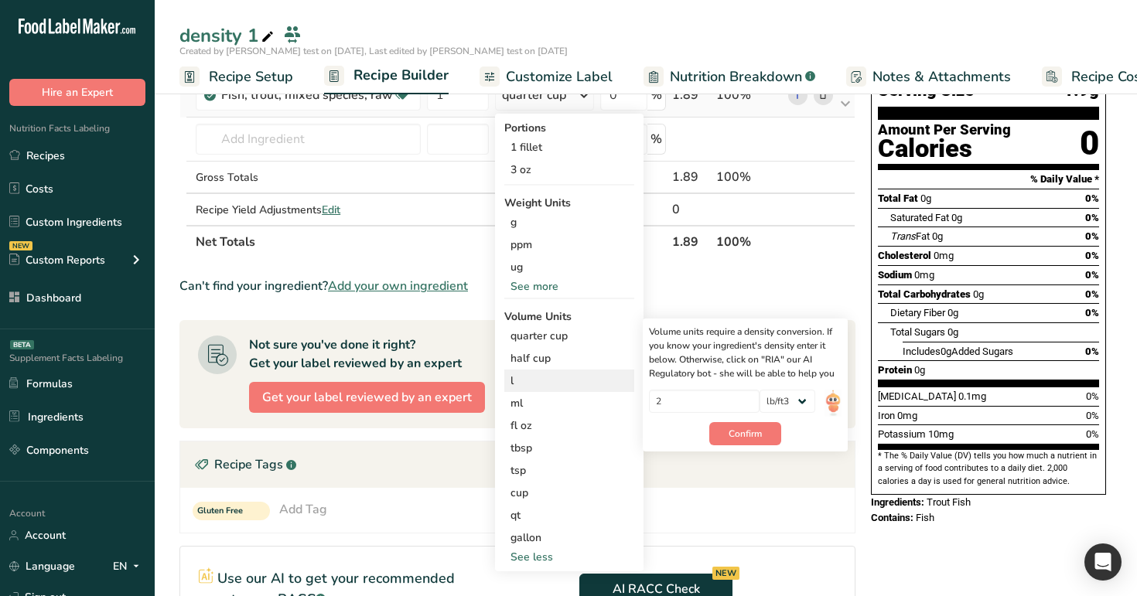
click at [562, 374] on div "l" at bounding box center [570, 381] width 118 height 16
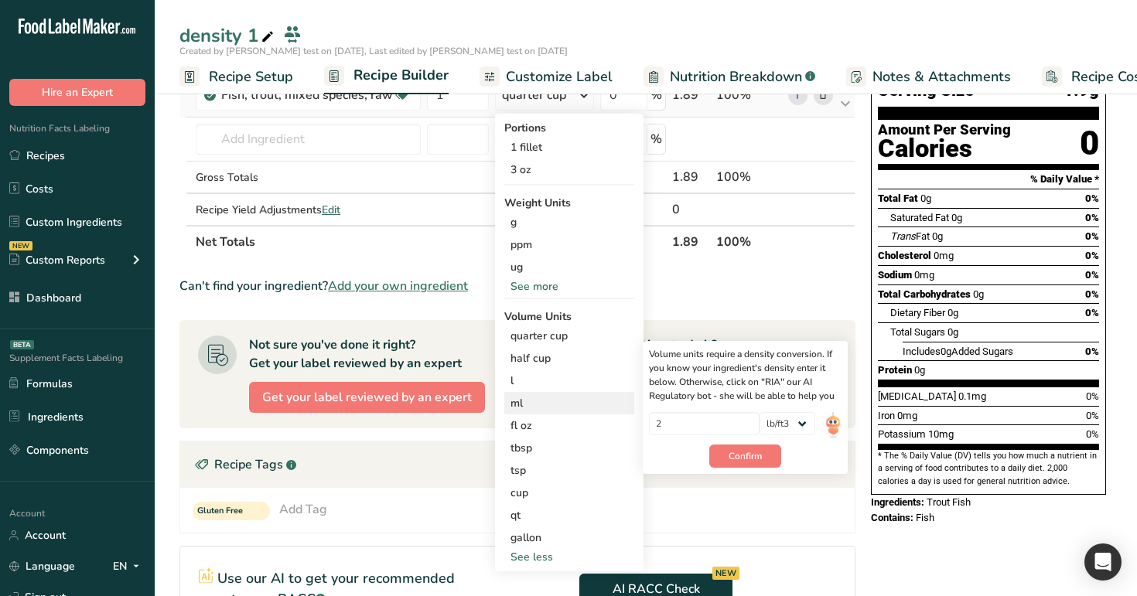
click at [562, 405] on div "ml" at bounding box center [570, 403] width 118 height 16
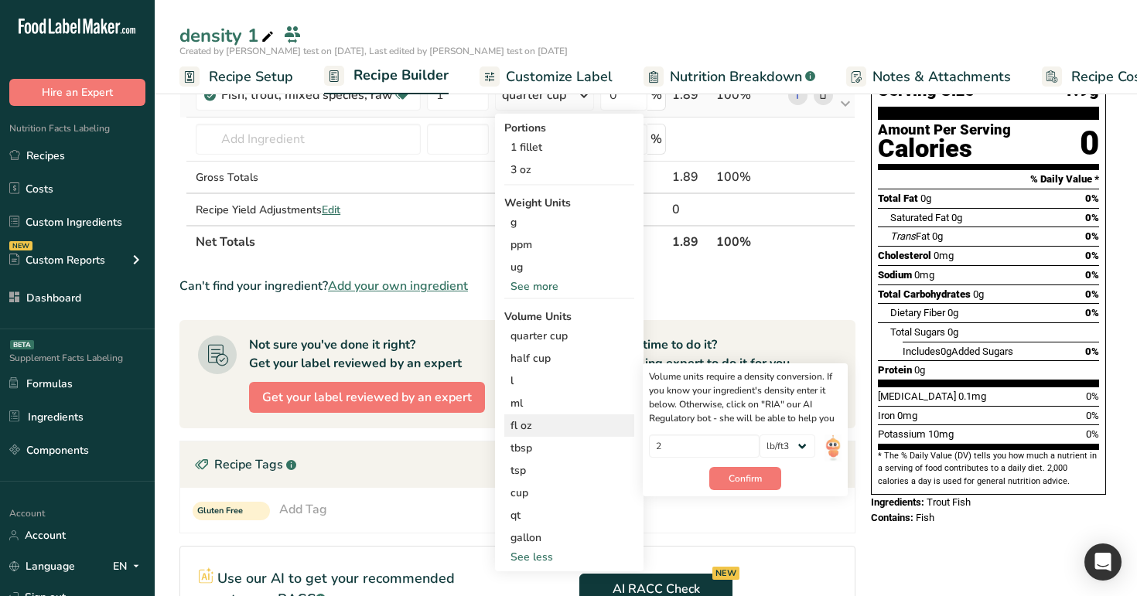
click at [564, 429] on div "fl oz" at bounding box center [570, 426] width 118 height 16
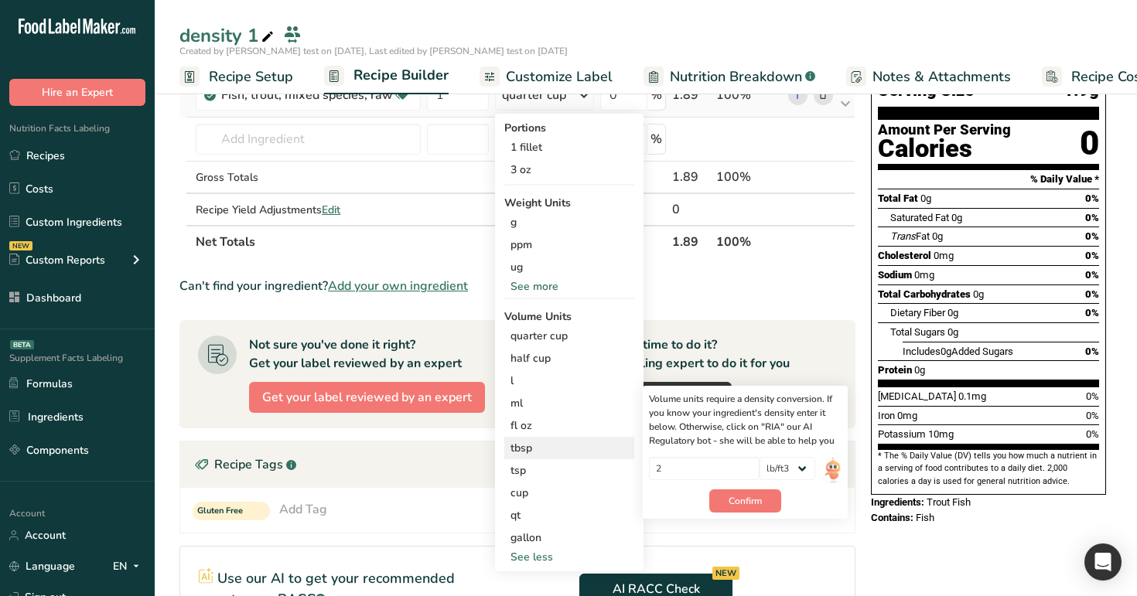
click at [566, 447] on div "tbsp" at bounding box center [570, 448] width 118 height 16
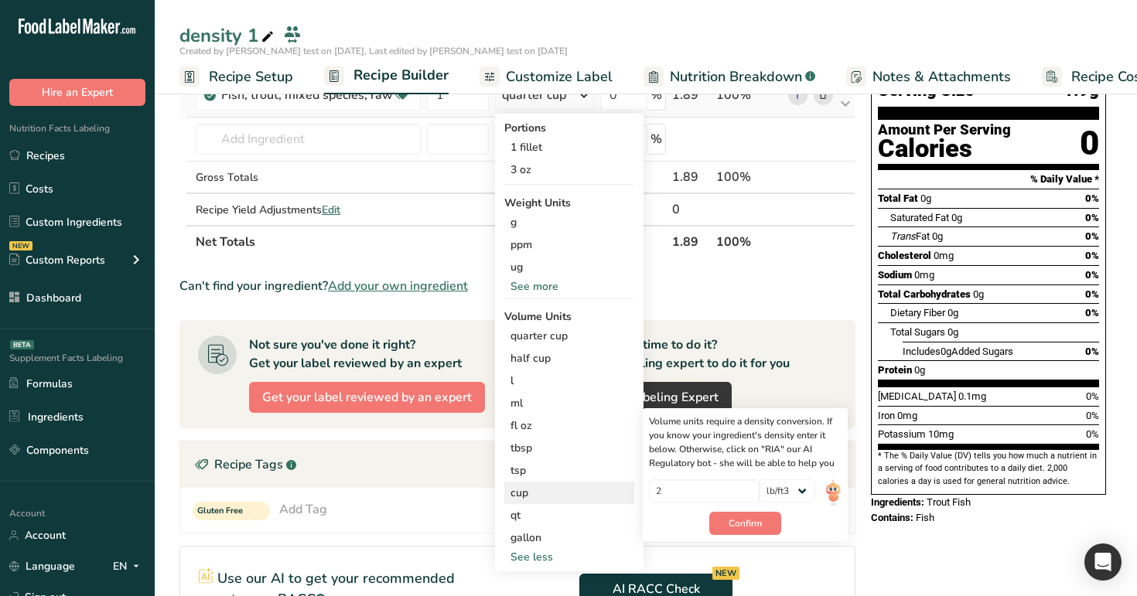
click at [569, 483] on div "cup Volume units require a density conversion. If you know your ingredient's de…" at bounding box center [569, 493] width 130 height 22
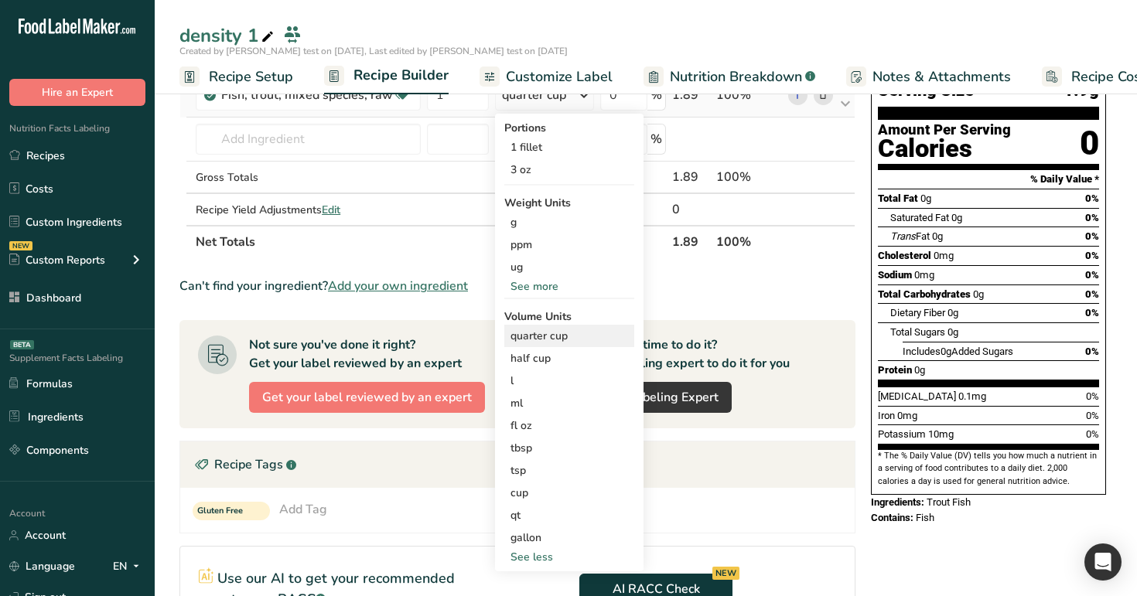
click at [576, 337] on div "quarter cup" at bounding box center [570, 336] width 118 height 16
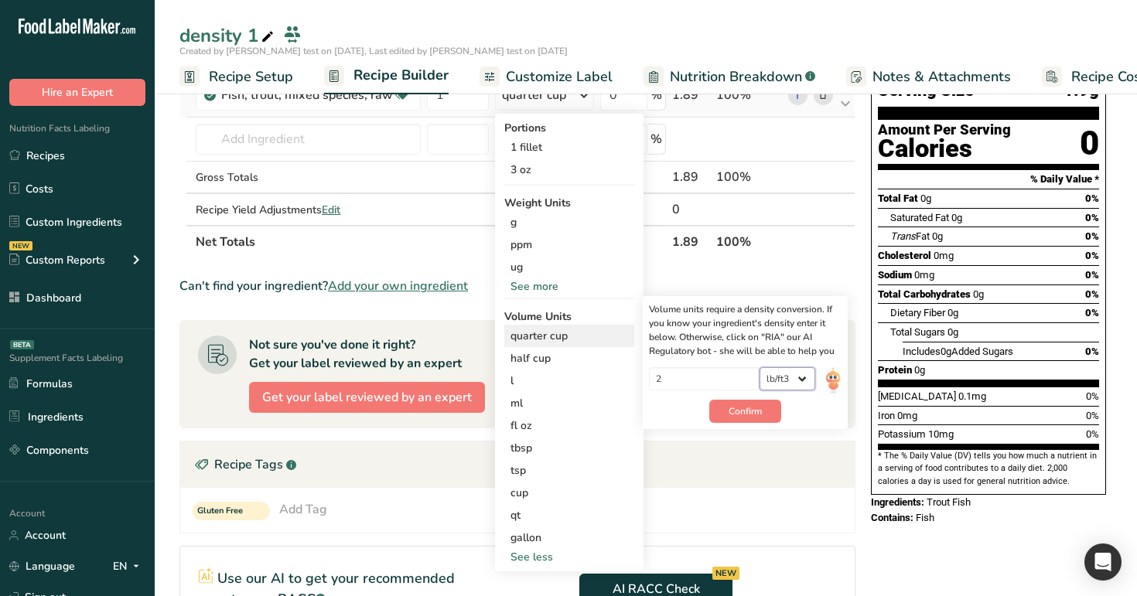
click at [804, 381] on select "lb/ft3 g/cm3" at bounding box center [788, 378] width 56 height 23
select select "29"
click at [760, 367] on select "lb/ft3 g/cm3" at bounding box center [788, 378] width 56 height 23
click at [763, 408] on button "Confirm" at bounding box center [745, 411] width 72 height 23
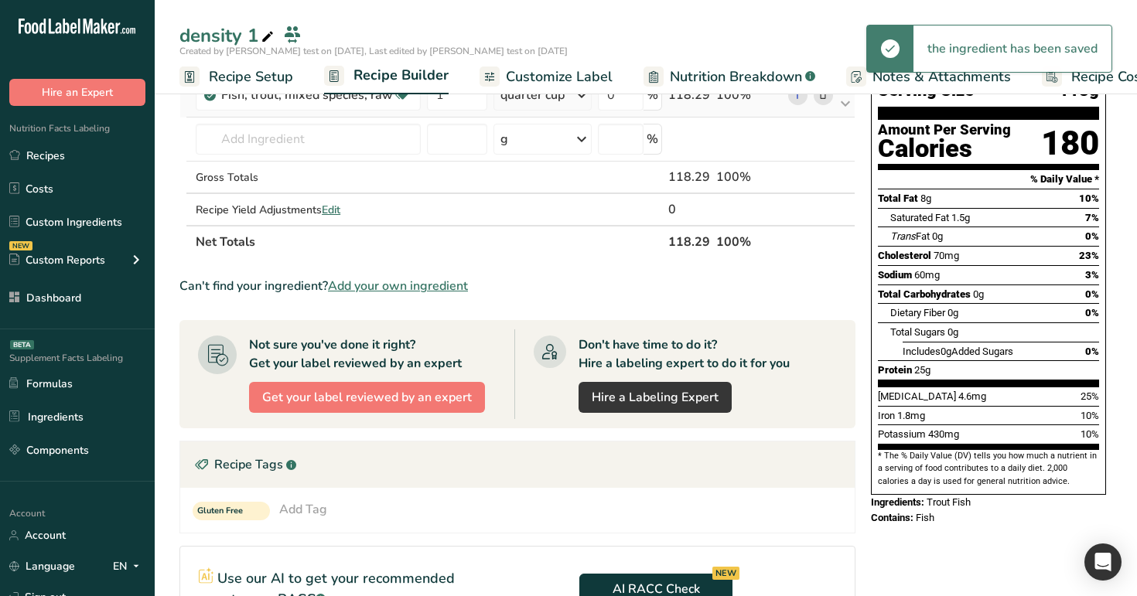
click at [541, 100] on div "quarter cup" at bounding box center [532, 95] width 64 height 19
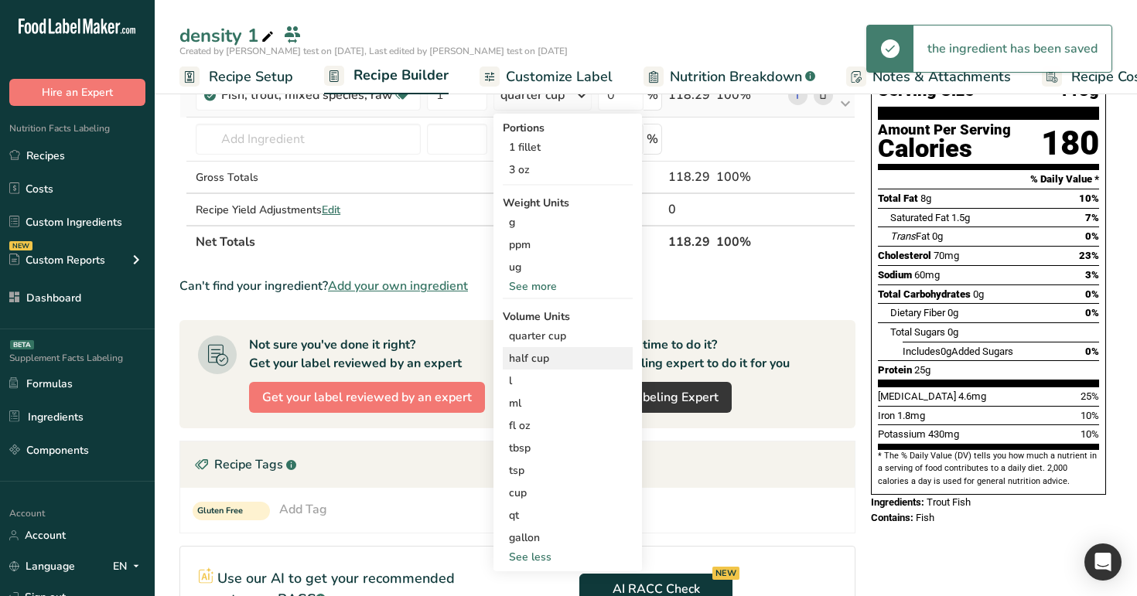
click at [542, 361] on div "half cup" at bounding box center [568, 358] width 118 height 16
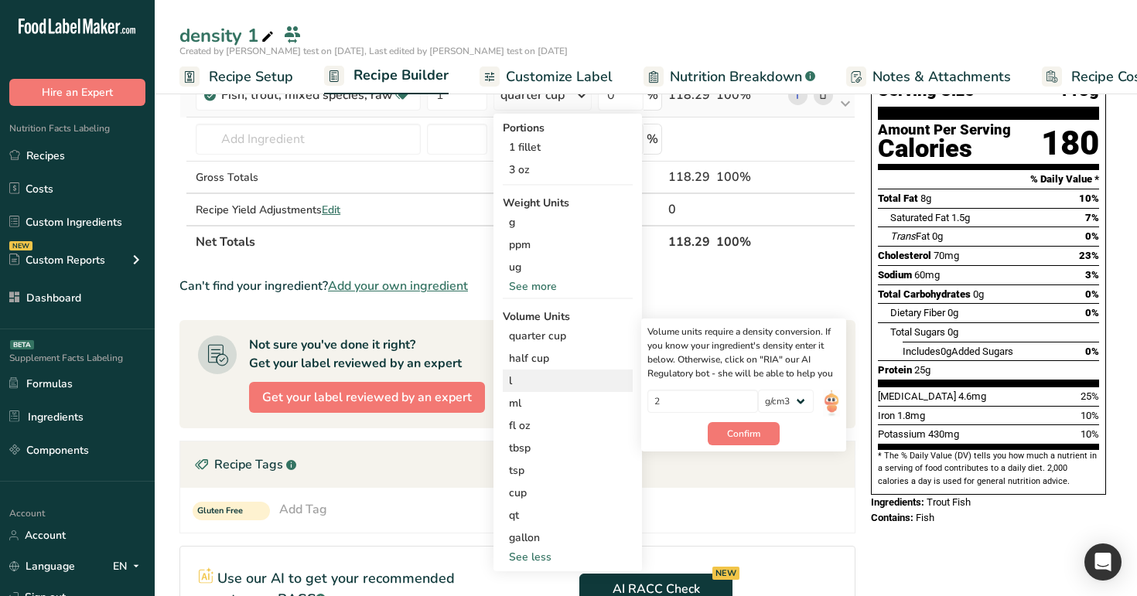
click at [546, 391] on div "l Volume units require a density conversion. If you know your ingredient's dens…" at bounding box center [568, 381] width 130 height 22
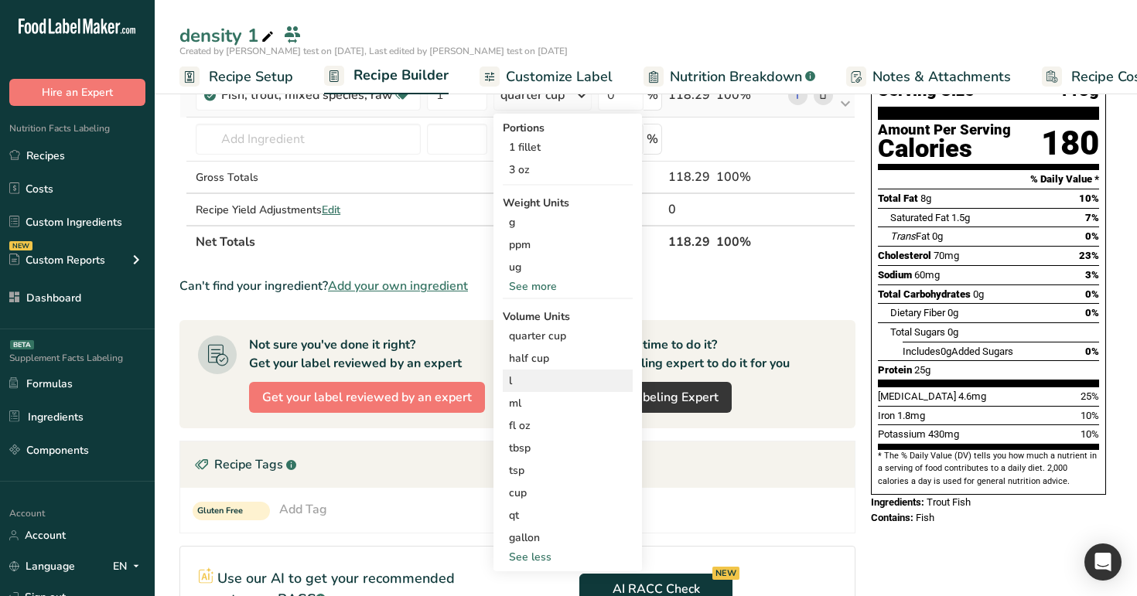
click at [546, 391] on div "l Volume units require a density conversion. If you know your ingredient's dens…" at bounding box center [568, 381] width 130 height 22
click at [548, 408] on div "ml" at bounding box center [568, 403] width 118 height 16
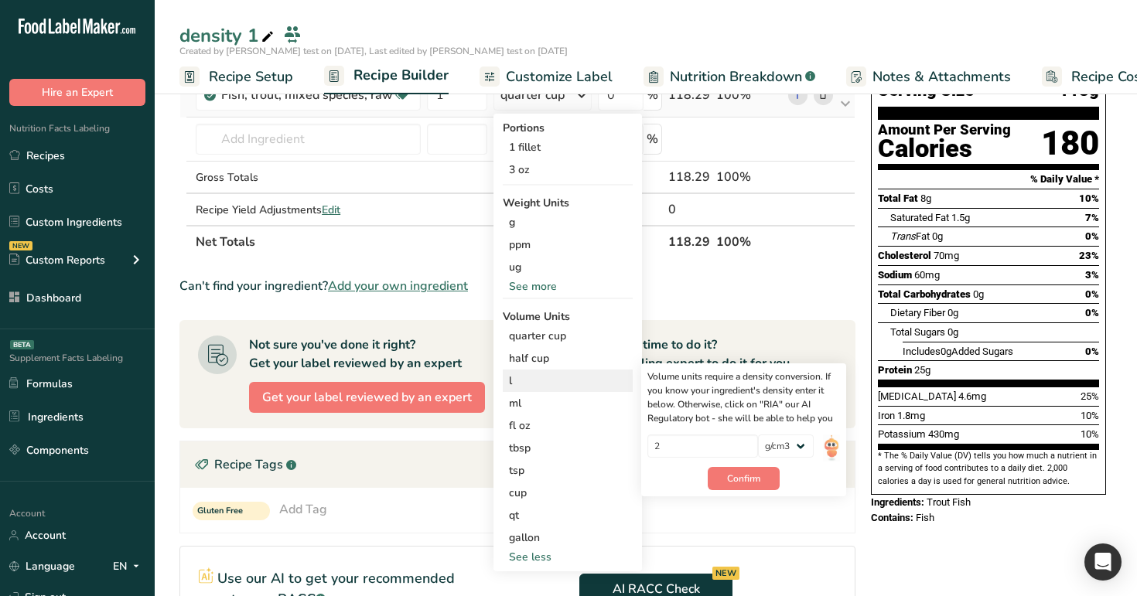
click at [548, 389] on div "l Volume units require a density conversion. If you know your ingredient's dens…" at bounding box center [568, 381] width 130 height 22
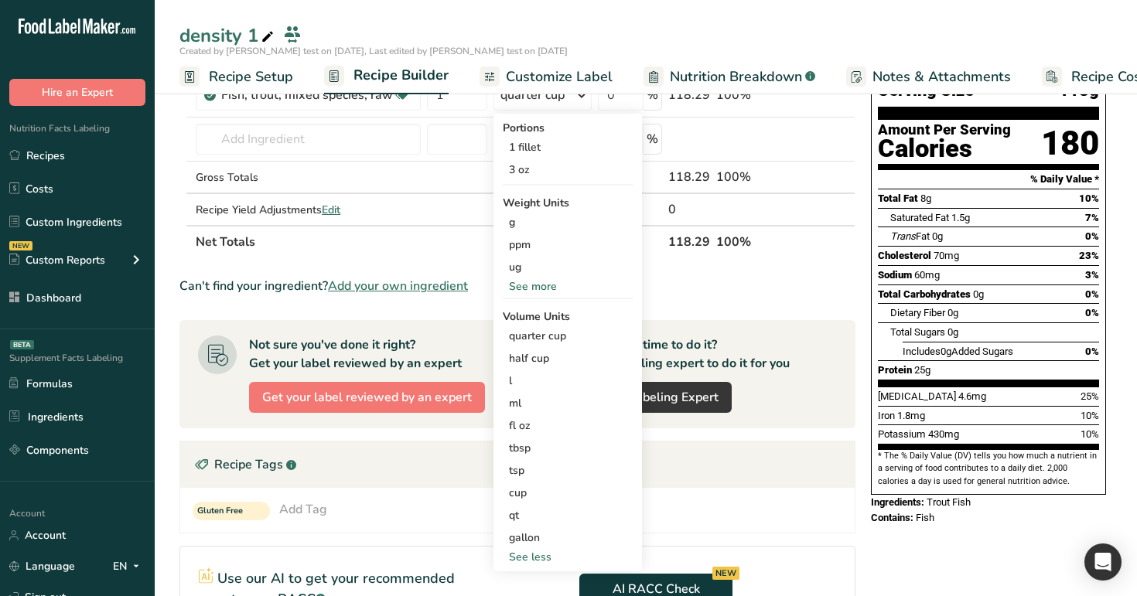
click at [809, 8] on div "density 1 Created by Rana test on 2025-08-20, Last edited by Rana test on 2025-…" at bounding box center [646, 47] width 982 height 94
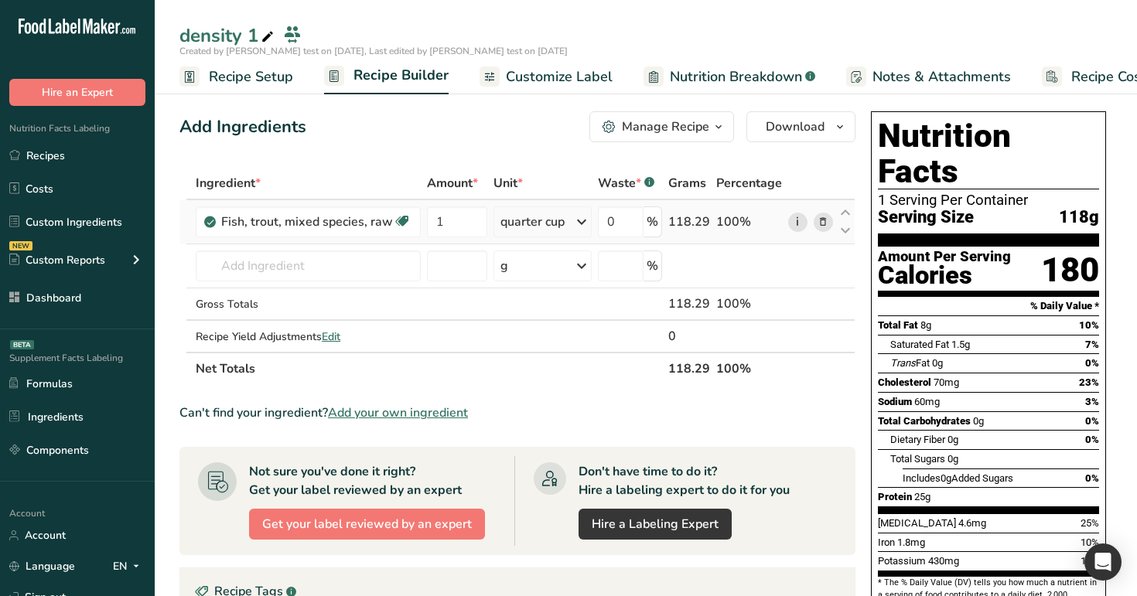
click at [801, 222] on link "i" at bounding box center [797, 222] width 19 height 19
click at [550, 220] on div "quarter cup" at bounding box center [532, 222] width 64 height 19
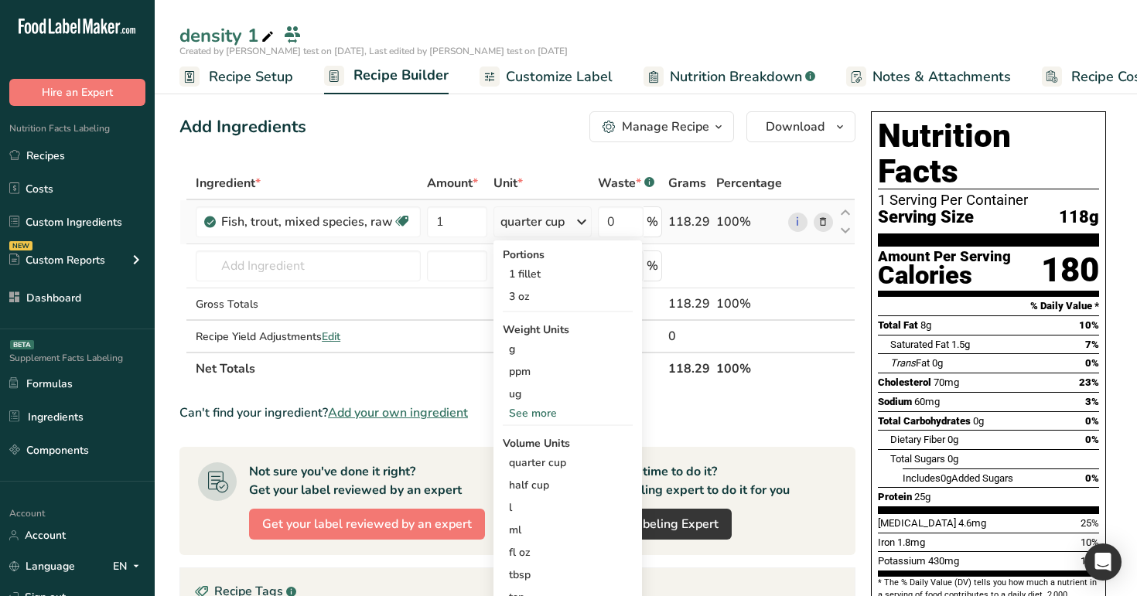
click at [542, 427] on div "Portions 1 fillet 3 oz Weight Units g ppm ug See more Volume Units quarter cup …" at bounding box center [568, 470] width 149 height 458
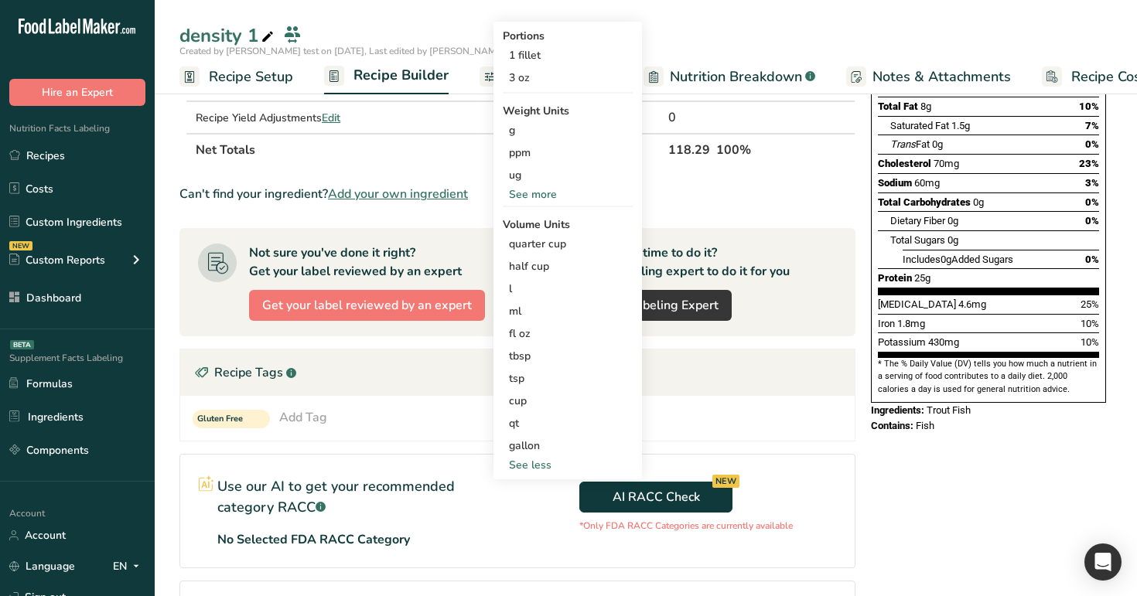
scroll to position [232, 0]
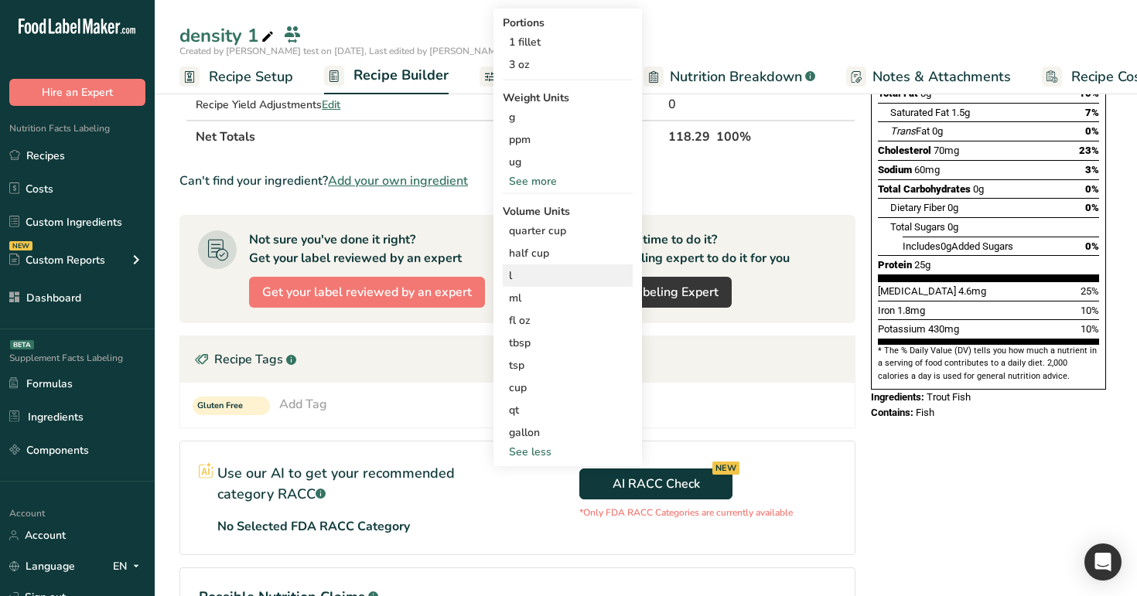
click at [558, 278] on div "l" at bounding box center [568, 276] width 118 height 16
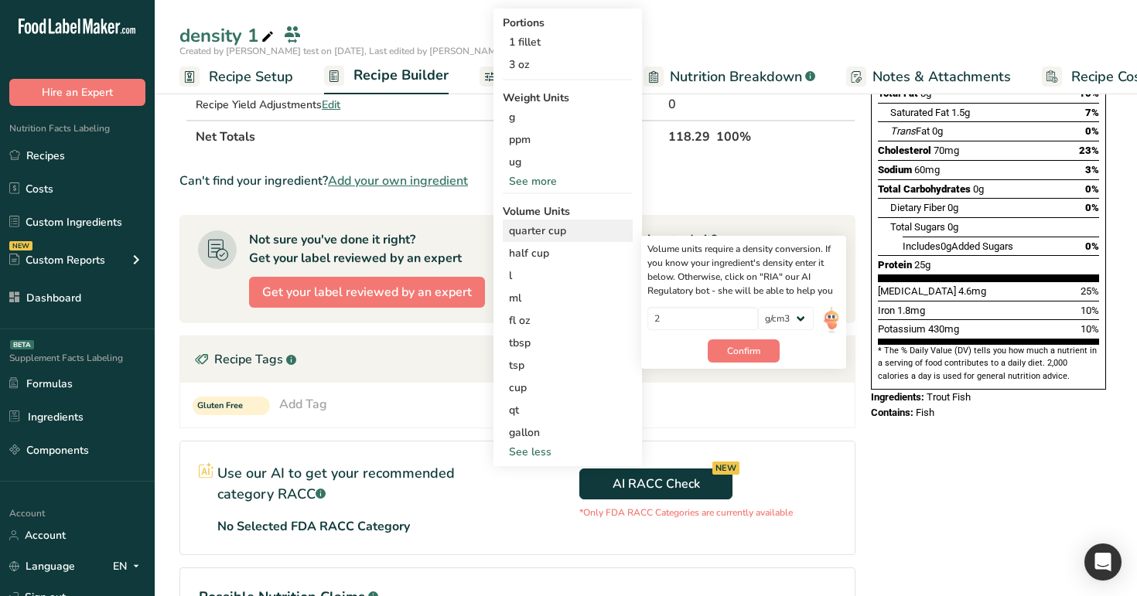
click at [568, 241] on div "quarter cup Volume units require a density conversion. If you know your ingredi…" at bounding box center [568, 231] width 130 height 22
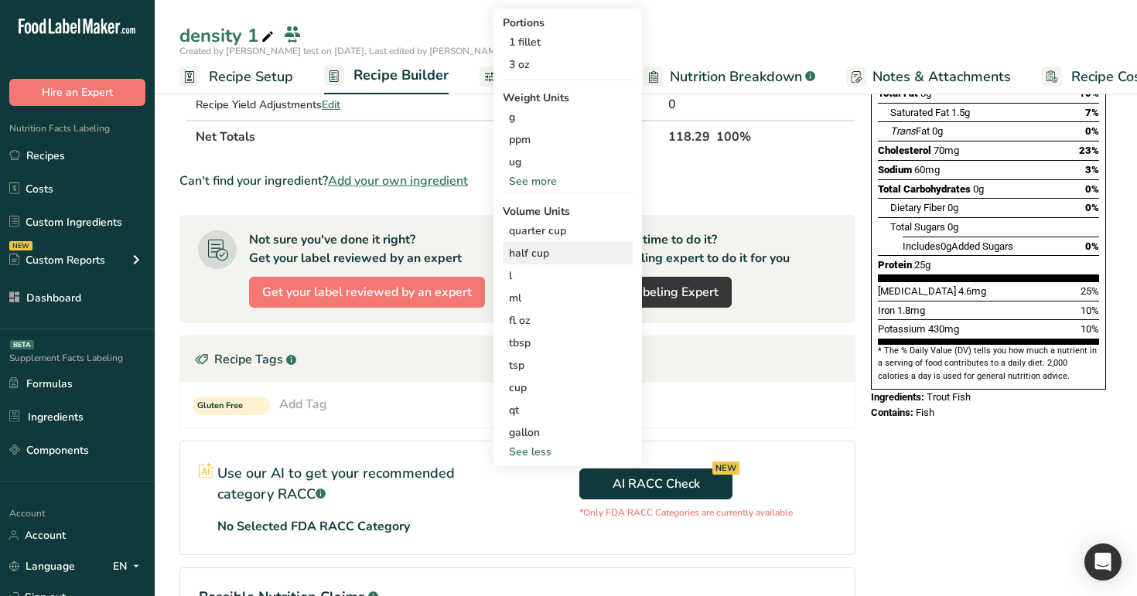
click at [566, 253] on div "half cup" at bounding box center [568, 253] width 118 height 16
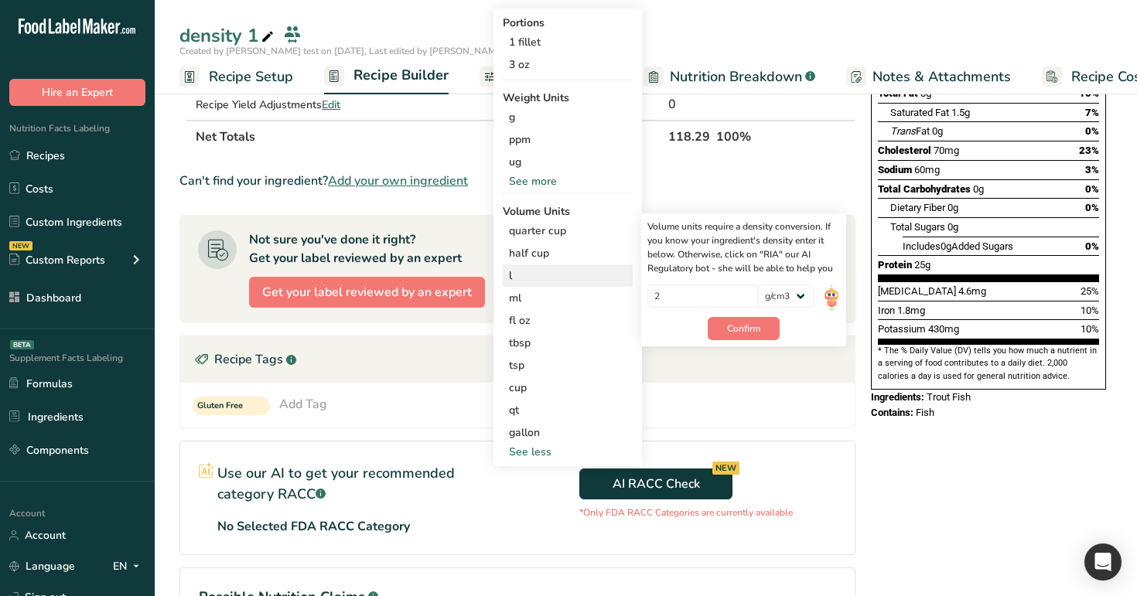
click at [562, 278] on div "l" at bounding box center [568, 276] width 118 height 16
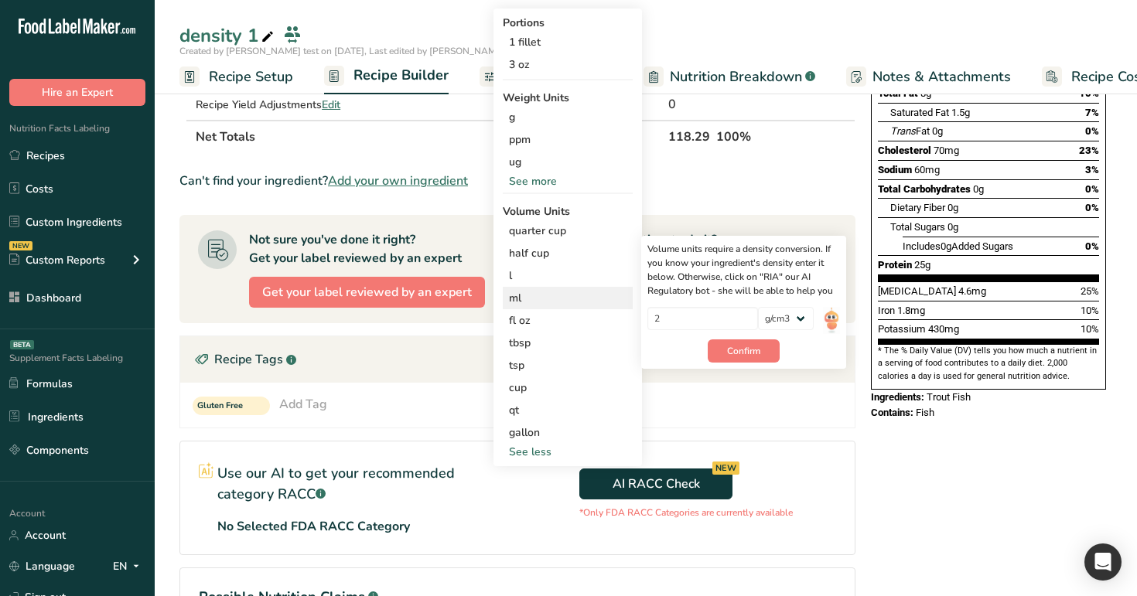
click at [556, 288] on div "ml Volume units require a density conversion. If you know your ingredient's den…" at bounding box center [568, 298] width 130 height 22
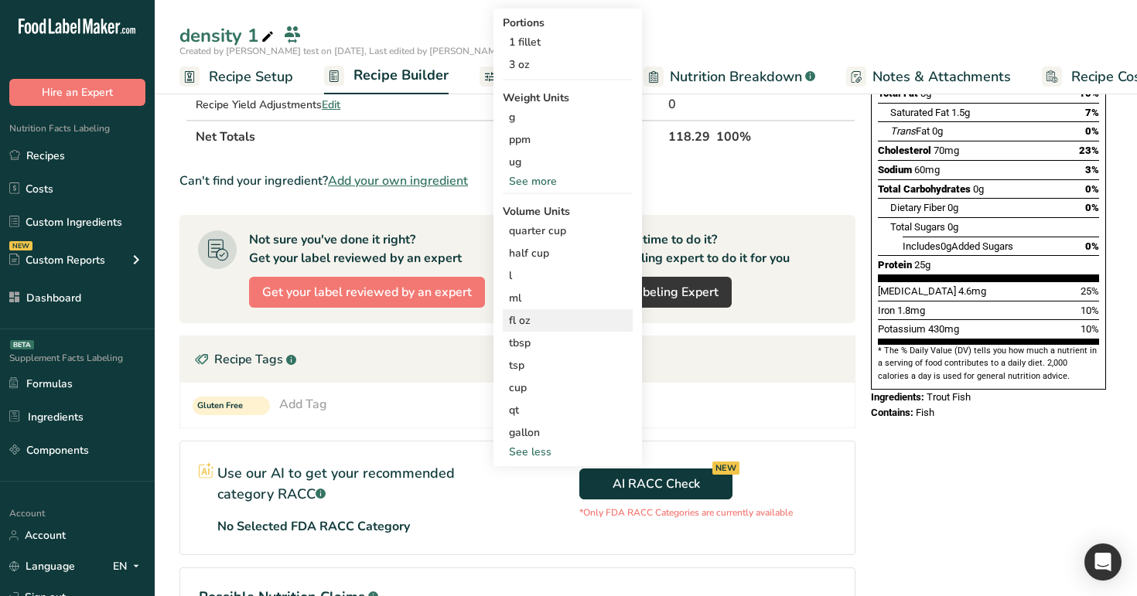
click at [554, 310] on div "fl oz Volume units require a density conversion. If you know your ingredient's …" at bounding box center [568, 320] width 130 height 22
click at [554, 284] on div "l Volume units require a density conversion. If you know your ingredient's dens…" at bounding box center [568, 276] width 130 height 22
click at [552, 301] on div "ml" at bounding box center [568, 298] width 118 height 16
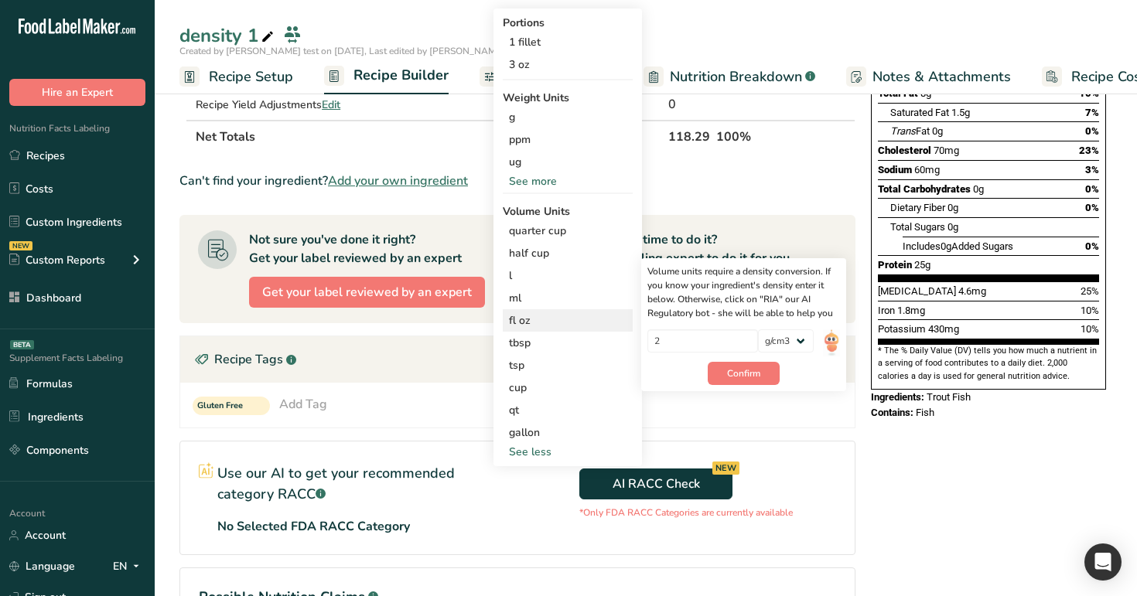
click at [555, 319] on div "fl oz" at bounding box center [568, 321] width 118 height 16
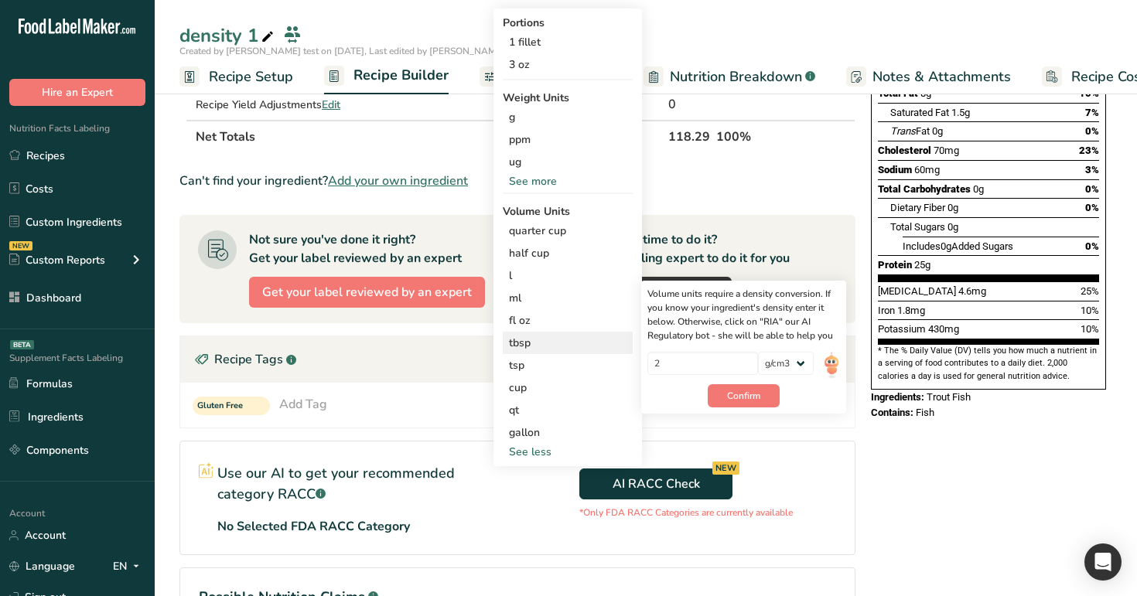
click at [555, 332] on div "tbsp Volume units require a density conversion. If you know your ingredient's d…" at bounding box center [568, 343] width 130 height 22
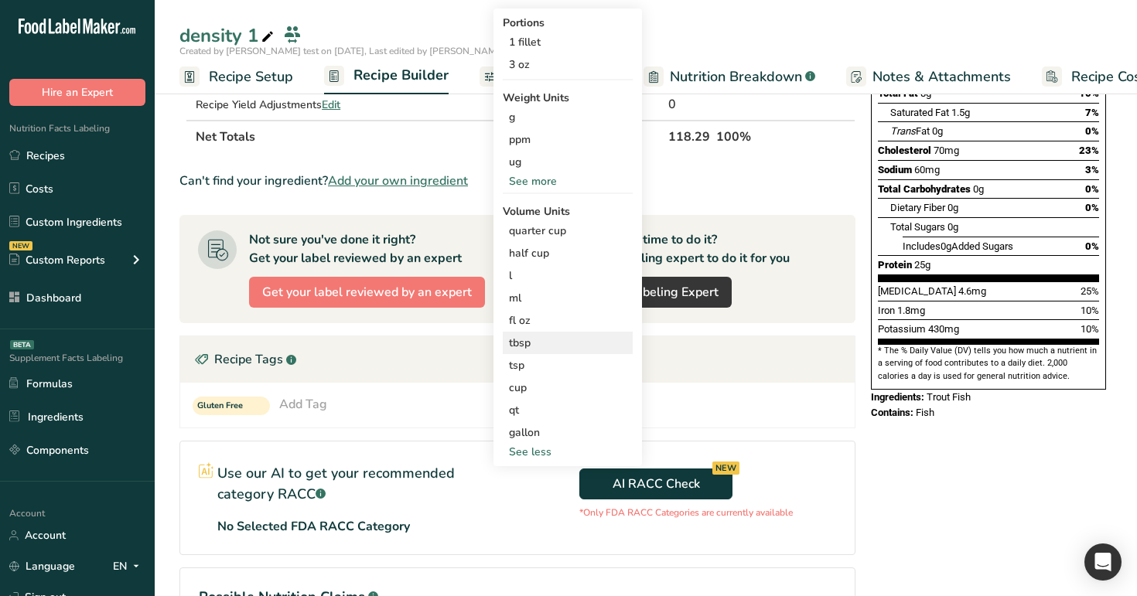
click at [552, 350] on div "tbsp" at bounding box center [568, 343] width 118 height 16
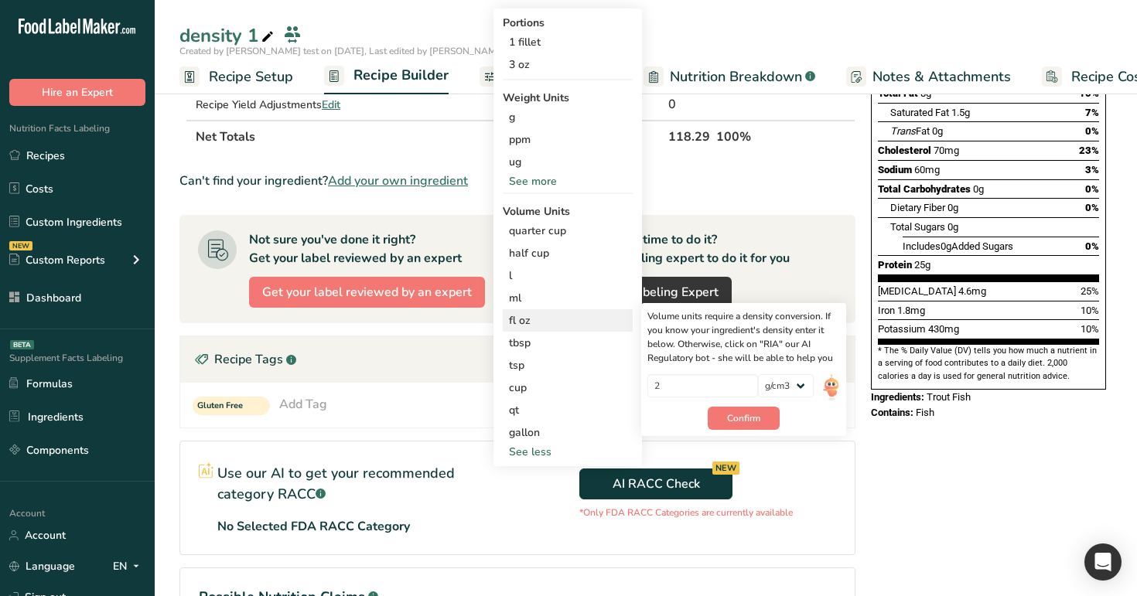
click at [552, 326] on div "fl oz" at bounding box center [568, 321] width 118 height 16
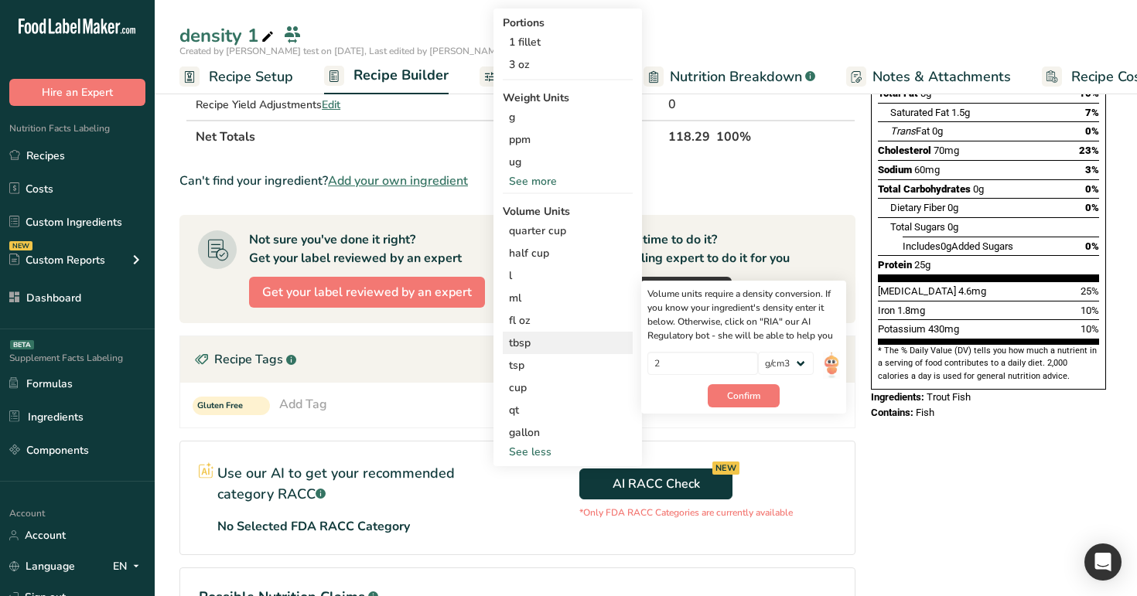
click at [555, 351] on div "tbsp Volume units require a density conversion. If you know your ingredient's d…" at bounding box center [568, 343] width 130 height 22
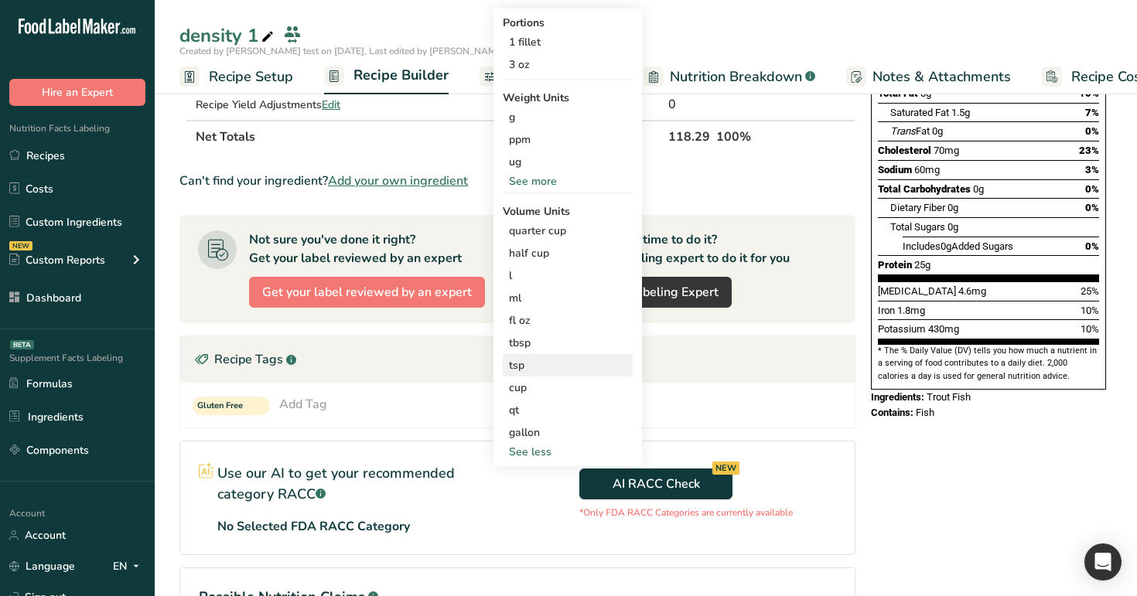
click at [552, 364] on div "tsp" at bounding box center [568, 365] width 118 height 16
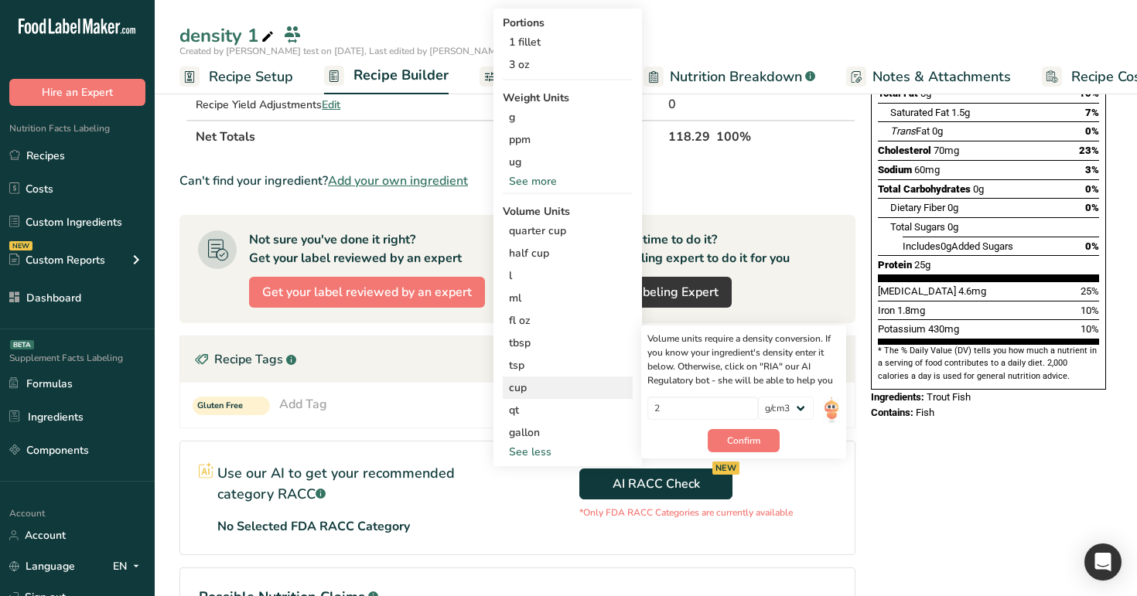
click at [552, 385] on div "cup" at bounding box center [568, 388] width 118 height 16
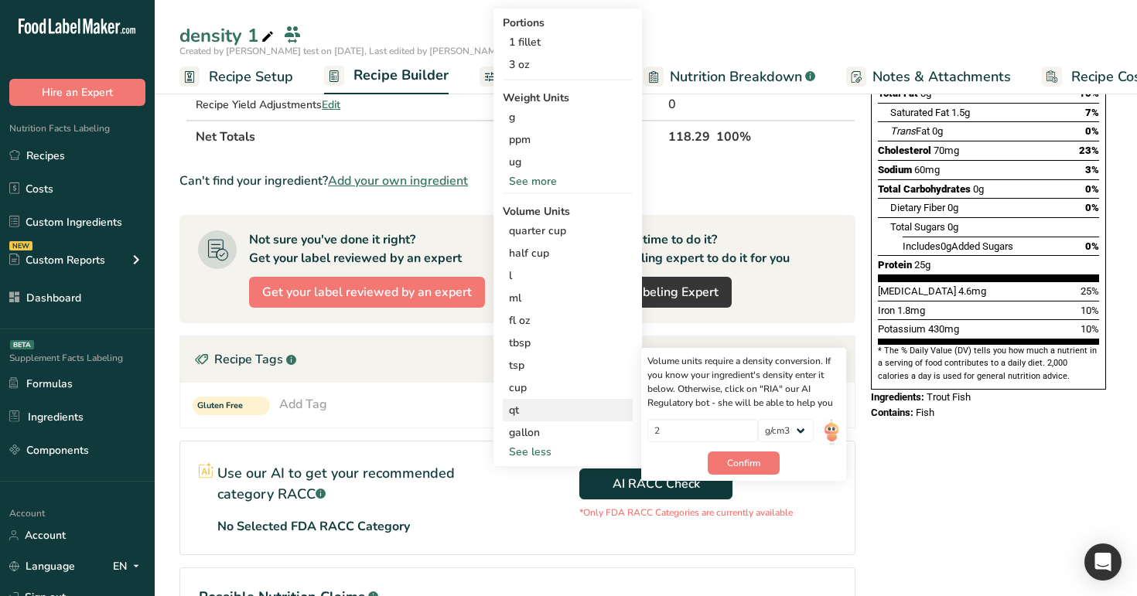
click at [550, 403] on div "qt" at bounding box center [568, 410] width 118 height 16
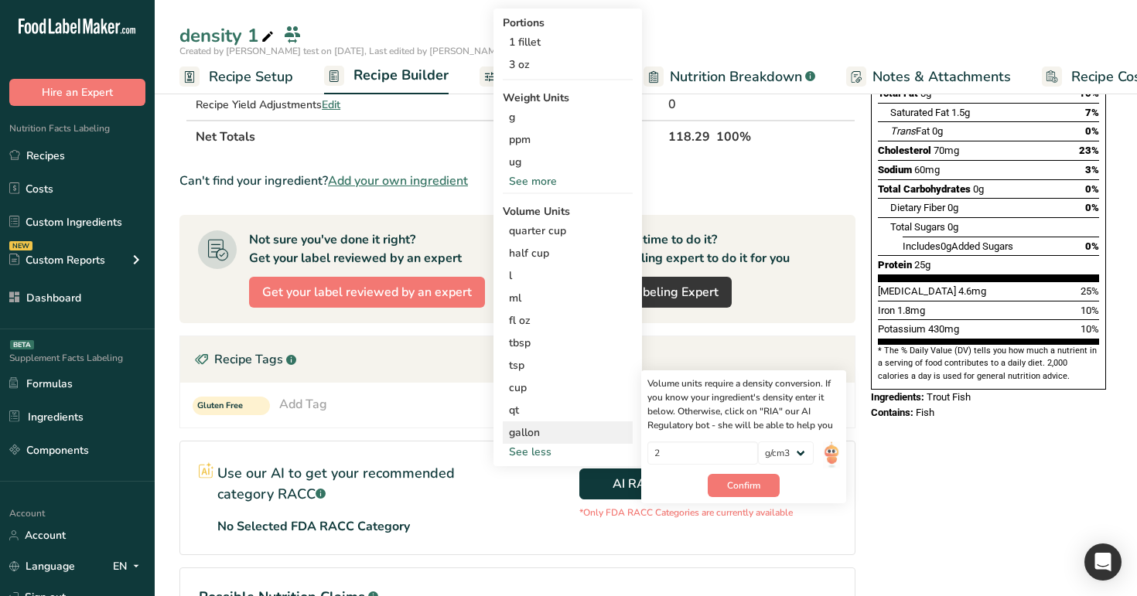
click at [548, 428] on div "gallon" at bounding box center [568, 433] width 118 height 16
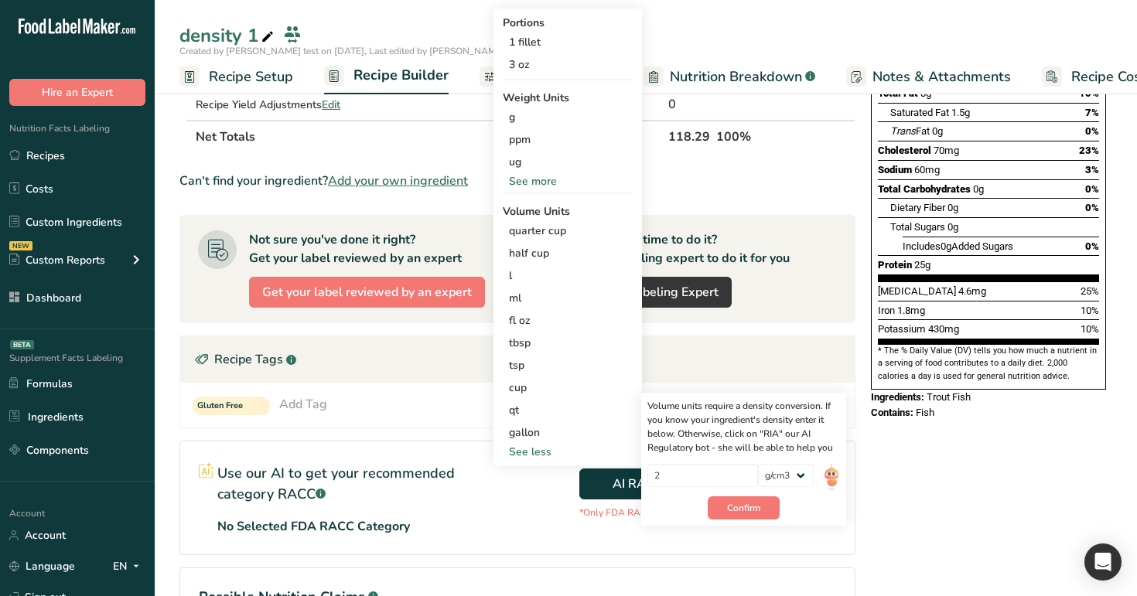
click at [459, 145] on th "Net Totals" at bounding box center [429, 136] width 473 height 32
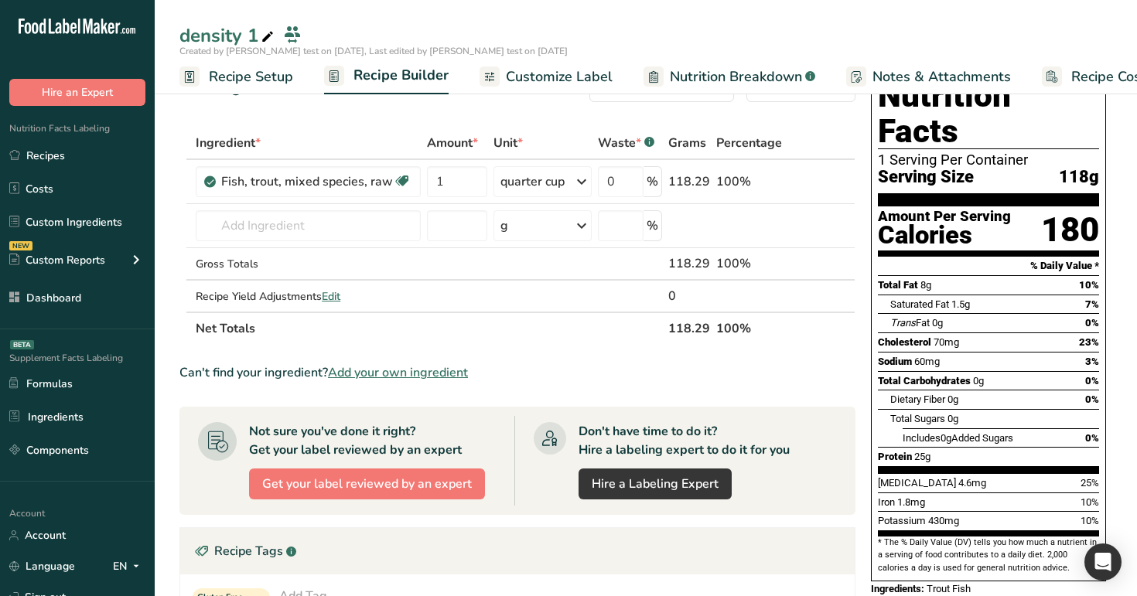
scroll to position [0, 0]
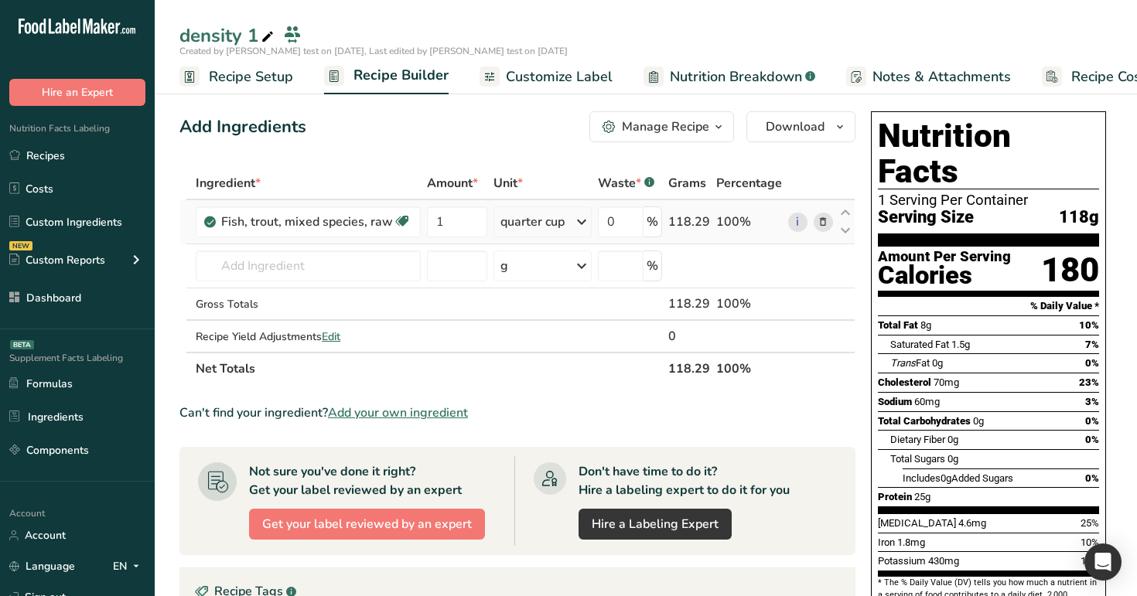
click at [566, 220] on div "quarter cup" at bounding box center [543, 222] width 98 height 31
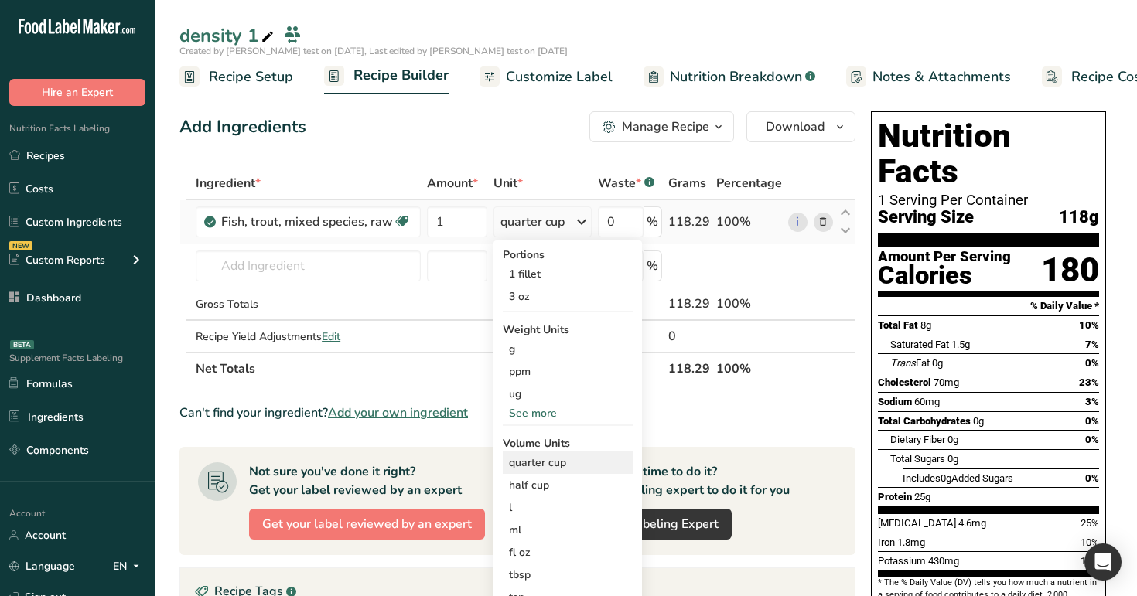
click at [575, 466] on div "quarter cup" at bounding box center [568, 463] width 118 height 16
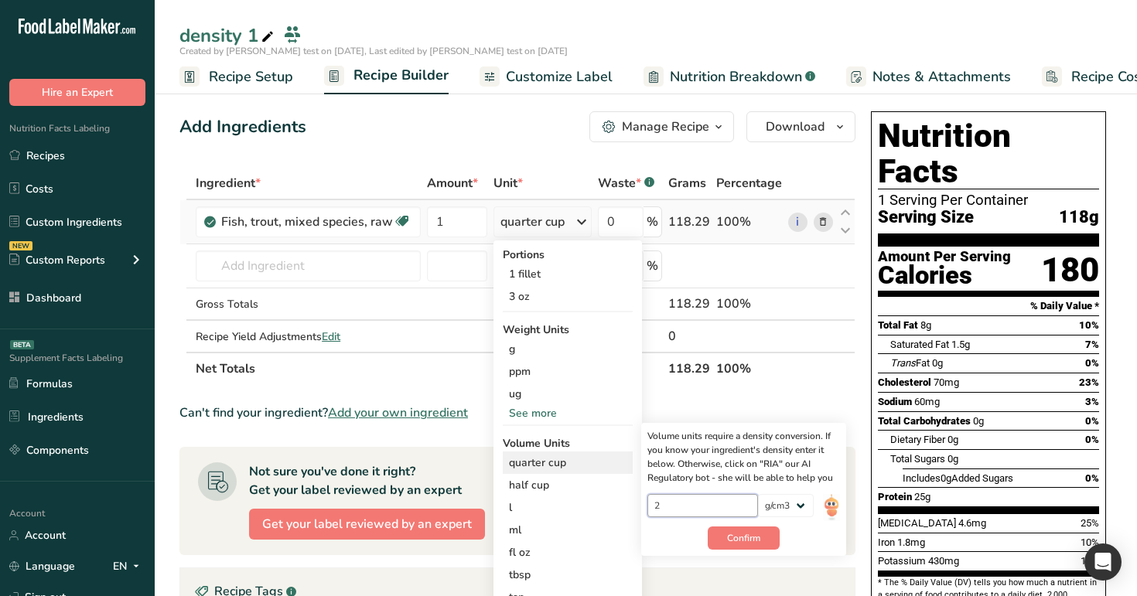
click at [684, 504] on input "2" at bounding box center [702, 505] width 111 height 23
type input "9"
click at [476, 162] on div "Add Ingredients Manage Recipe Delete Recipe Duplicate Recipe Scale Recipe Save …" at bounding box center [521, 560] width 685 height 910
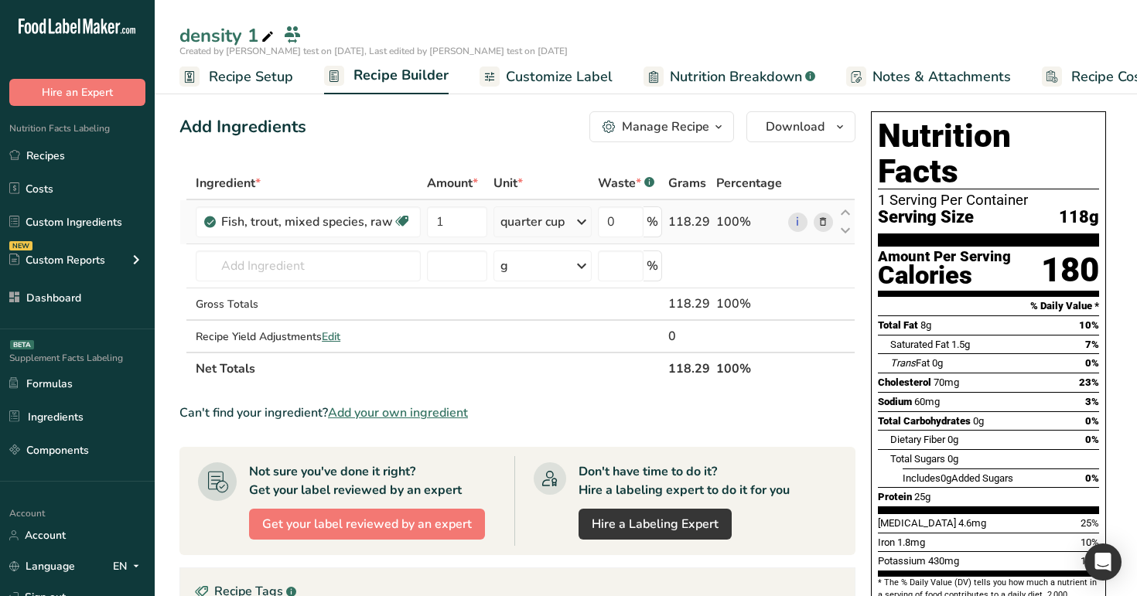
click at [548, 220] on div "quarter cup" at bounding box center [532, 222] width 64 height 19
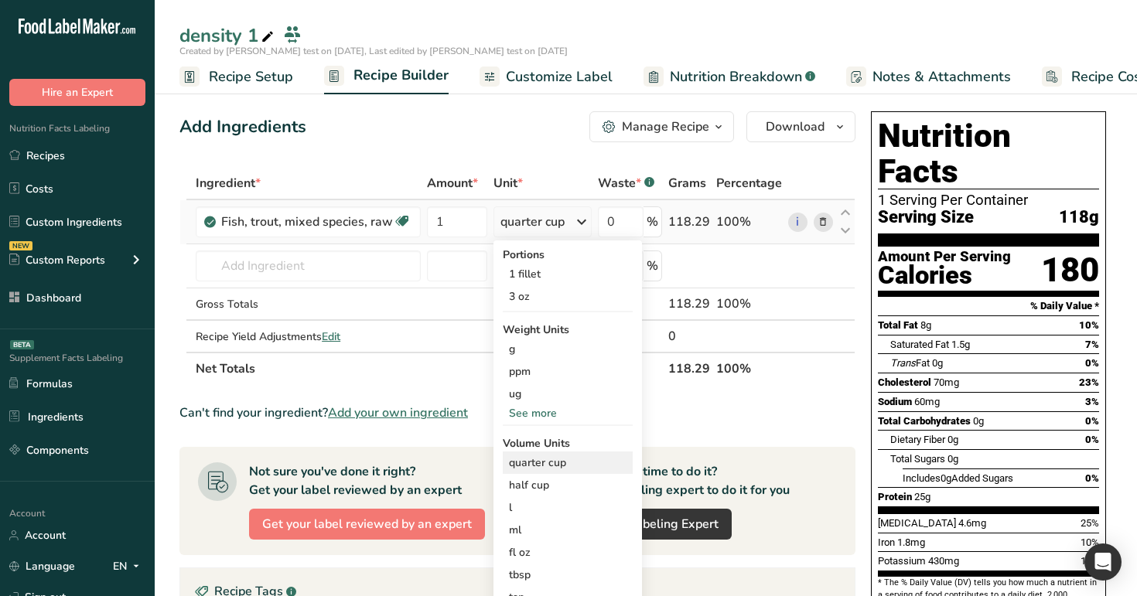
click at [569, 456] on div "quarter cup" at bounding box center [568, 463] width 118 height 16
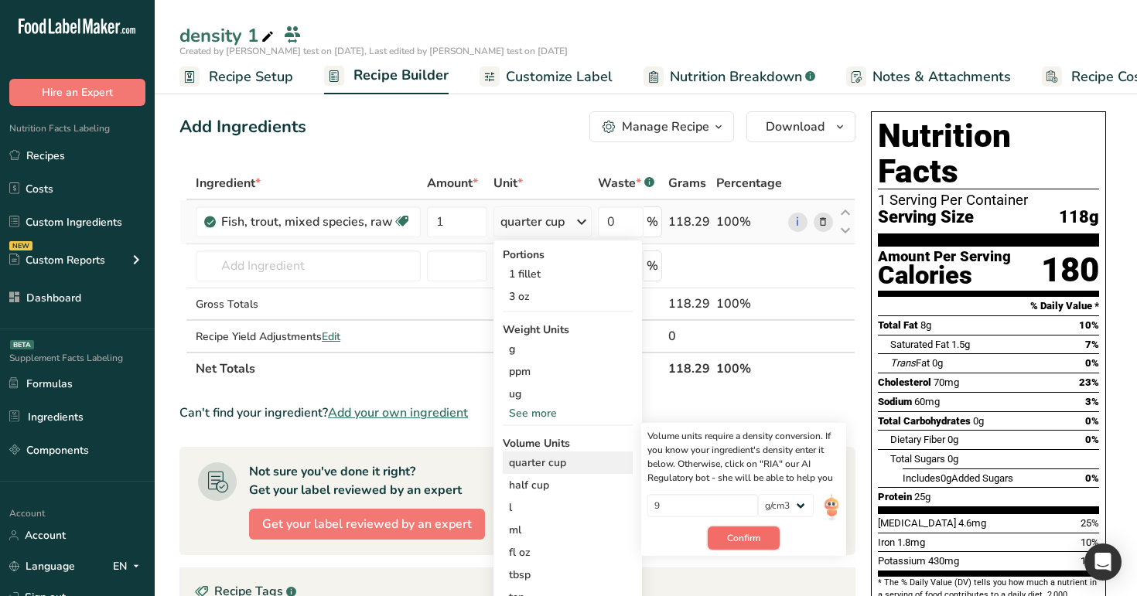
click at [759, 536] on span "Confirm" at bounding box center [743, 538] width 33 height 14
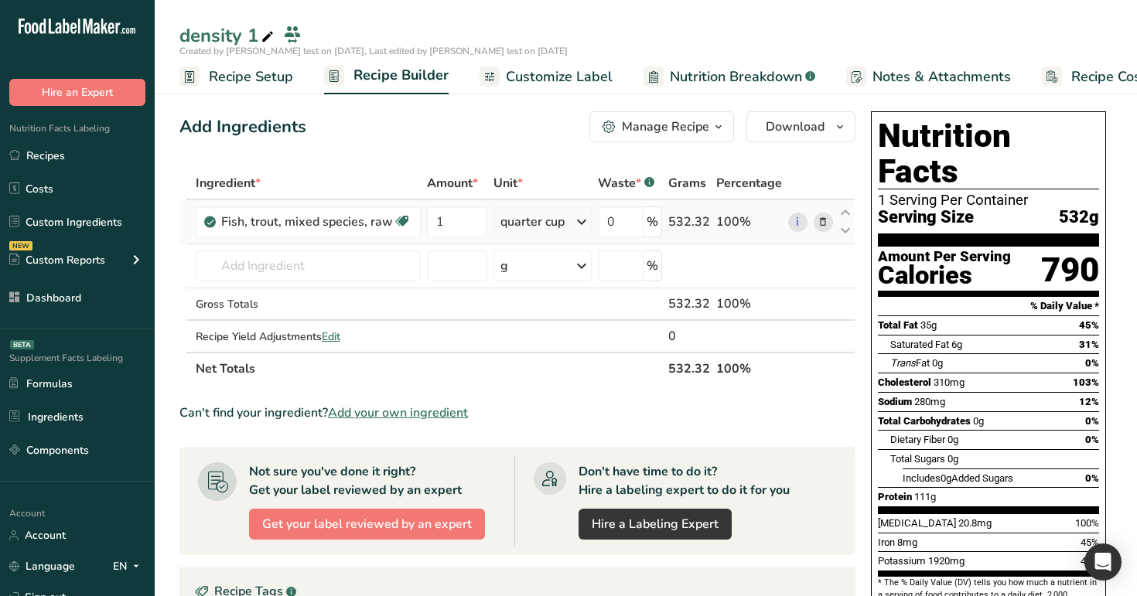
click at [562, 220] on div "quarter cup" at bounding box center [532, 222] width 64 height 19
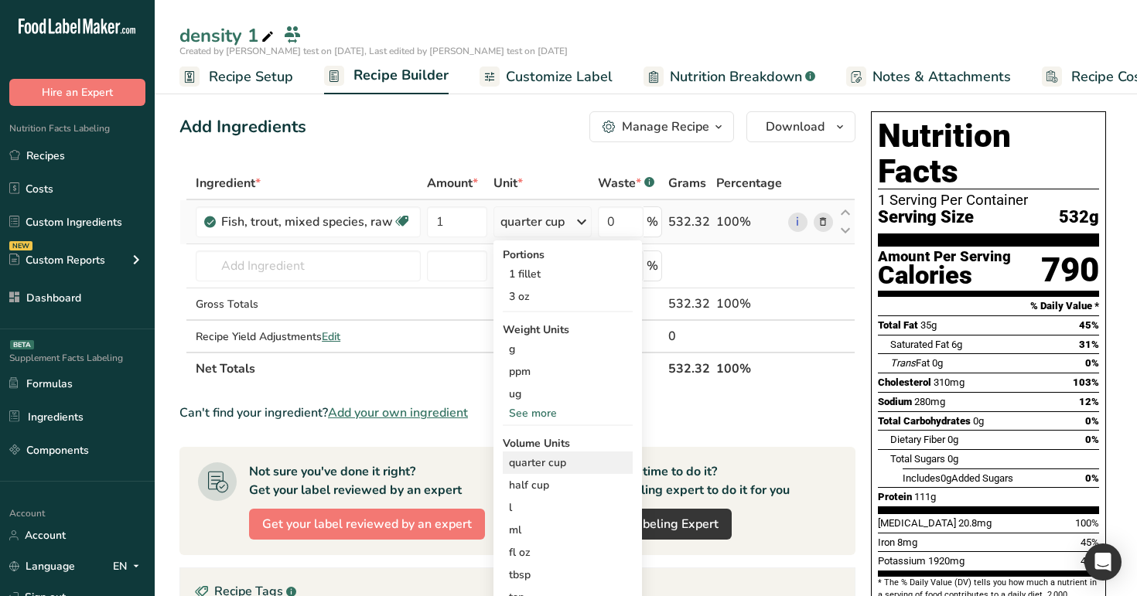
click at [576, 458] on div "quarter cup" at bounding box center [568, 463] width 118 height 16
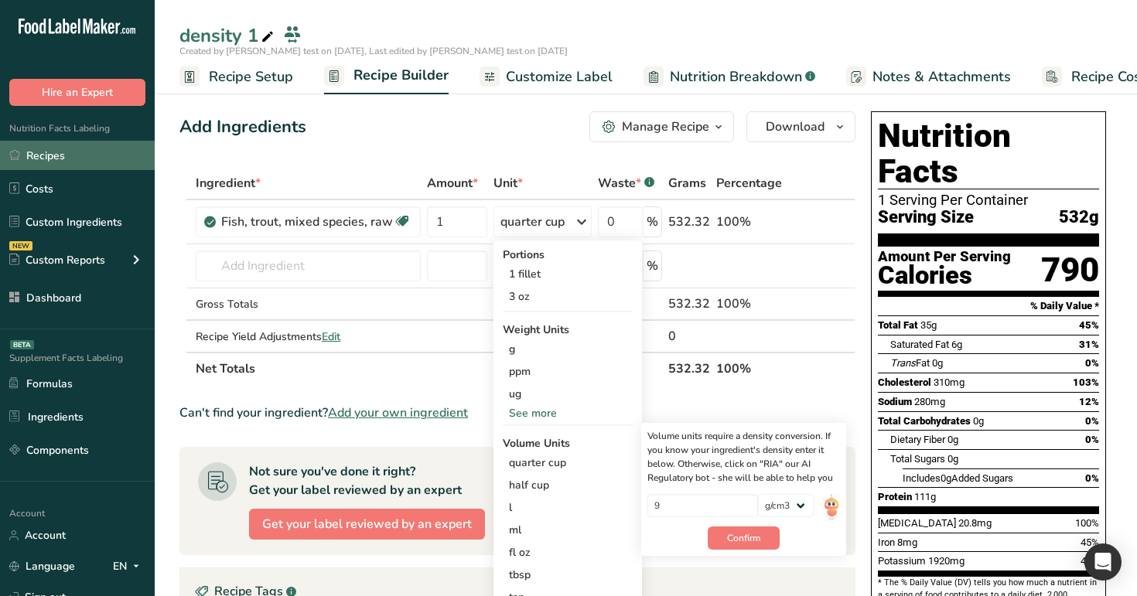
click at [118, 165] on link "Recipes" at bounding box center [77, 155] width 155 height 29
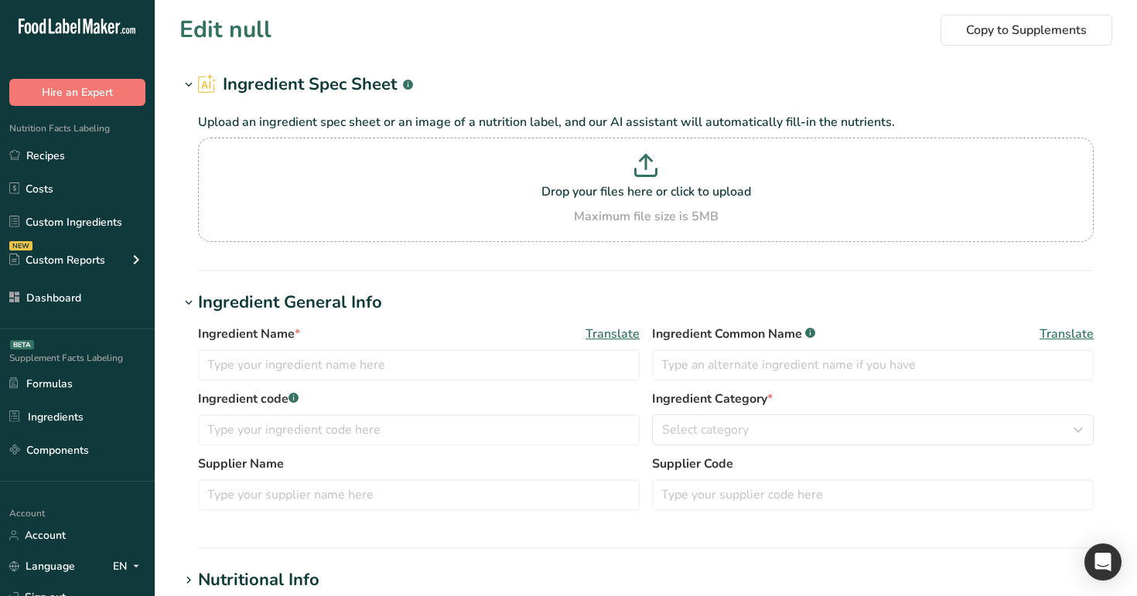
type input "Fish, trout, mixed species, raw"
type input "Trout Fish"
type input "100"
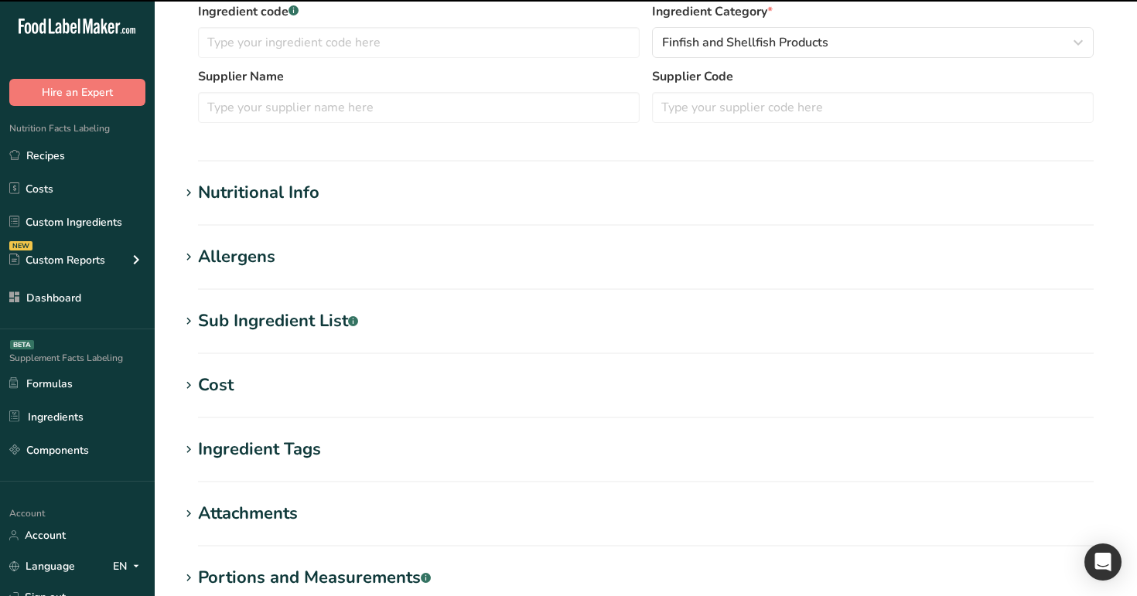
scroll to position [418, 0]
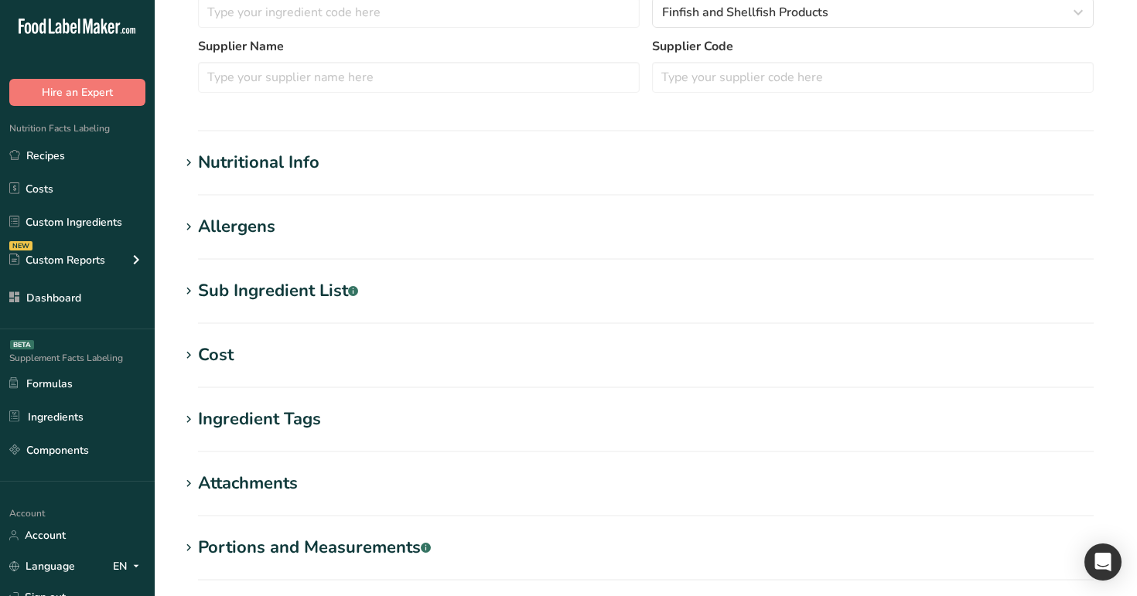
click at [446, 167] on h1 "Nutritional Info" at bounding box center [645, 163] width 933 height 26
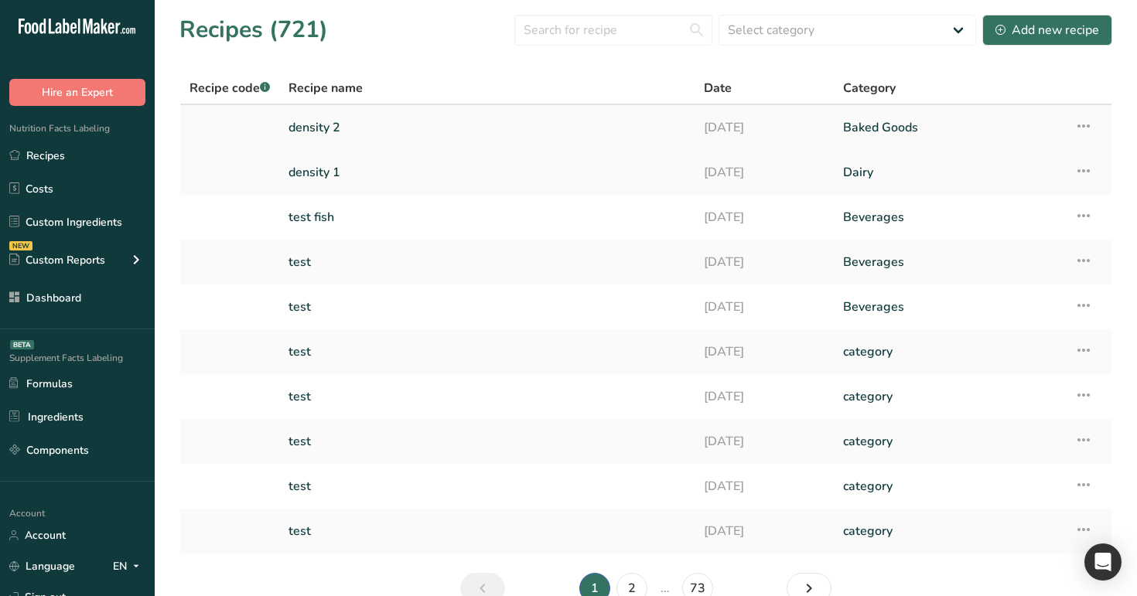
click at [310, 135] on link "density 2" at bounding box center [487, 127] width 397 height 32
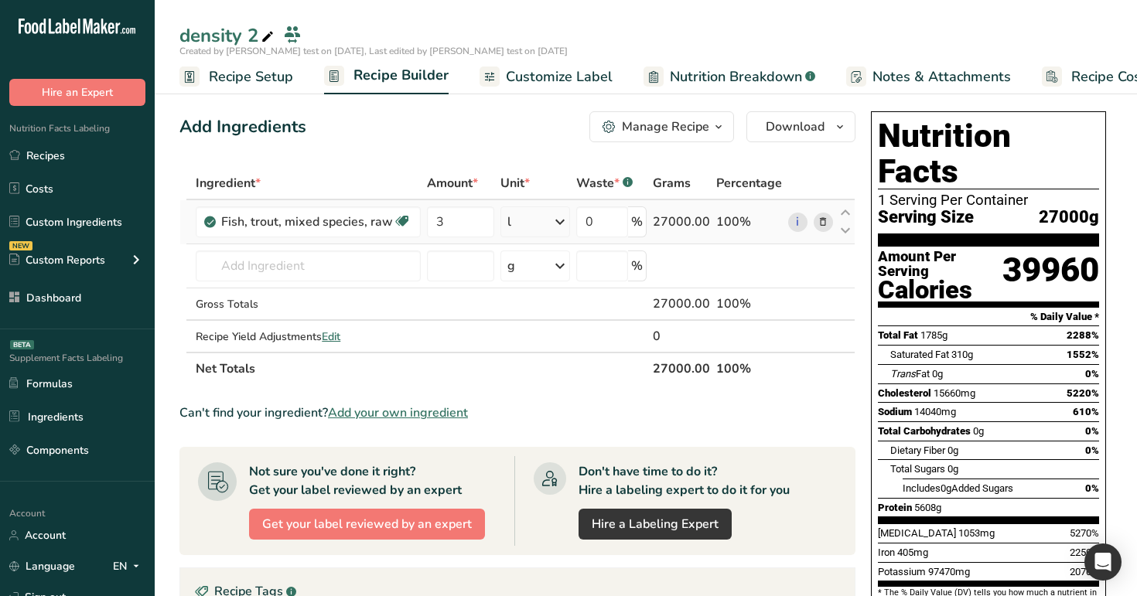
click at [556, 220] on icon at bounding box center [560, 222] width 19 height 28
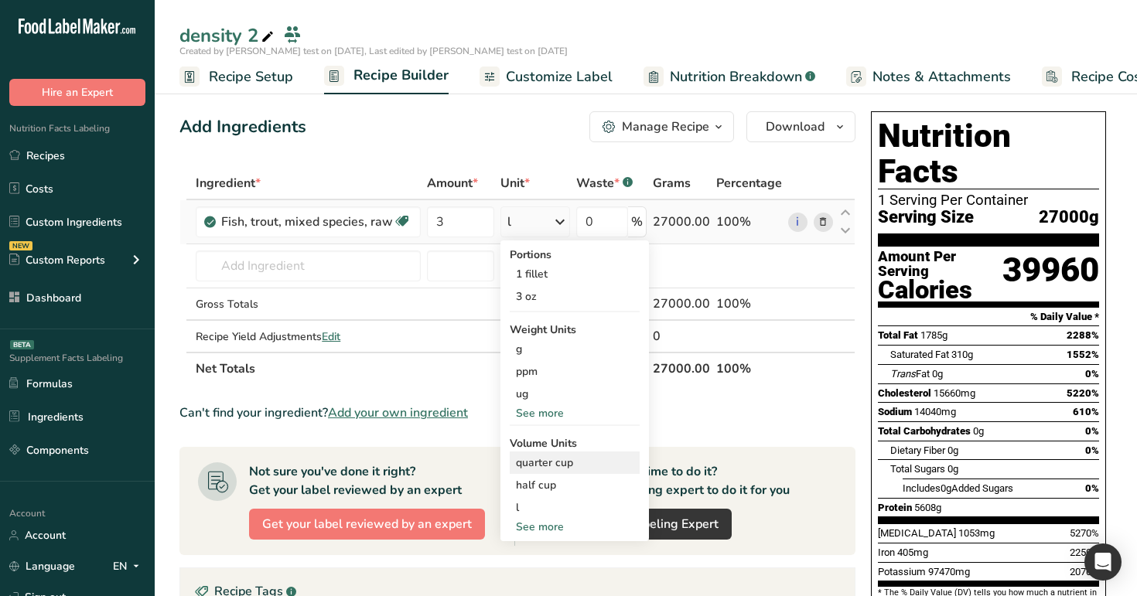
click at [552, 459] on div "quarter cup" at bounding box center [575, 463] width 118 height 16
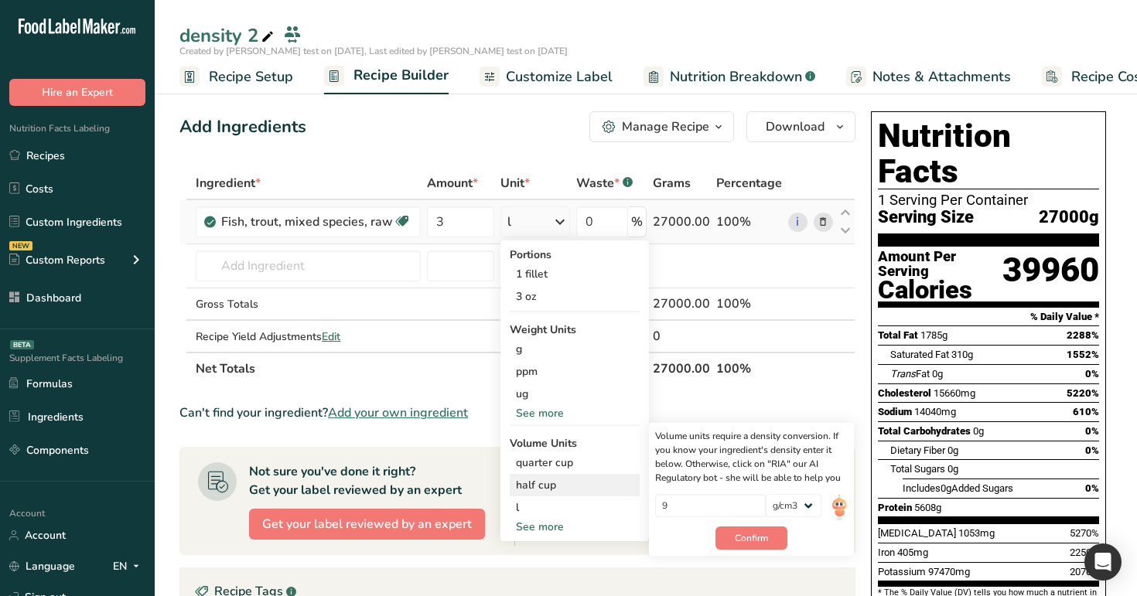
click at [555, 492] on div "half cup" at bounding box center [575, 485] width 118 height 16
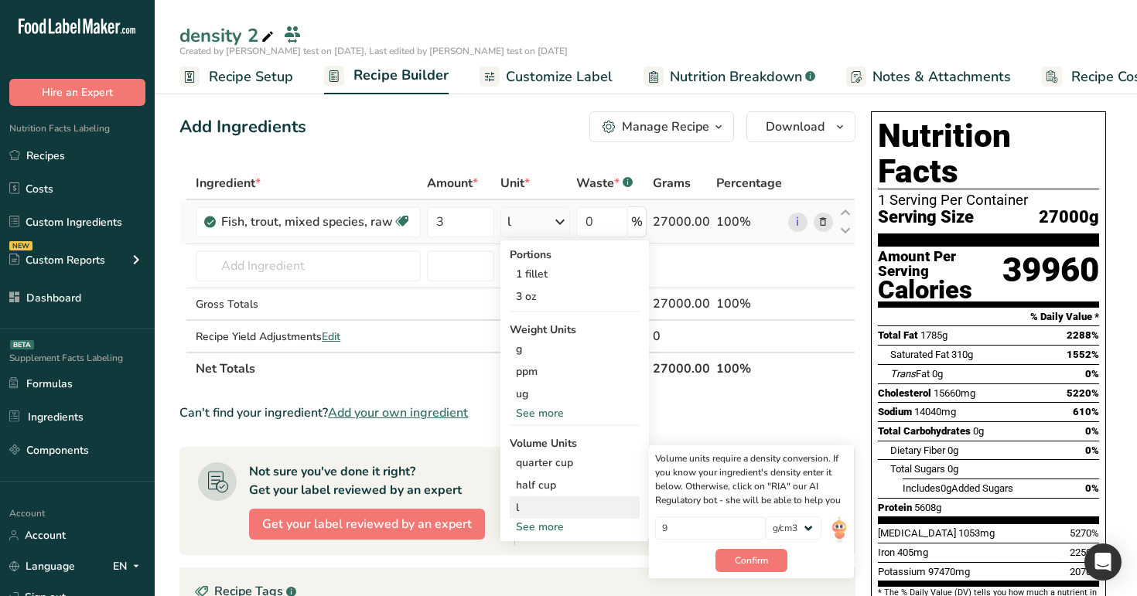
click at [558, 505] on div "l" at bounding box center [575, 508] width 118 height 16
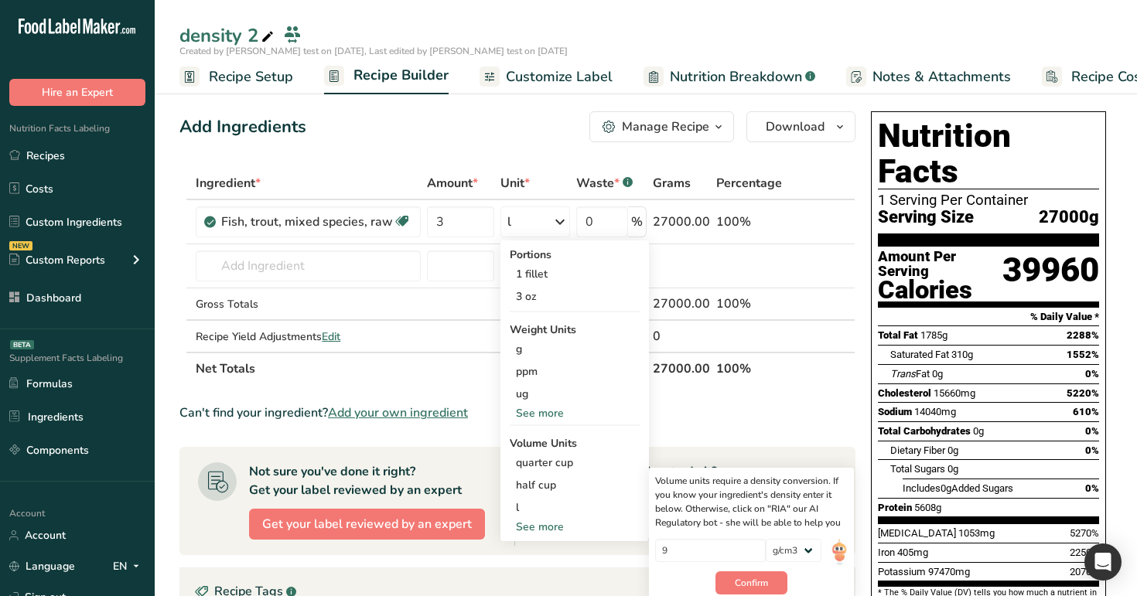
click at [856, 404] on div "Add Ingredients Manage Recipe Delete Recipe Duplicate Recipe Scale Recipe Save …" at bounding box center [521, 592] width 685 height 975
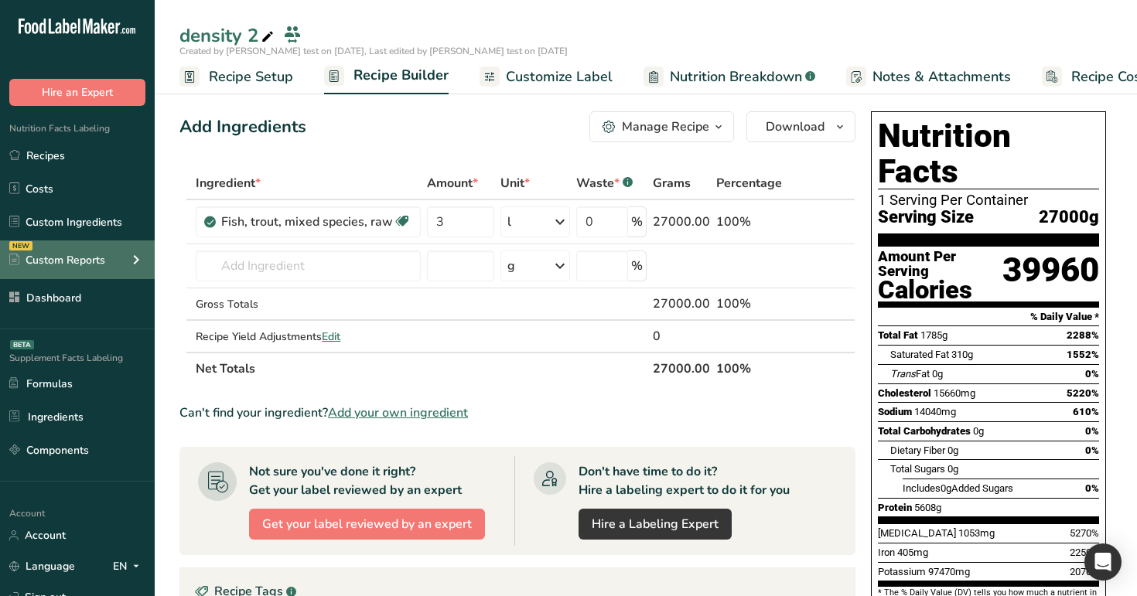
click at [136, 260] on icon at bounding box center [136, 260] width 19 height 28
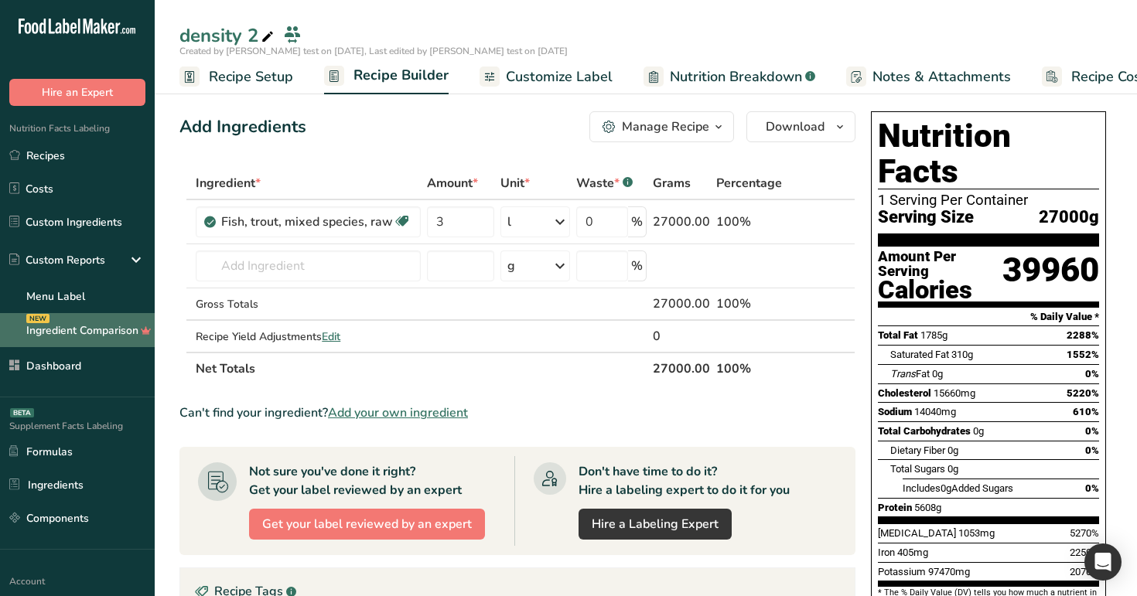
click at [121, 338] on link "Ingredient Comparison NEW" at bounding box center [77, 330] width 155 height 34
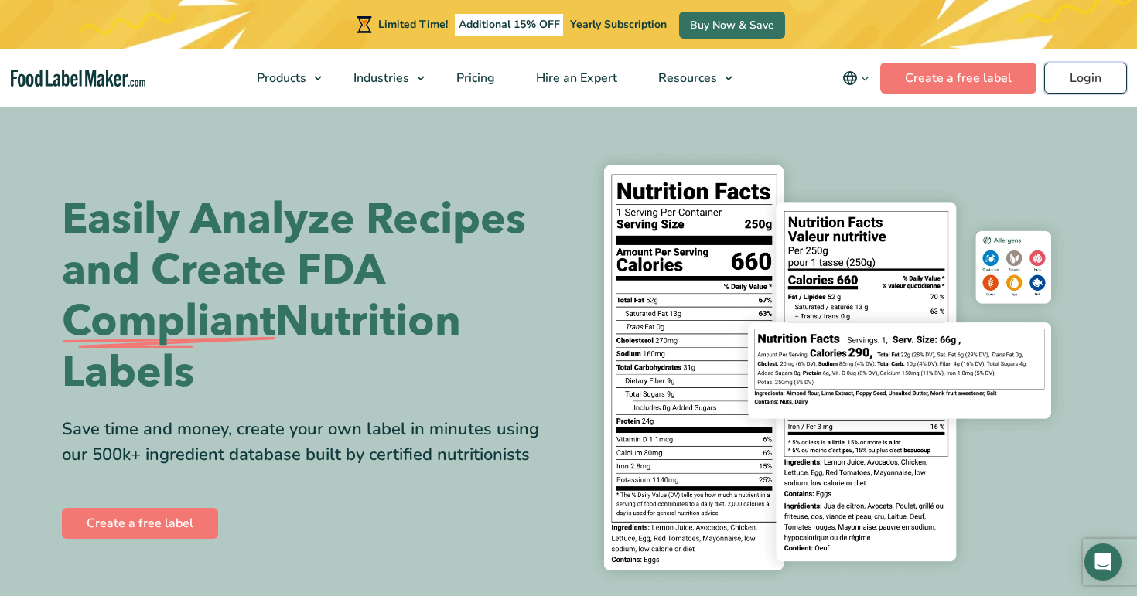
click at [1073, 86] on link "Login" at bounding box center [1085, 78] width 83 height 31
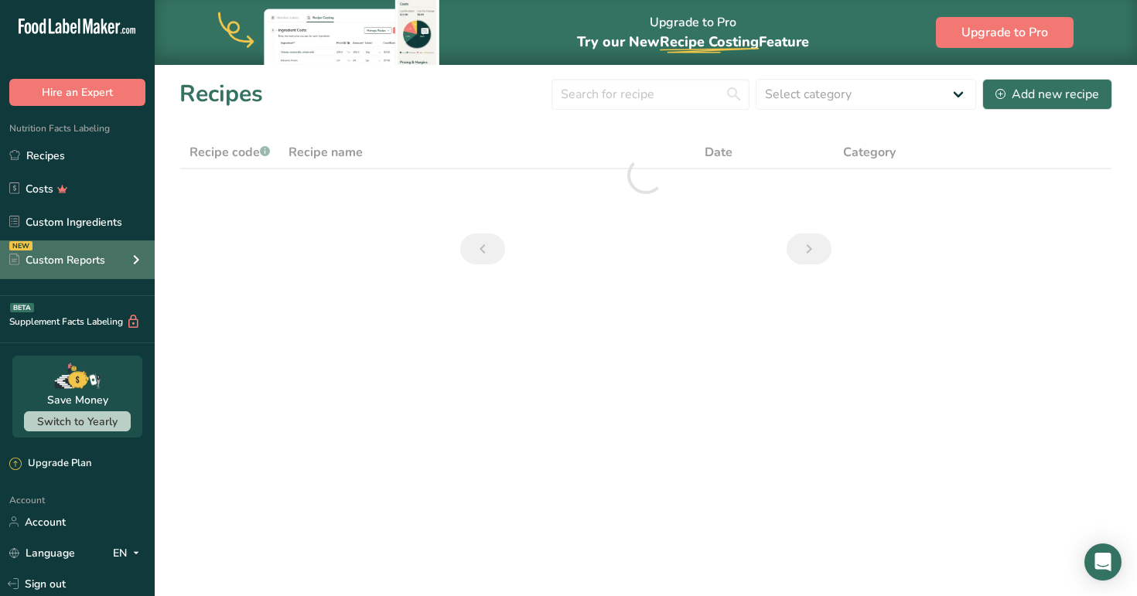
click at [135, 266] on icon at bounding box center [136, 260] width 19 height 28
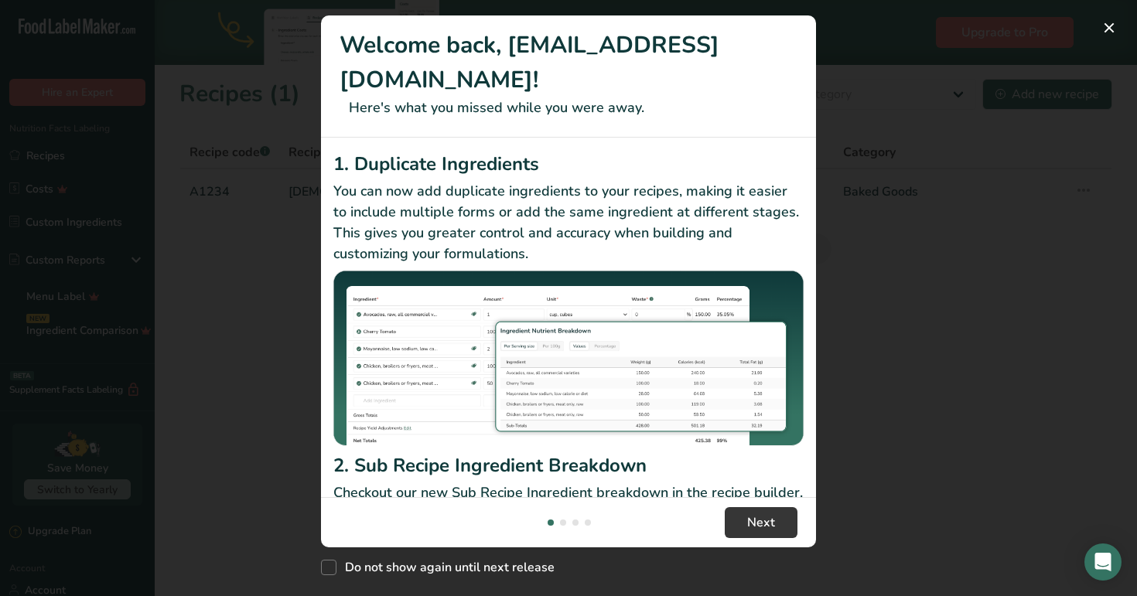
click at [214, 304] on div "New Features" at bounding box center [568, 298] width 1137 height 596
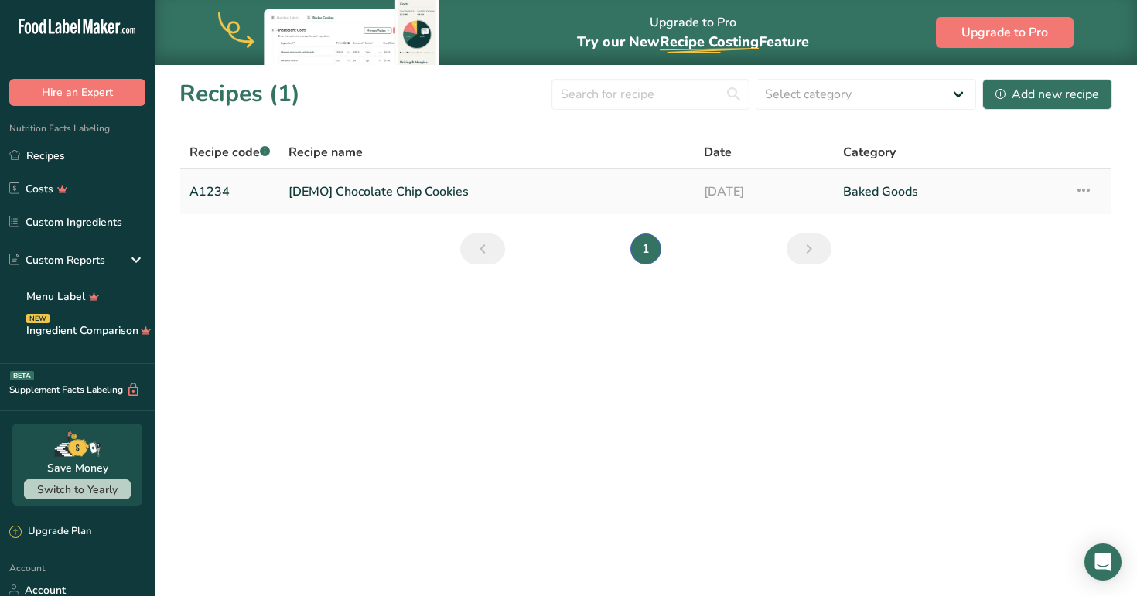
click at [377, 186] on link "[DEMO] Chocolate Chip Cookies" at bounding box center [487, 192] width 397 height 32
